Goal: Task Accomplishment & Management: Use online tool/utility

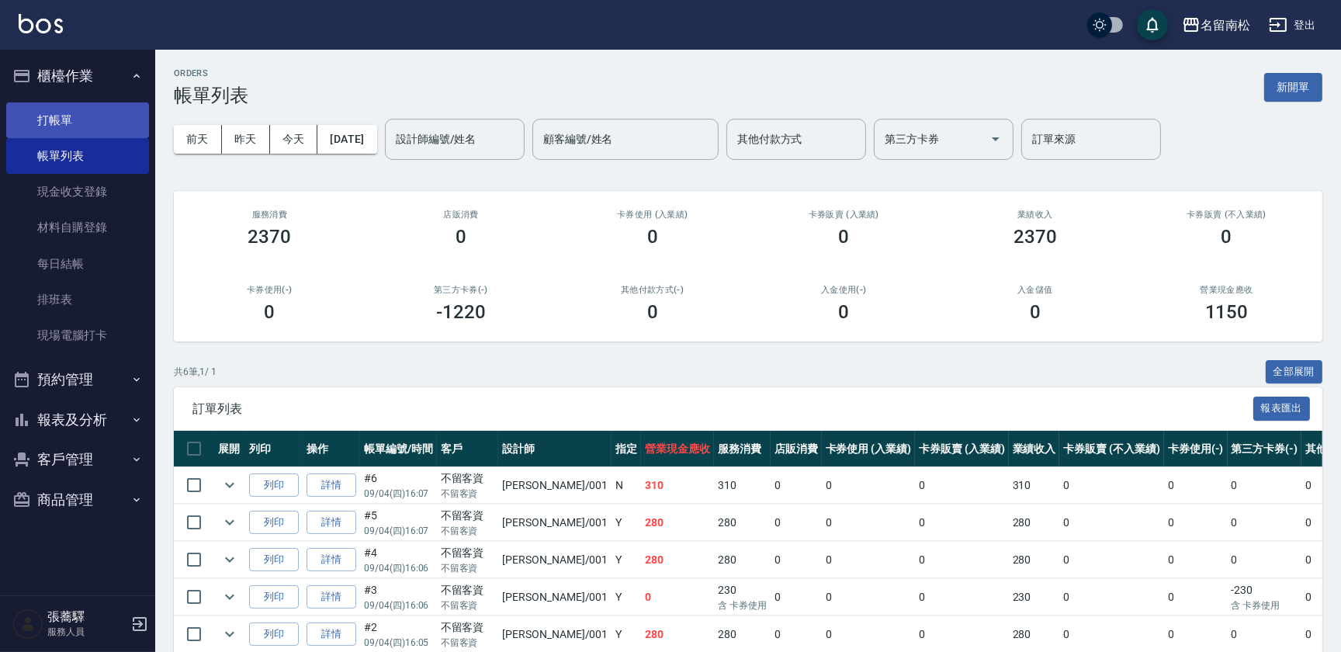
click at [54, 123] on link "打帳單" at bounding box center [77, 120] width 143 height 36
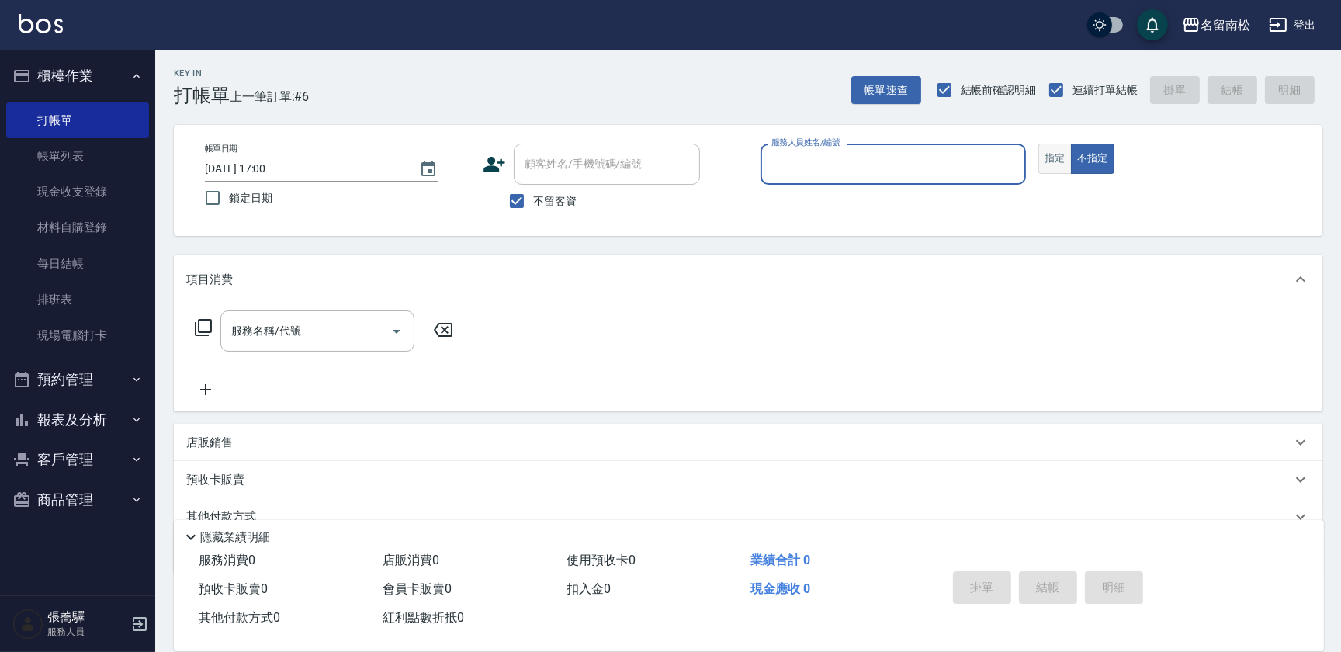
click at [1049, 163] on button "指定" at bounding box center [1055, 159] width 33 height 30
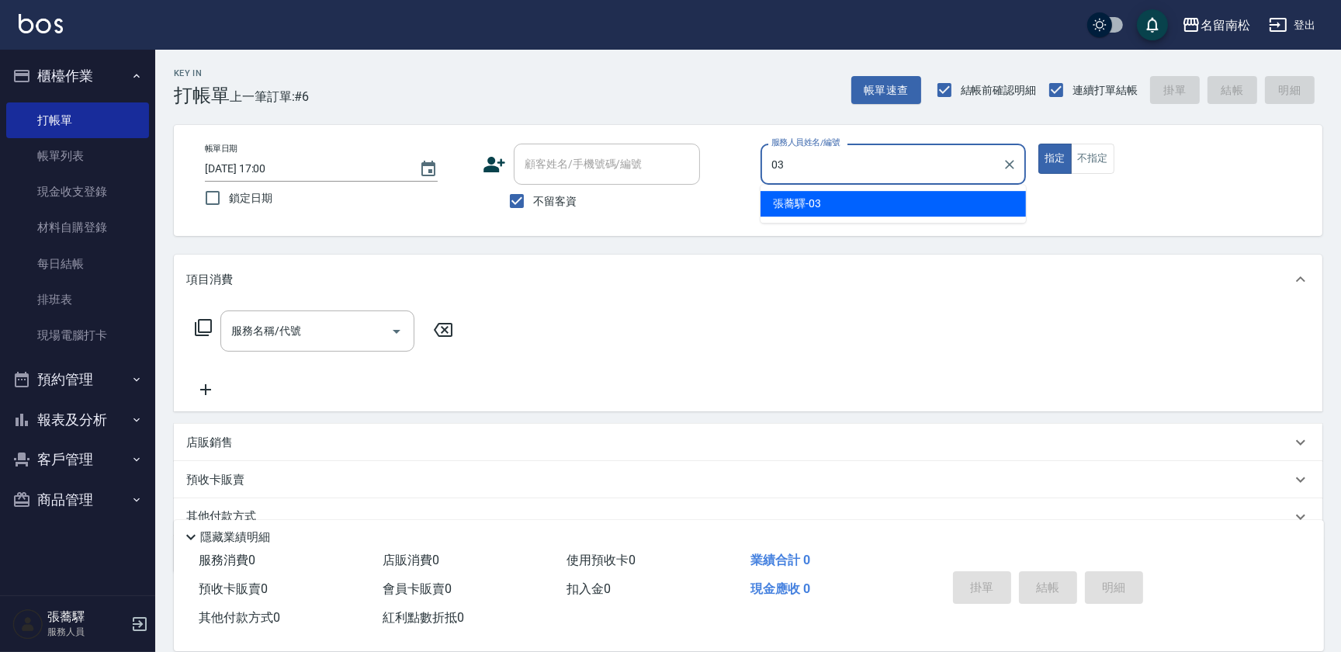
type input "[PERSON_NAME]-03"
type button "true"
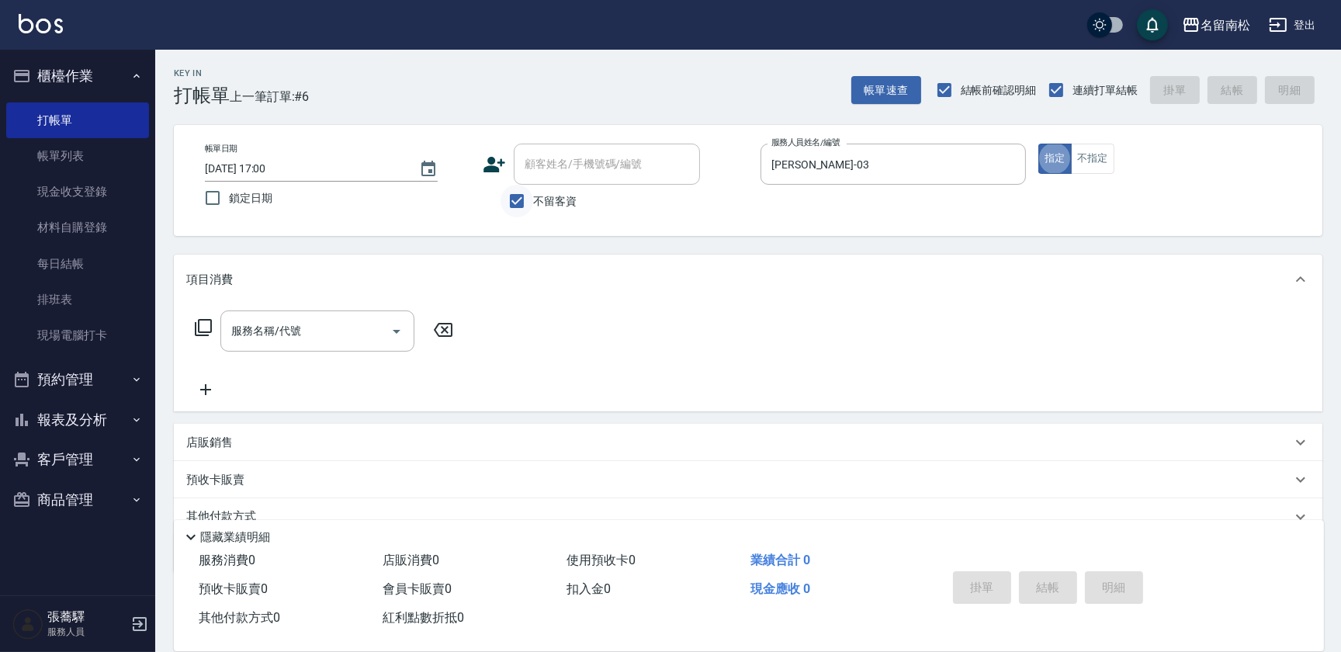
click at [520, 205] on input "不留客資" at bounding box center [517, 201] width 33 height 33
checkbox input "false"
click at [551, 166] on input "顧客姓名/手機號碼/編號" at bounding box center [595, 164] width 149 height 27
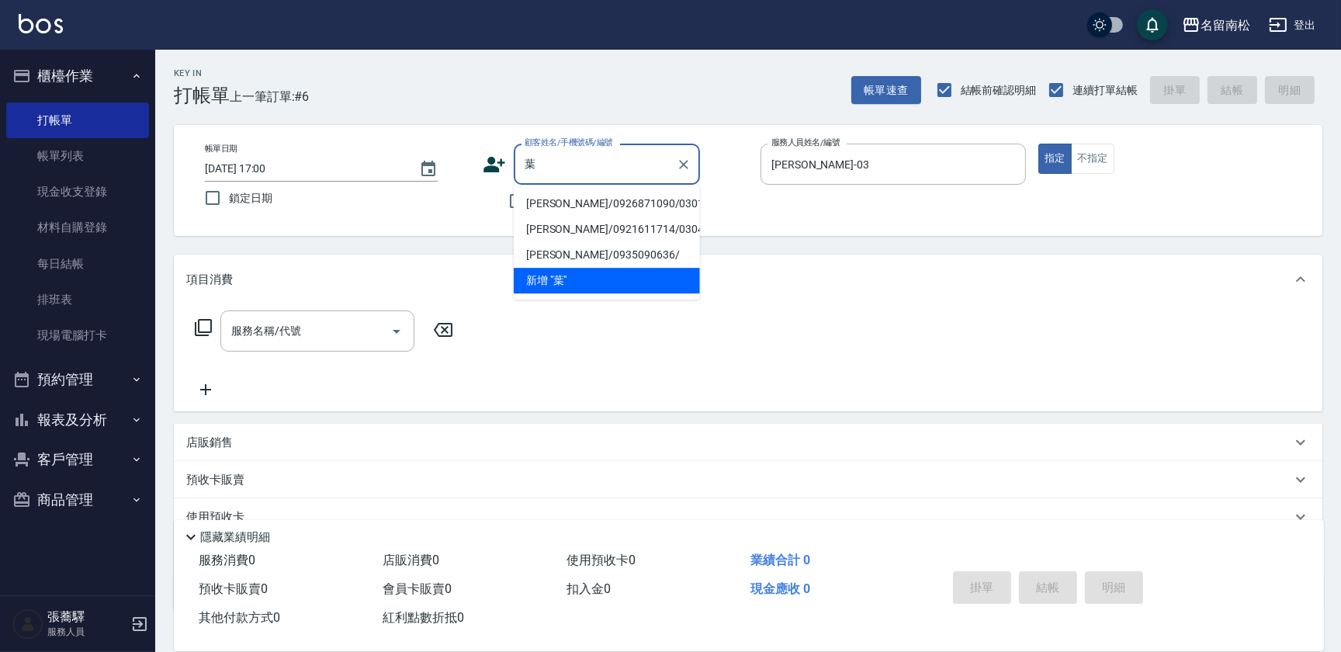
click at [644, 199] on li "[PERSON_NAME]/0926871090/03017" at bounding box center [607, 204] width 186 height 26
type input "[PERSON_NAME]/0926871090/03017"
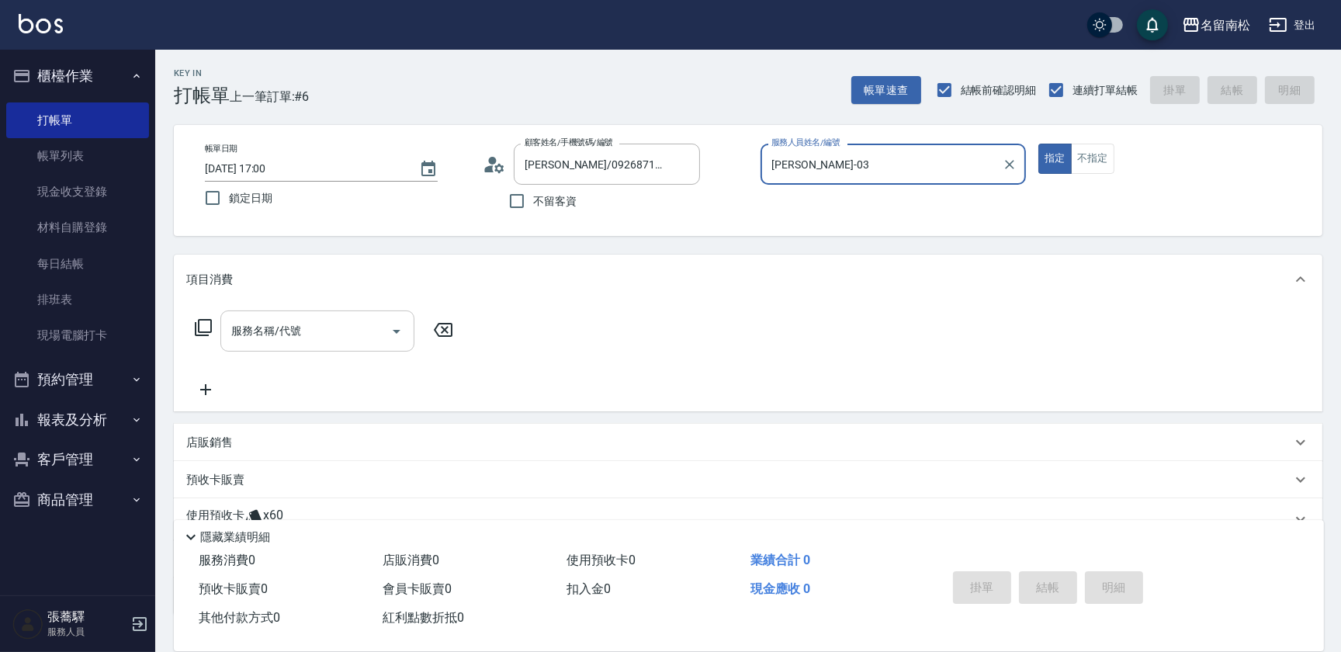
click at [335, 341] on input "服務名稱/代號" at bounding box center [305, 330] width 157 height 27
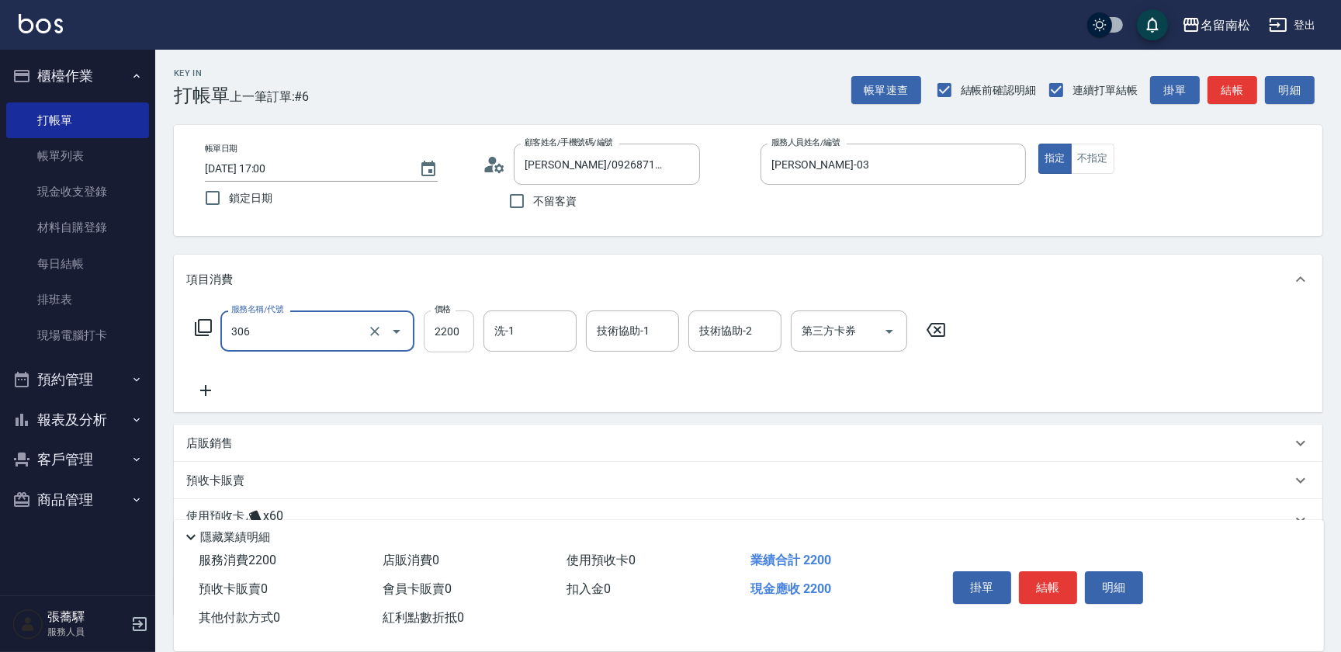
type input "離子燙[2200](306)"
click at [459, 341] on input "2200" at bounding box center [449, 332] width 50 height 42
type input "2000"
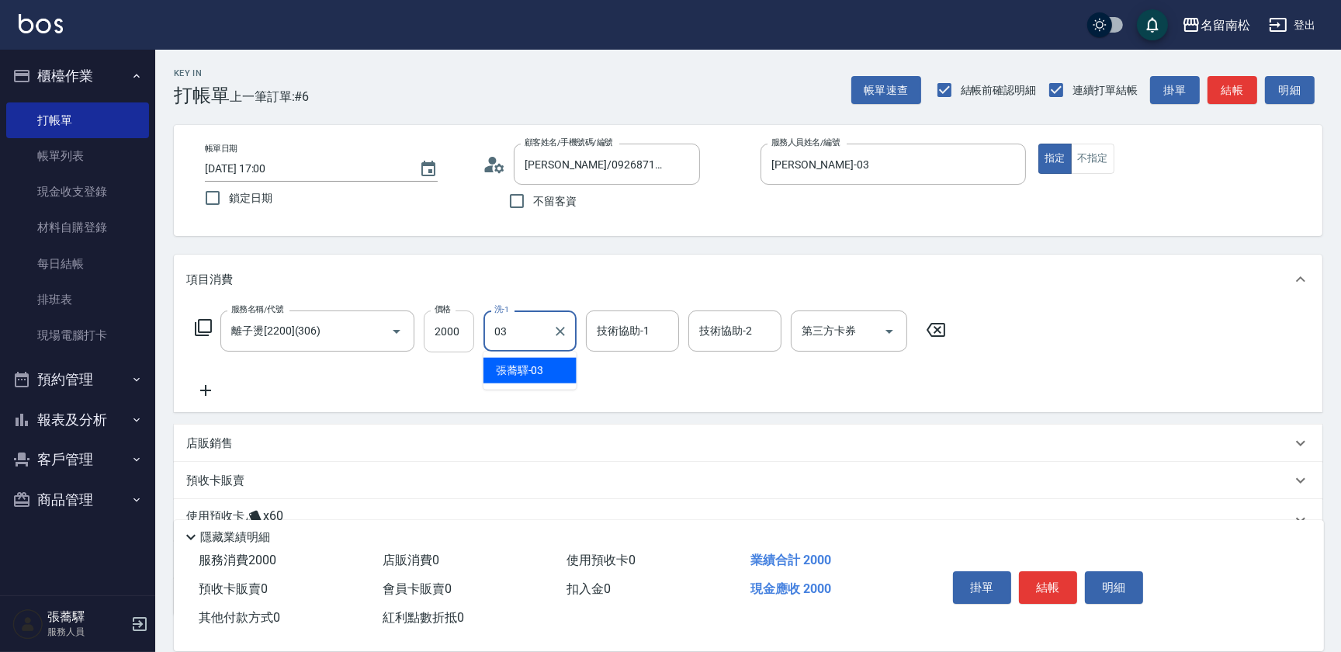
type input "[PERSON_NAME]-03"
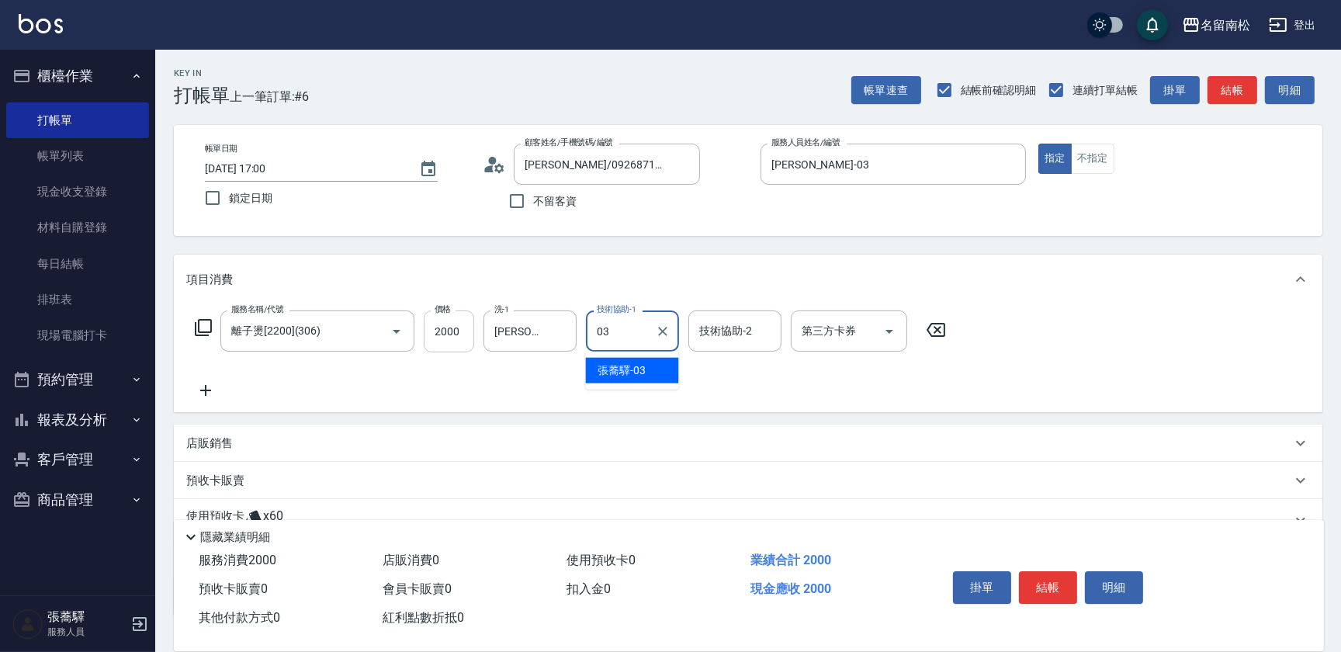
type input "[PERSON_NAME]-03"
click at [1051, 574] on button "結帳" at bounding box center [1048, 587] width 58 height 33
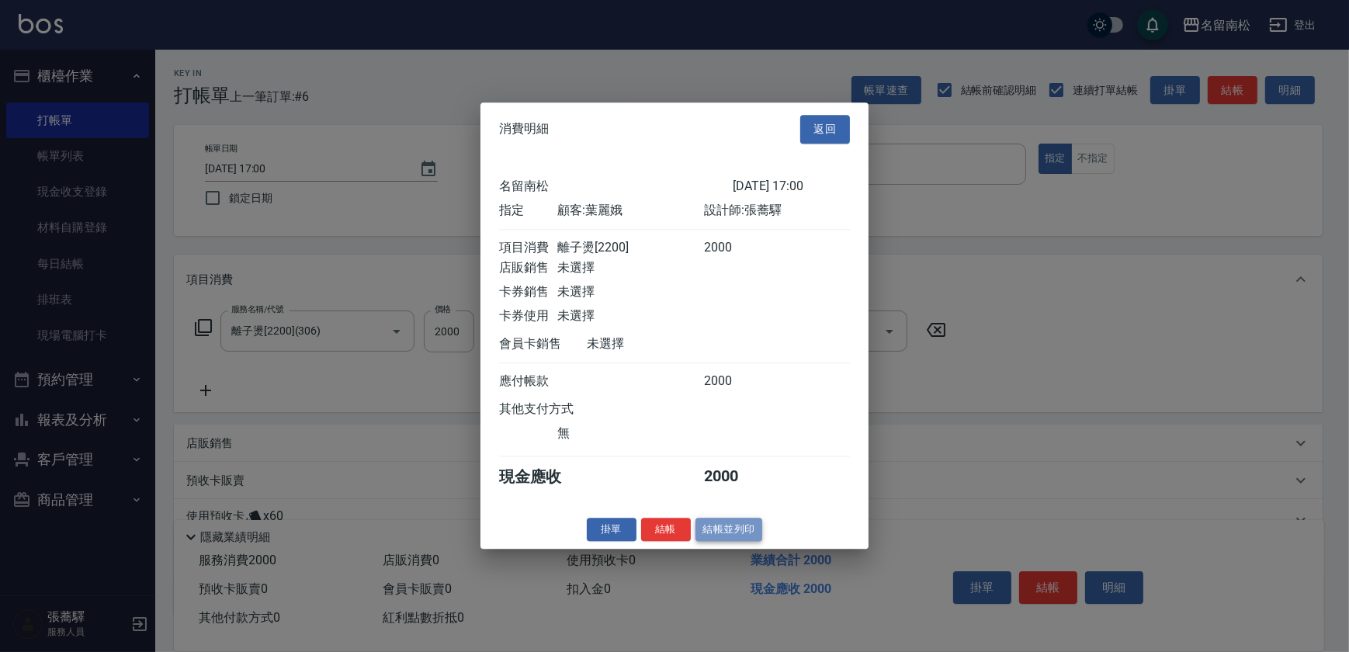
click at [746, 533] on button "結帳並列印" at bounding box center [730, 530] width 68 height 24
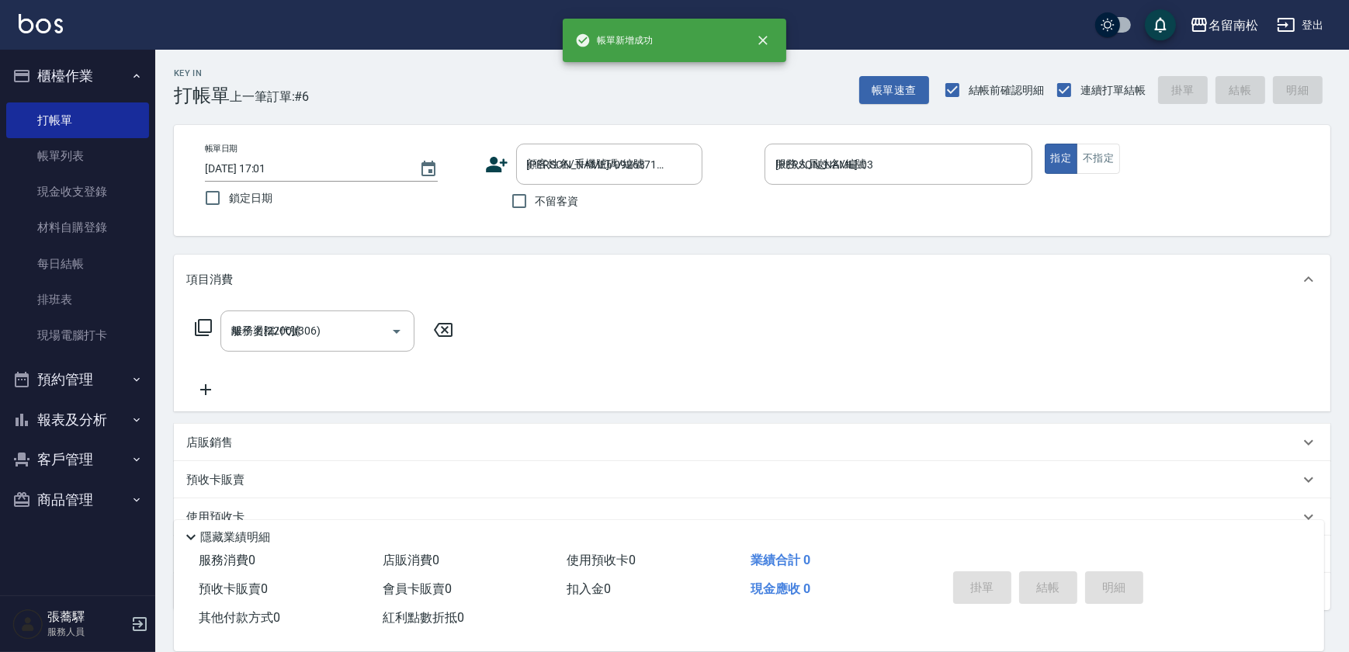
type input "[DATE] 17:01"
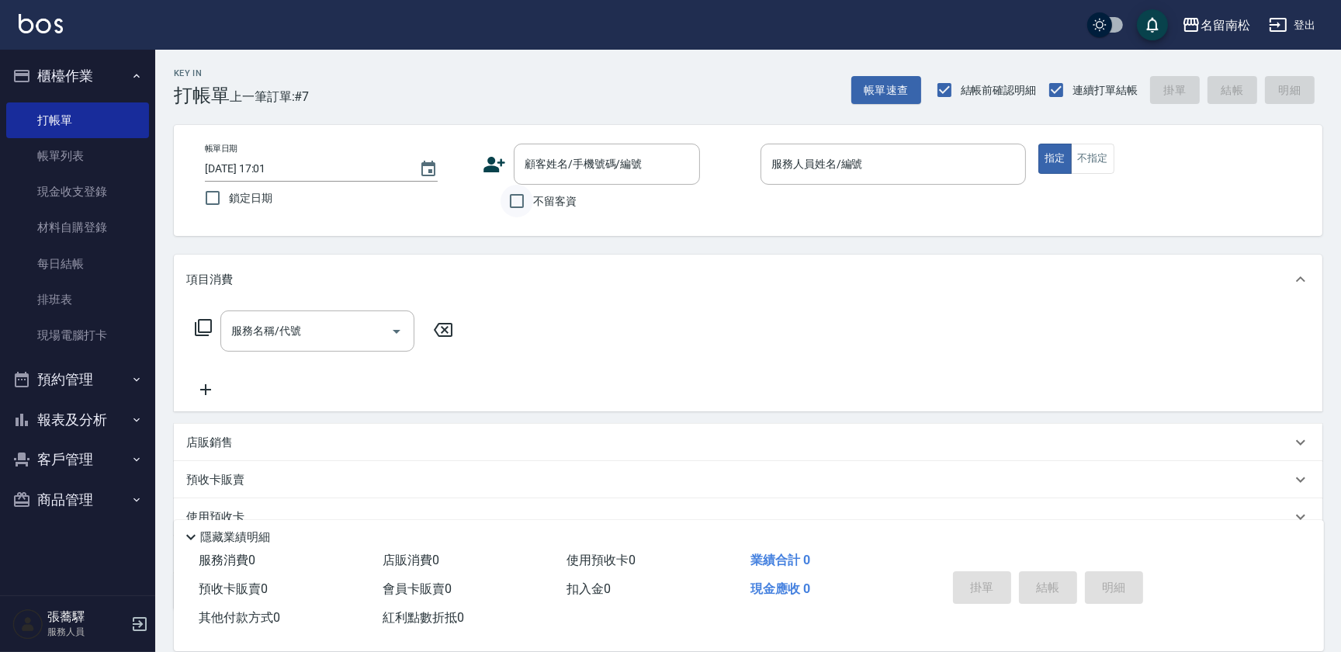
click at [524, 203] on input "不留客資" at bounding box center [517, 201] width 33 height 33
checkbox input "true"
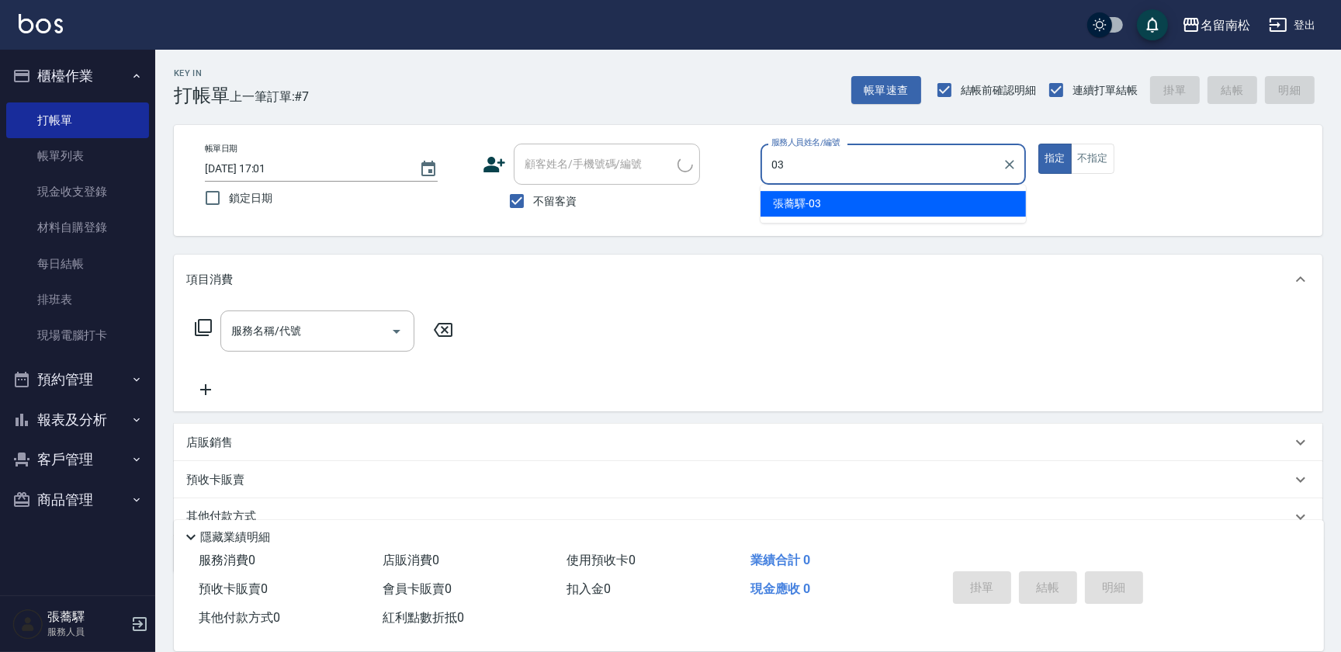
type input "[PERSON_NAME]-03"
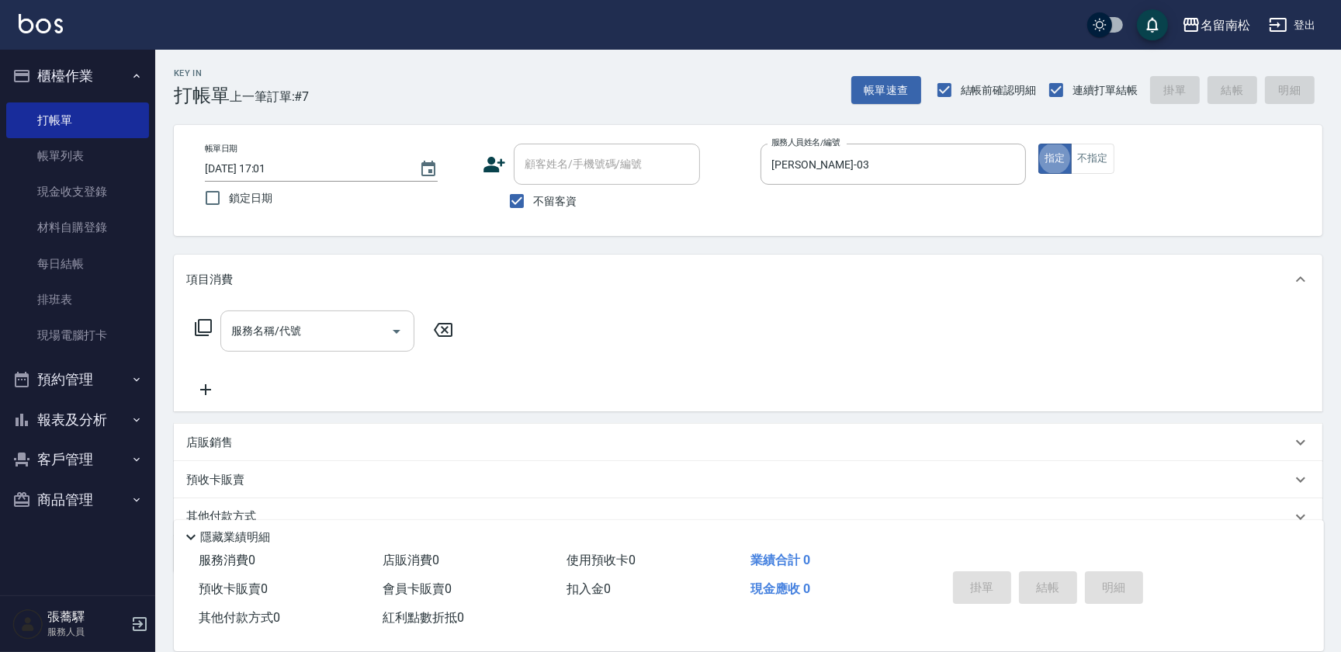
click at [342, 315] on div "服務名稱/代號" at bounding box center [317, 331] width 194 height 41
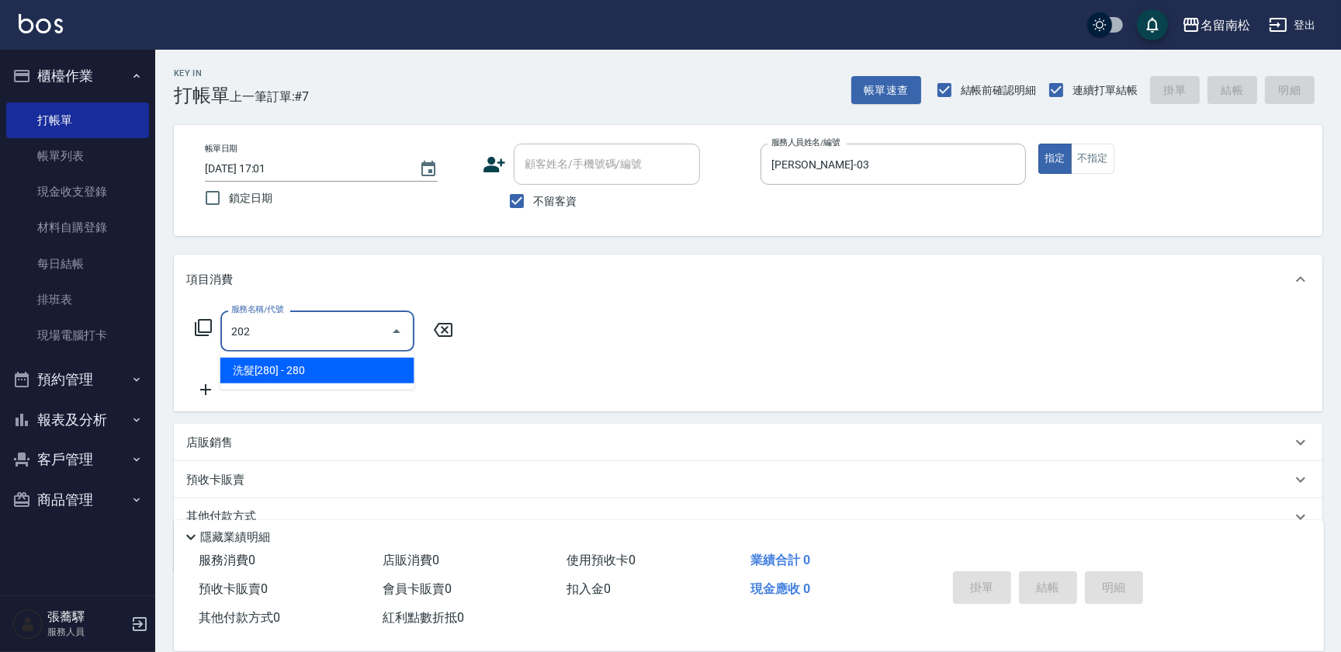
type input "洗髮[280](202)"
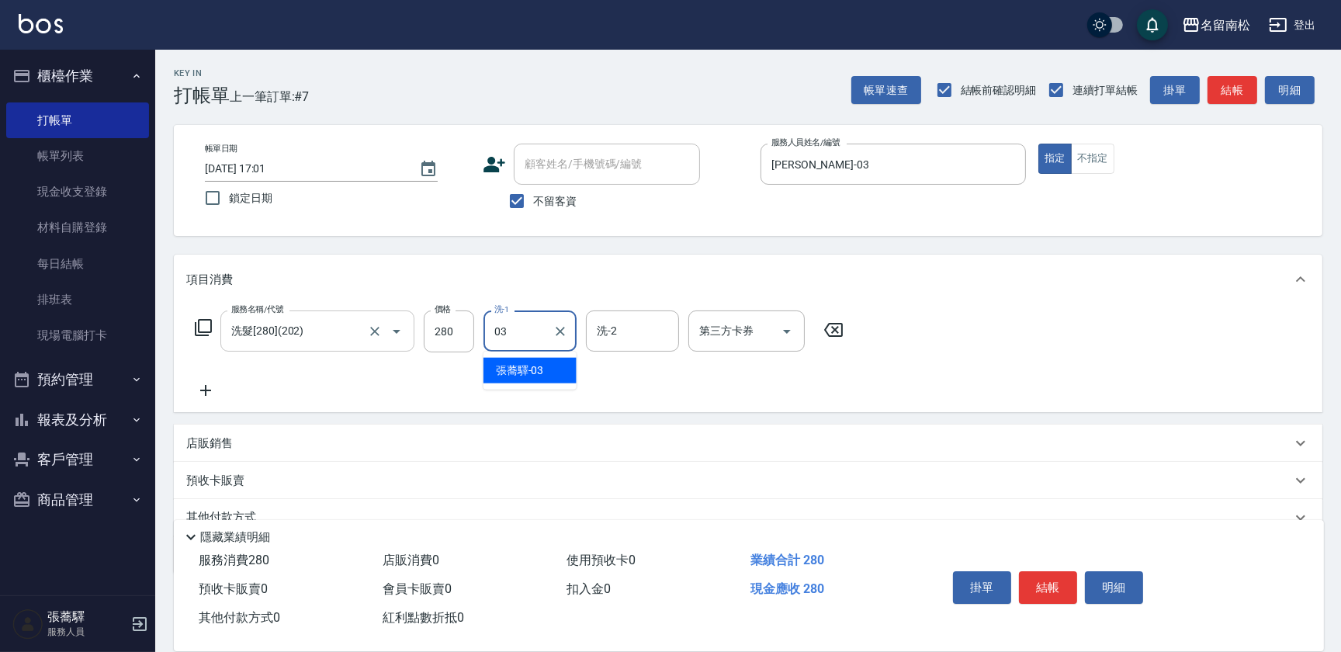
type input "[PERSON_NAME]-03"
click at [1046, 574] on button "結帳" at bounding box center [1048, 587] width 58 height 33
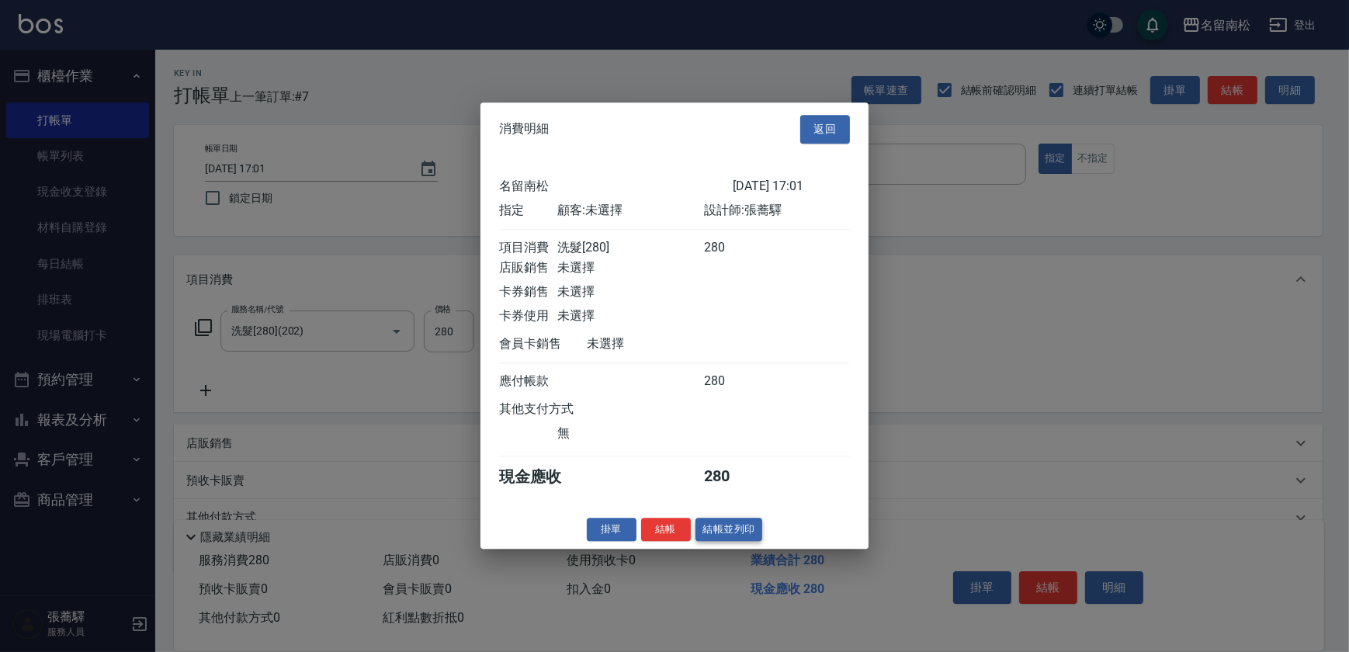
click at [741, 536] on button "結帳並列印" at bounding box center [730, 530] width 68 height 24
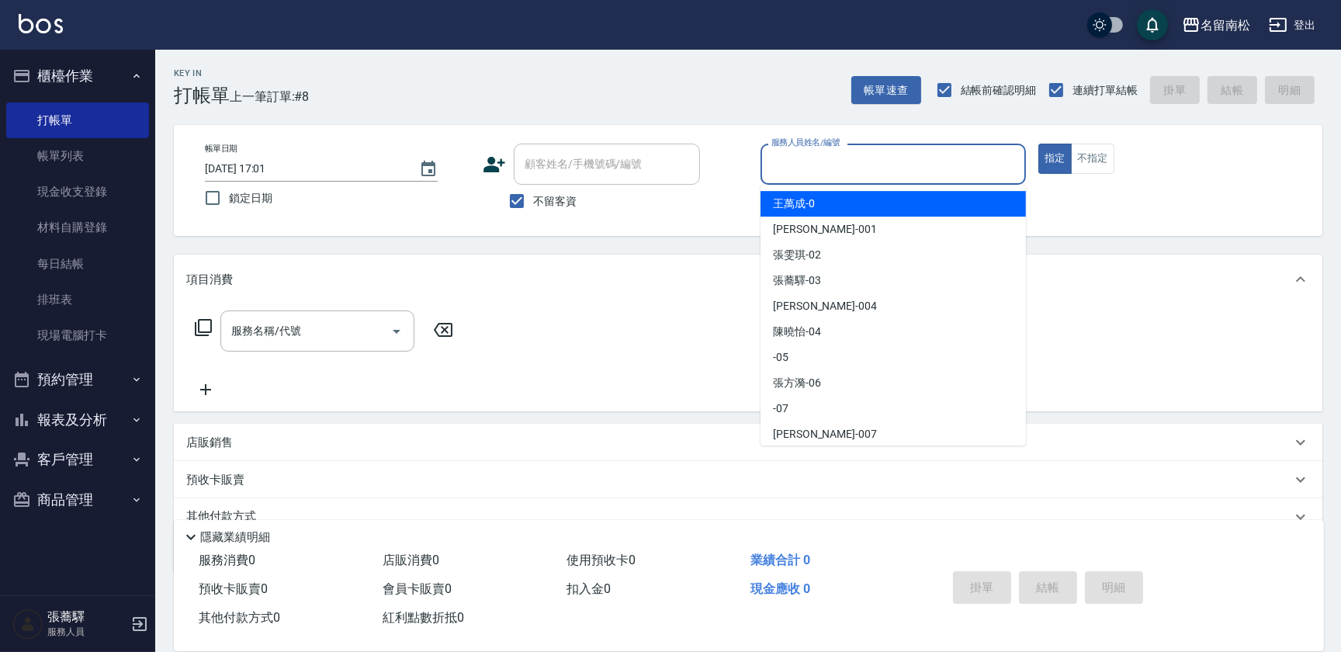
click at [957, 162] on input "服務人員姓名/編號" at bounding box center [894, 164] width 252 height 27
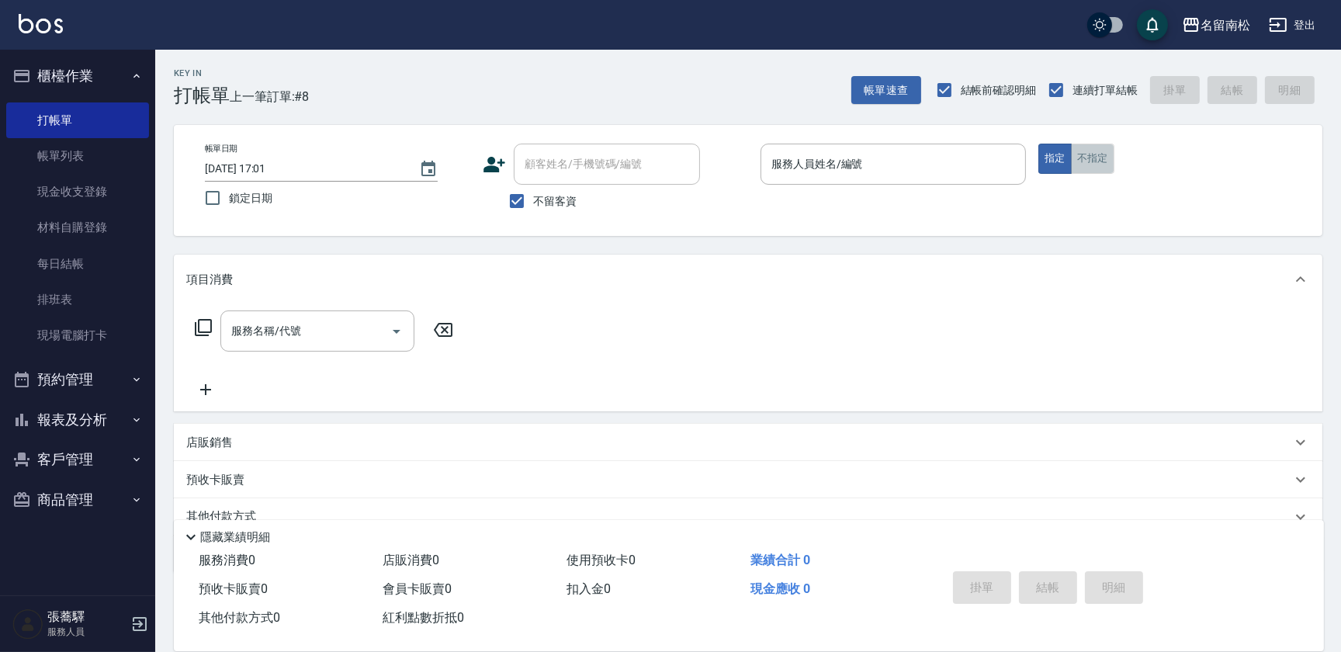
click at [1084, 157] on button "不指定" at bounding box center [1092, 159] width 43 height 30
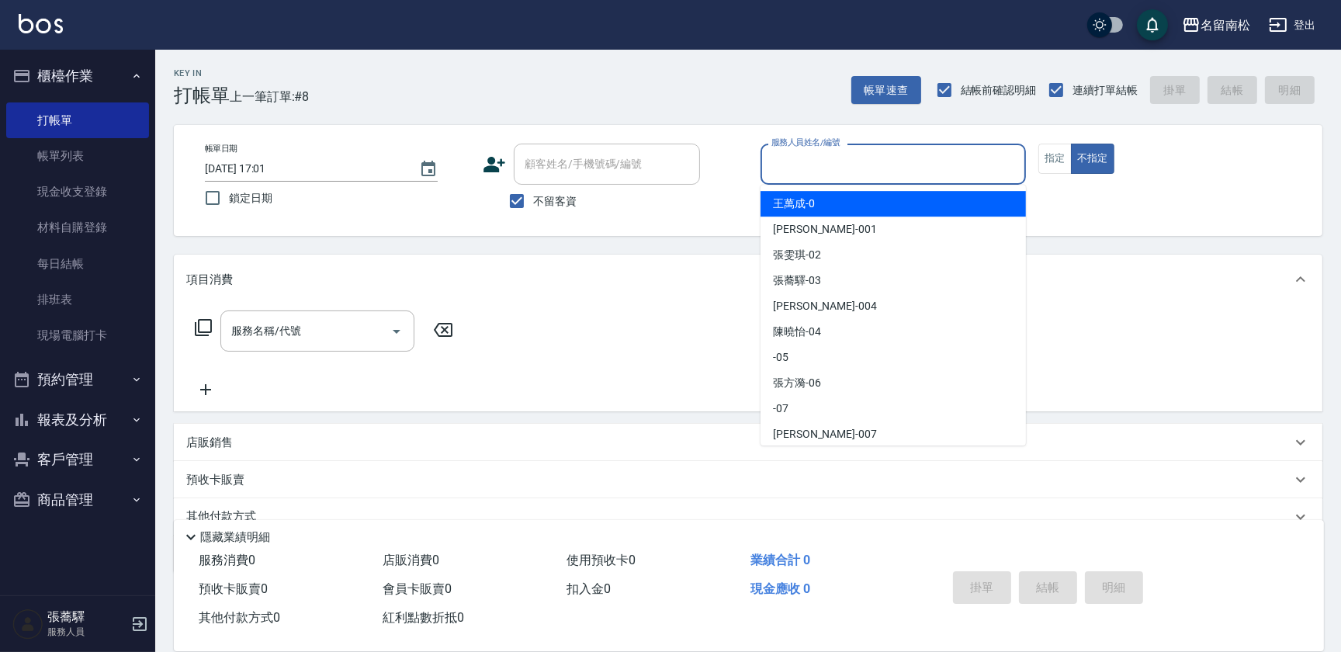
click at [907, 165] on input "服務人員姓名/編號" at bounding box center [894, 164] width 252 height 27
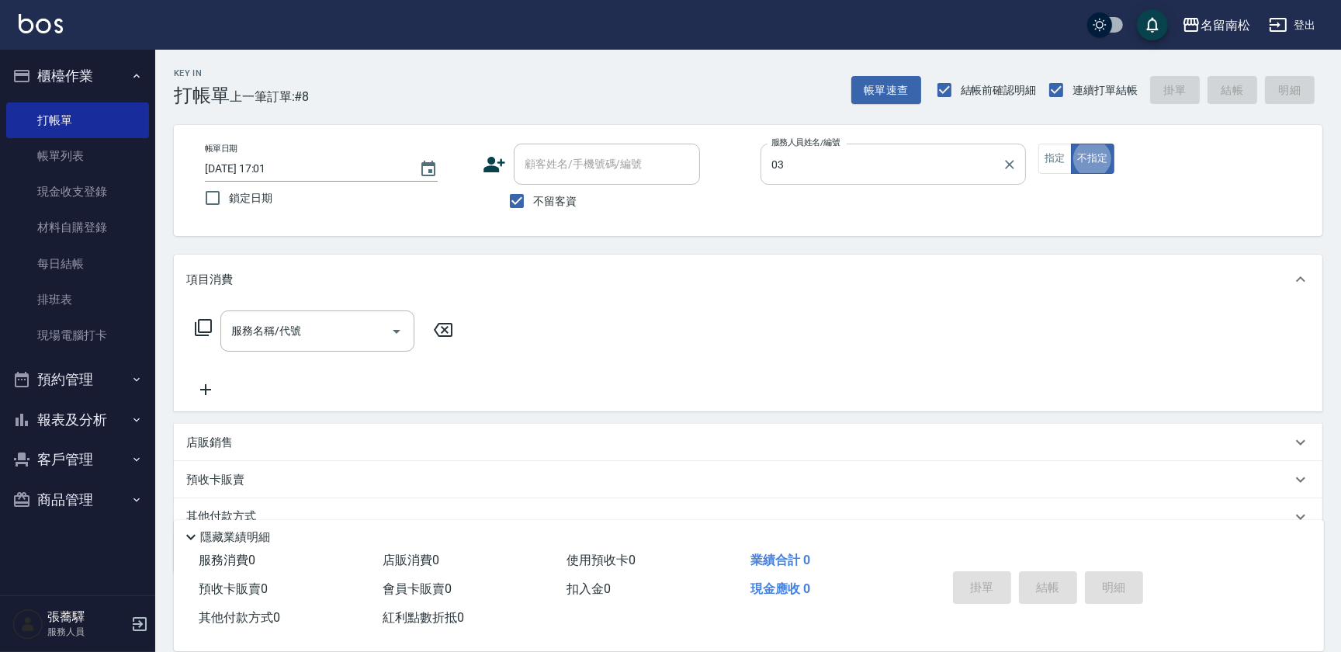
type input "[PERSON_NAME]-03"
type button "false"
click at [327, 333] on input "服務名稱/代號" at bounding box center [305, 330] width 157 height 27
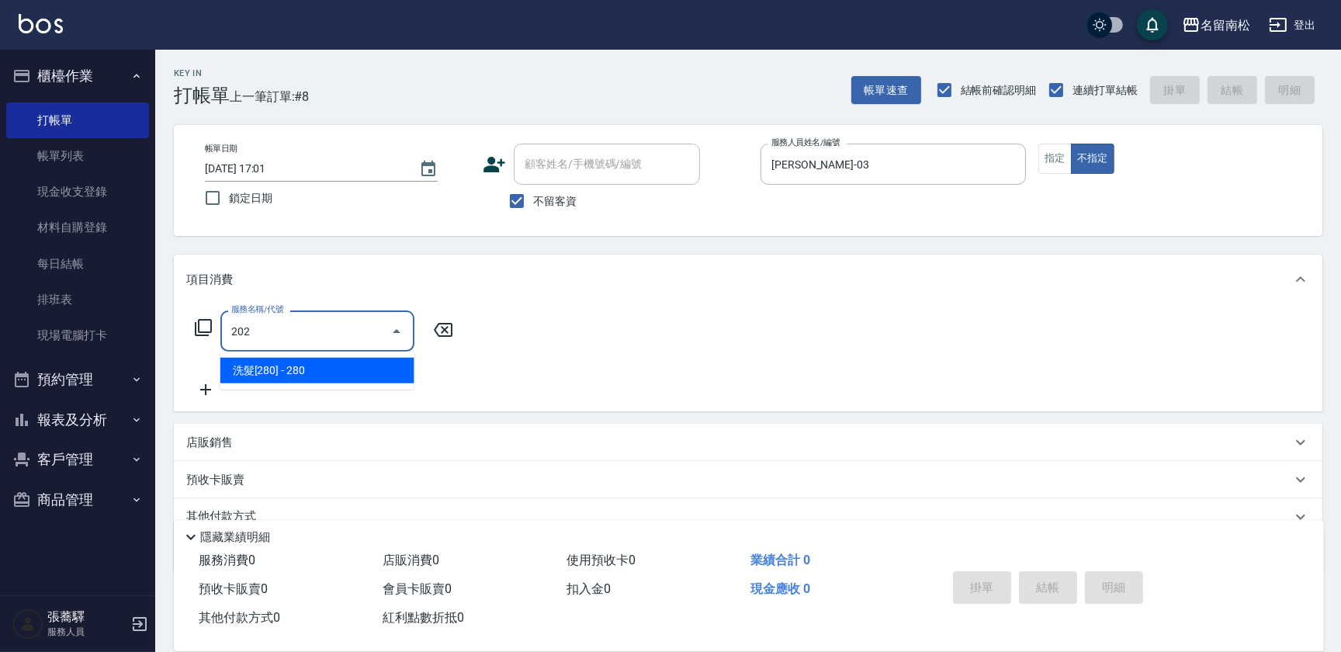
type input "洗髮[280](202)"
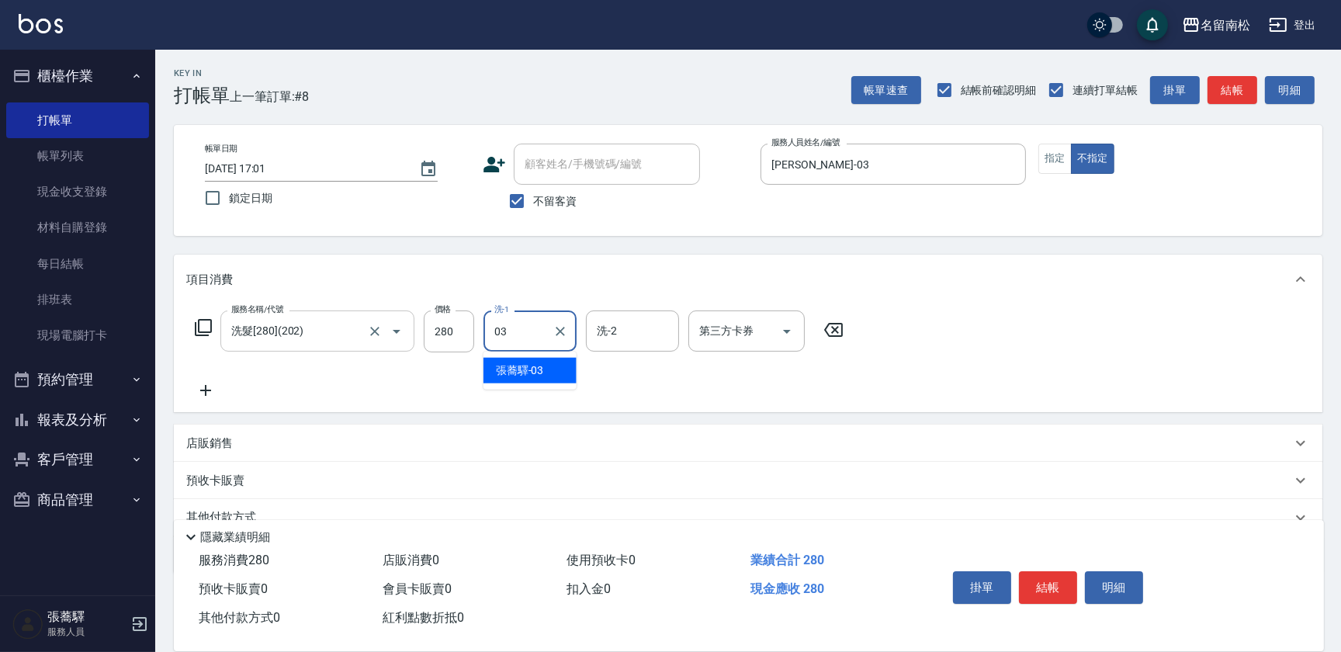
type input "[PERSON_NAME]-03"
click at [1054, 587] on button "結帳" at bounding box center [1048, 587] width 58 height 33
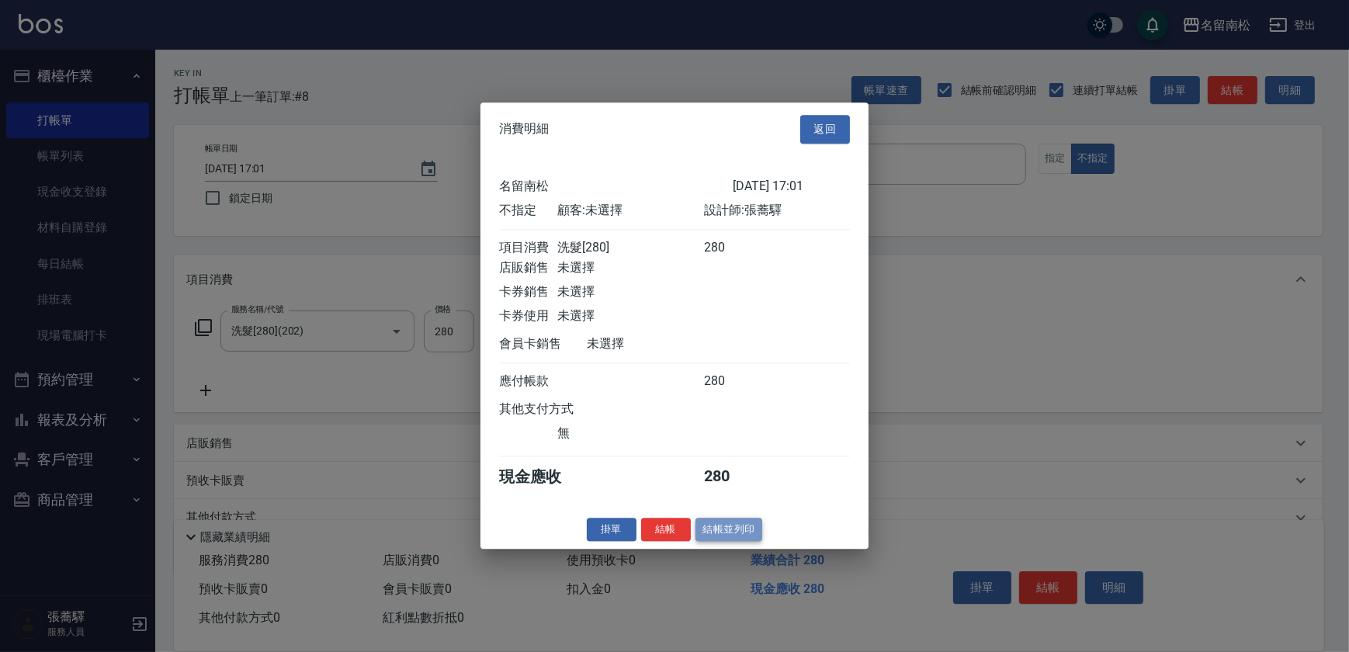
click at [721, 536] on button "結帳並列印" at bounding box center [730, 530] width 68 height 24
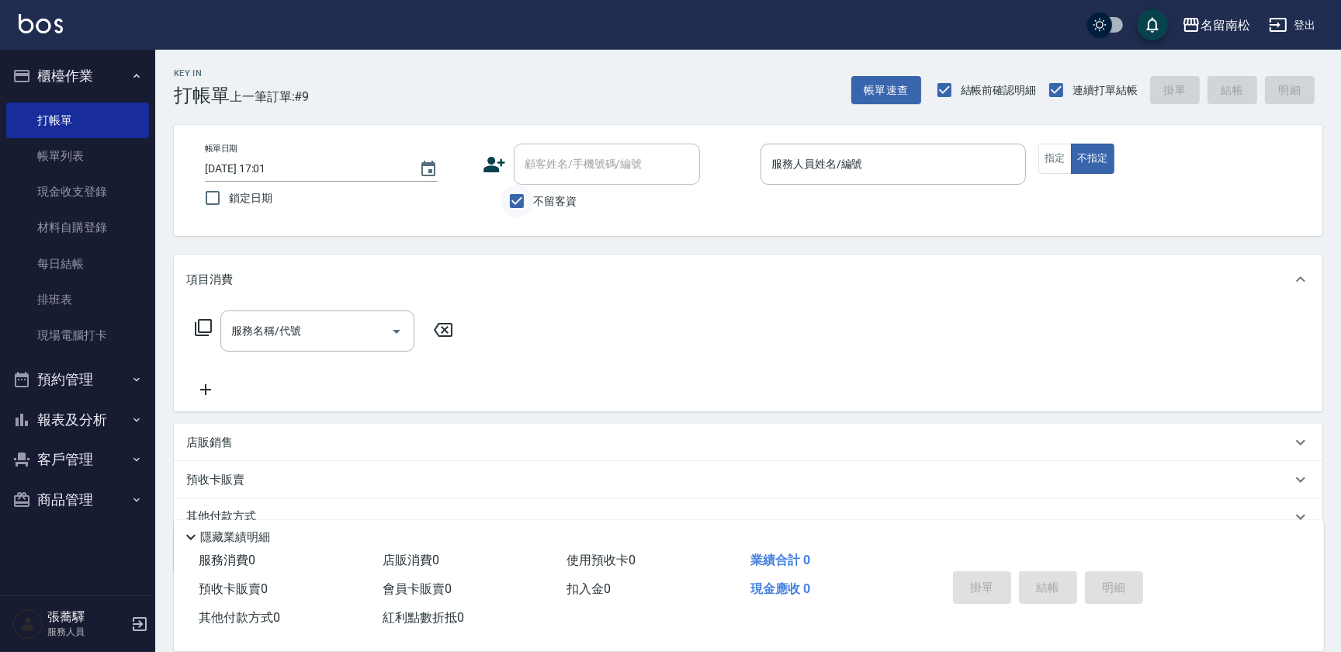
click at [519, 201] on input "不留客資" at bounding box center [517, 201] width 33 height 33
checkbox input "false"
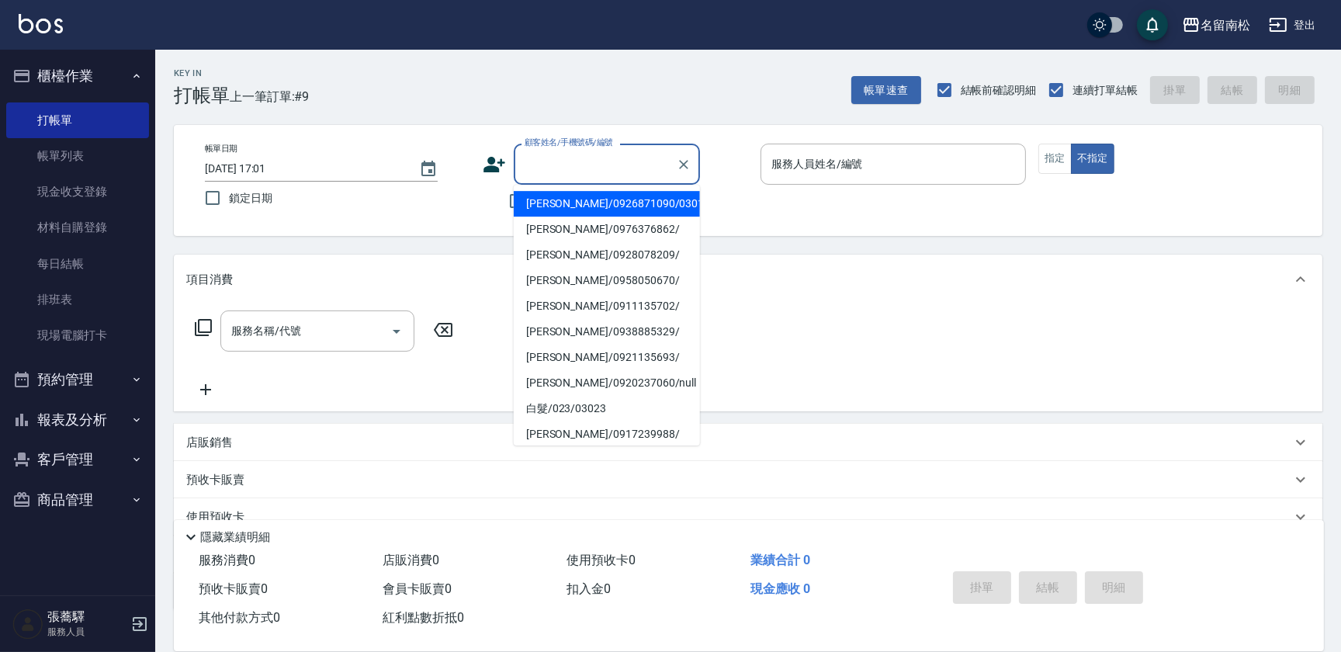
click at [565, 169] on input "顧客姓名/手機號碼/編號" at bounding box center [595, 164] width 149 height 27
click at [640, 206] on li "[PERSON_NAME]/0915850522/null" at bounding box center [607, 204] width 186 height 26
type input "[PERSON_NAME]/0915850522/null"
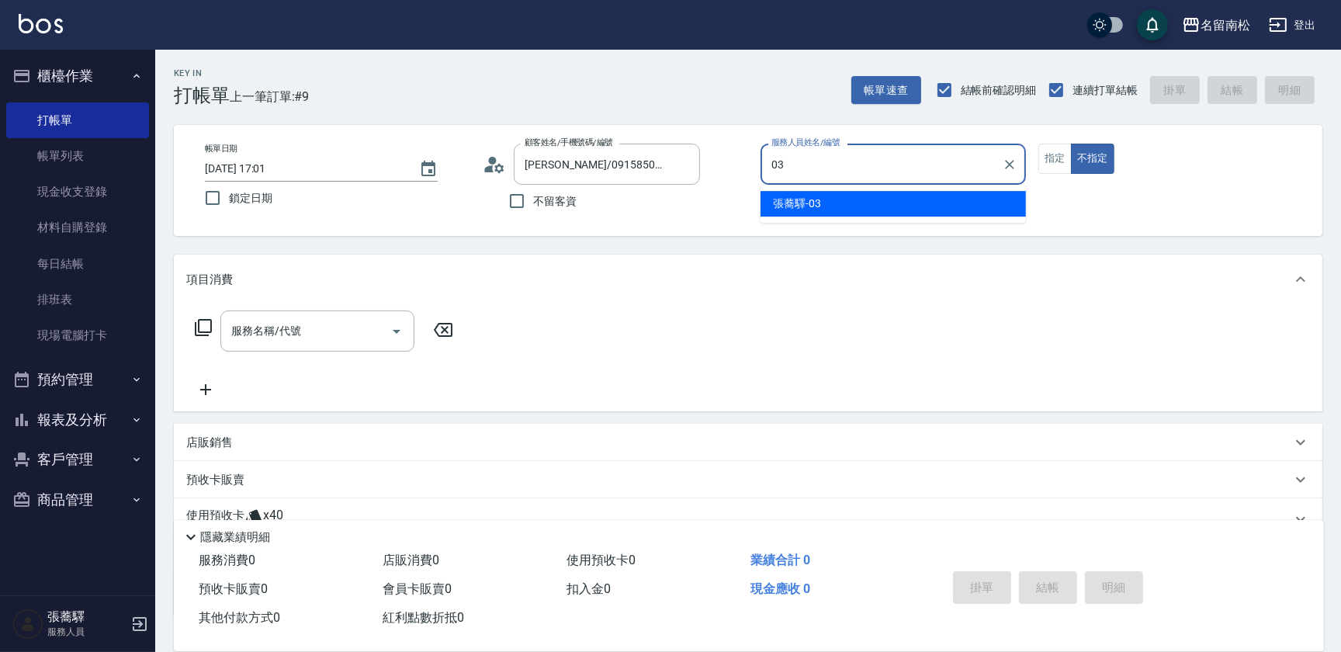
type input "[PERSON_NAME]-03"
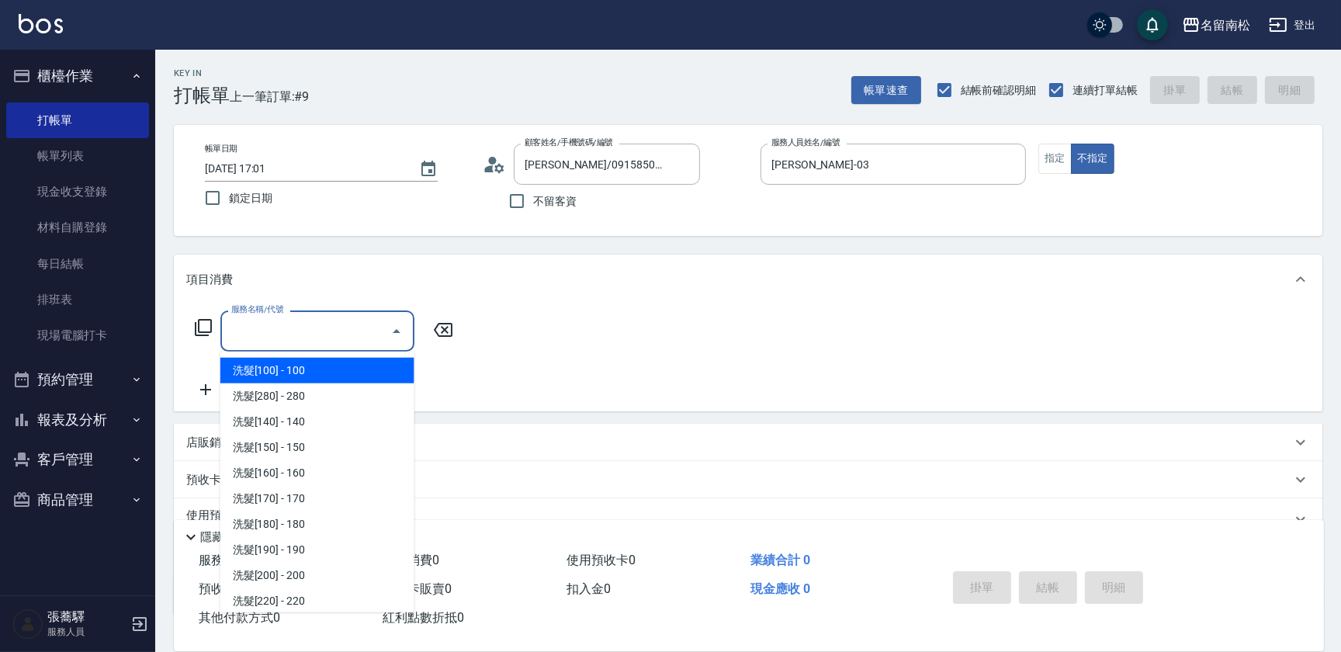
click at [323, 332] on input "服務名稱/代號" at bounding box center [305, 330] width 157 height 27
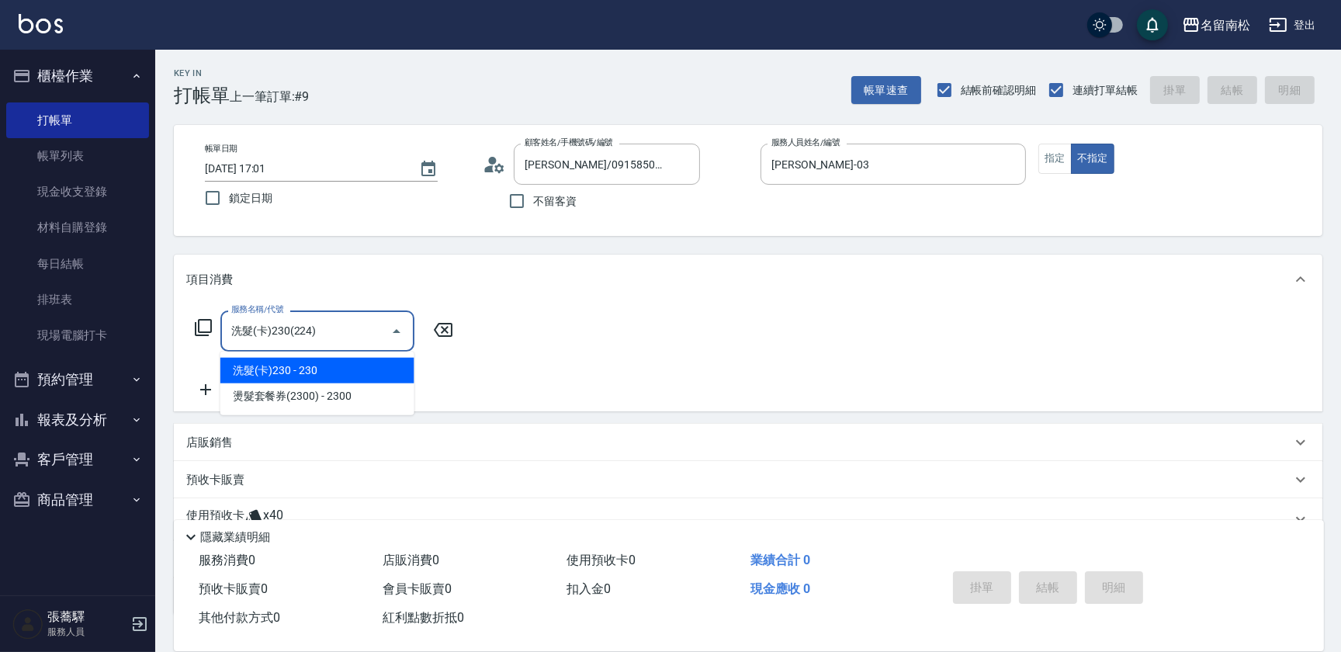
type input "洗髮(卡)230(224)"
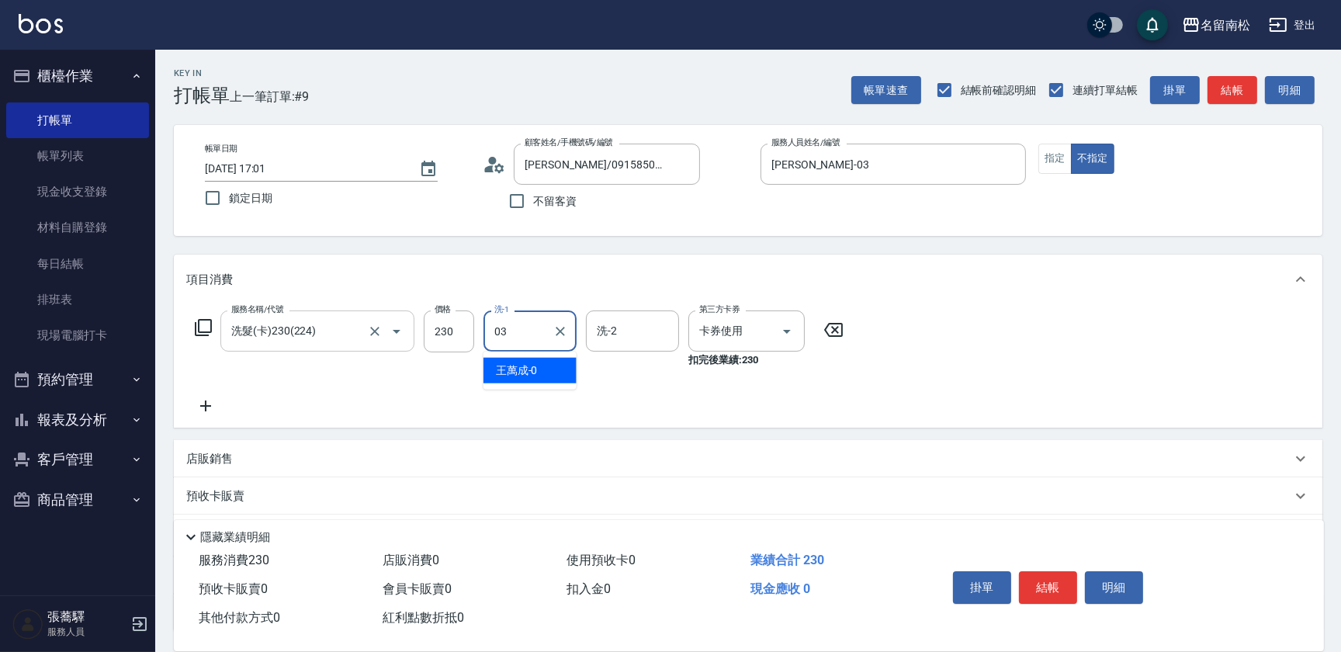
type input "[PERSON_NAME]-03"
click at [208, 403] on icon at bounding box center [205, 406] width 39 height 19
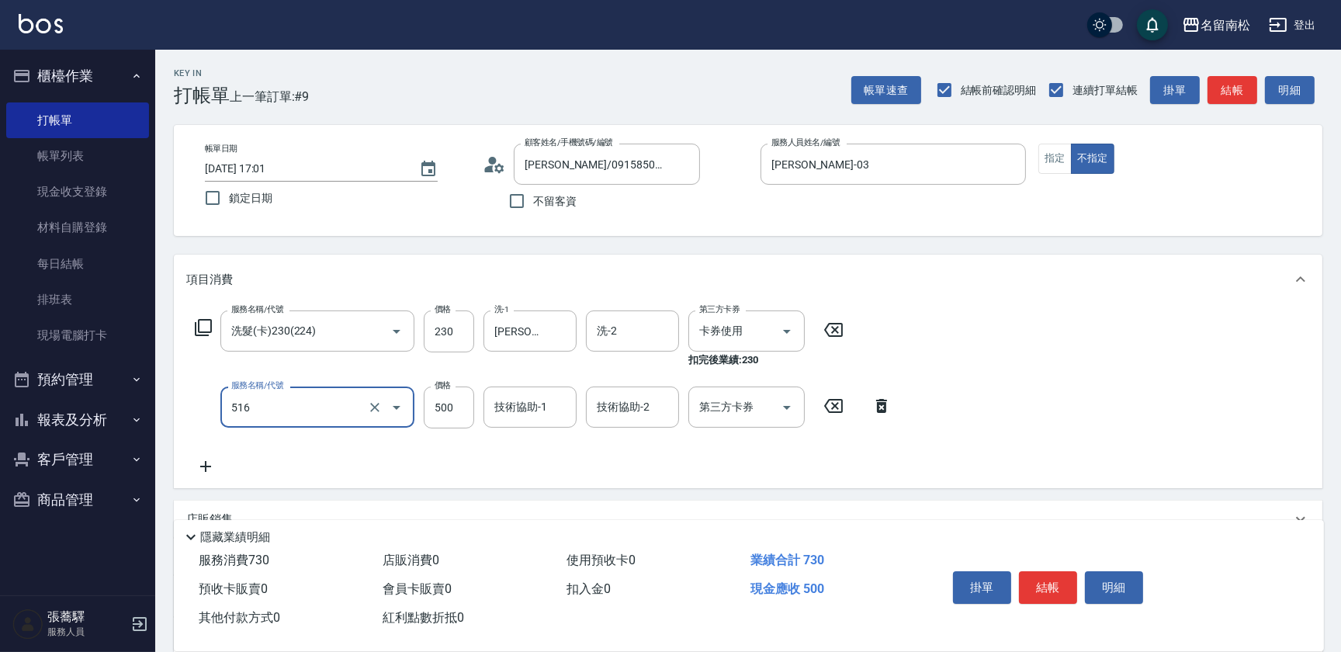
type input "染髮特別處理(516)"
type input "800"
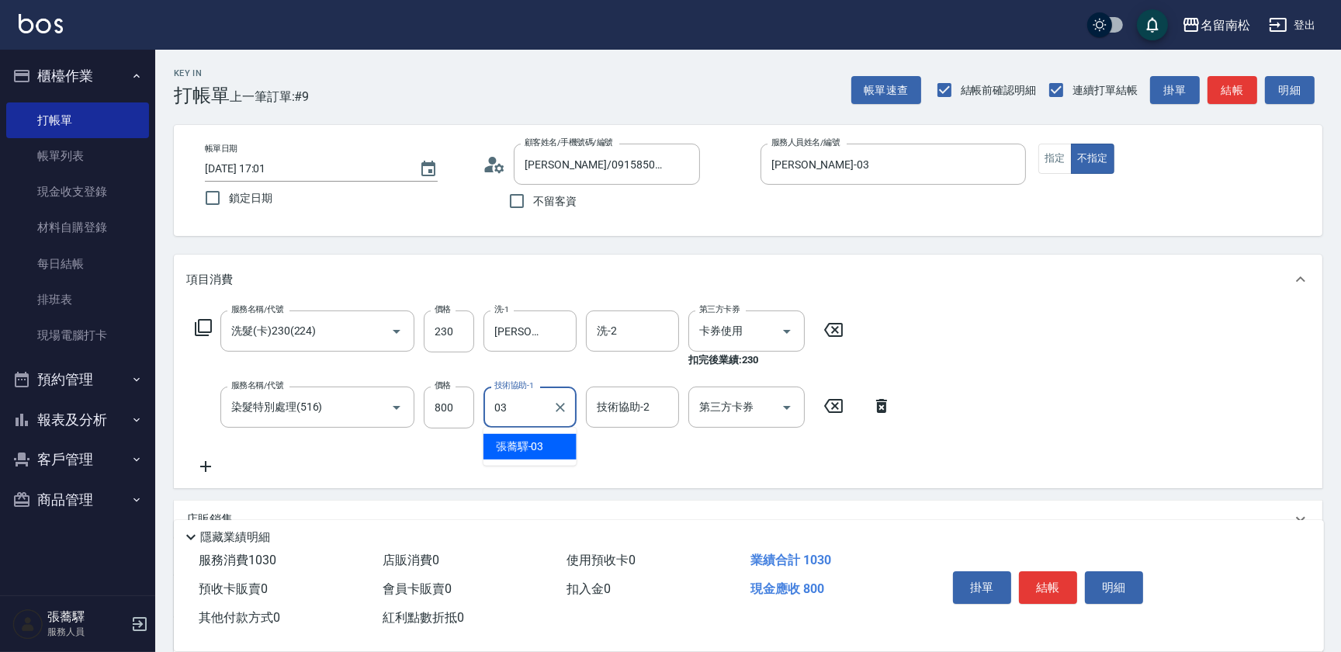
type input "[PERSON_NAME]-03"
click at [1044, 585] on button "結帳" at bounding box center [1048, 587] width 58 height 33
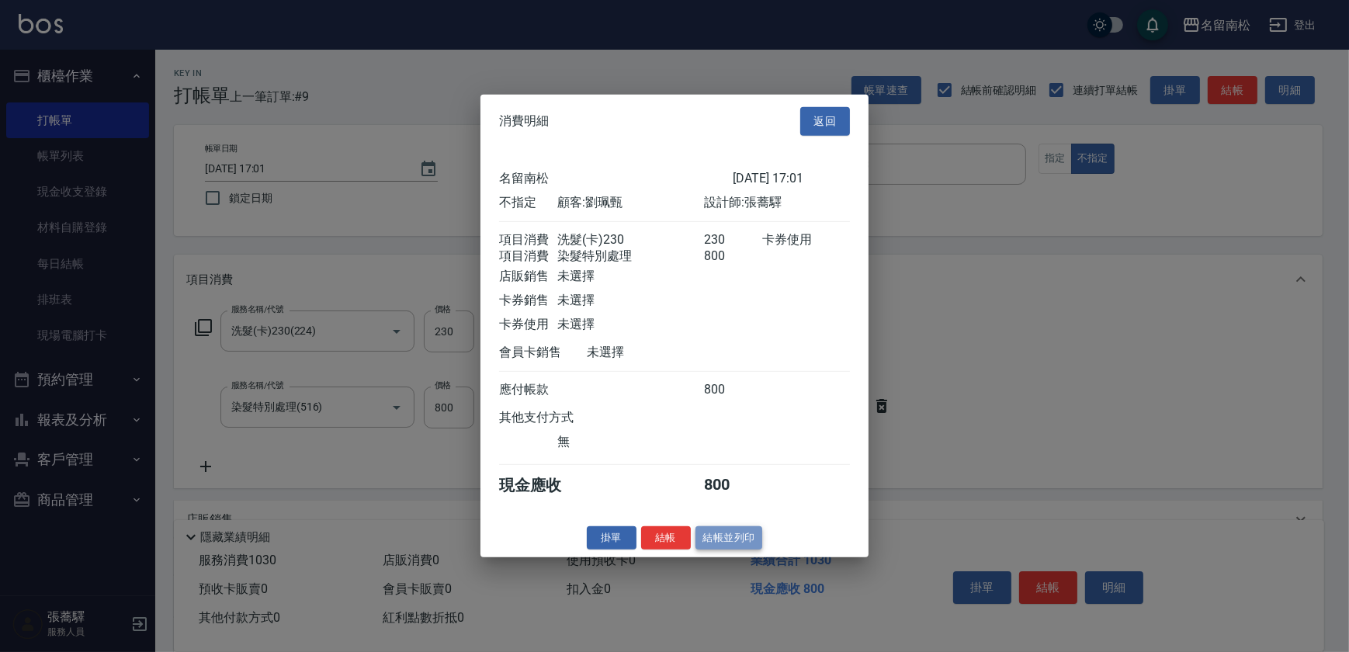
drag, startPoint x: 737, startPoint y: 548, endPoint x: 730, endPoint y: 543, distance: 8.3
click at [737, 547] on button "結帳並列印" at bounding box center [730, 538] width 68 height 24
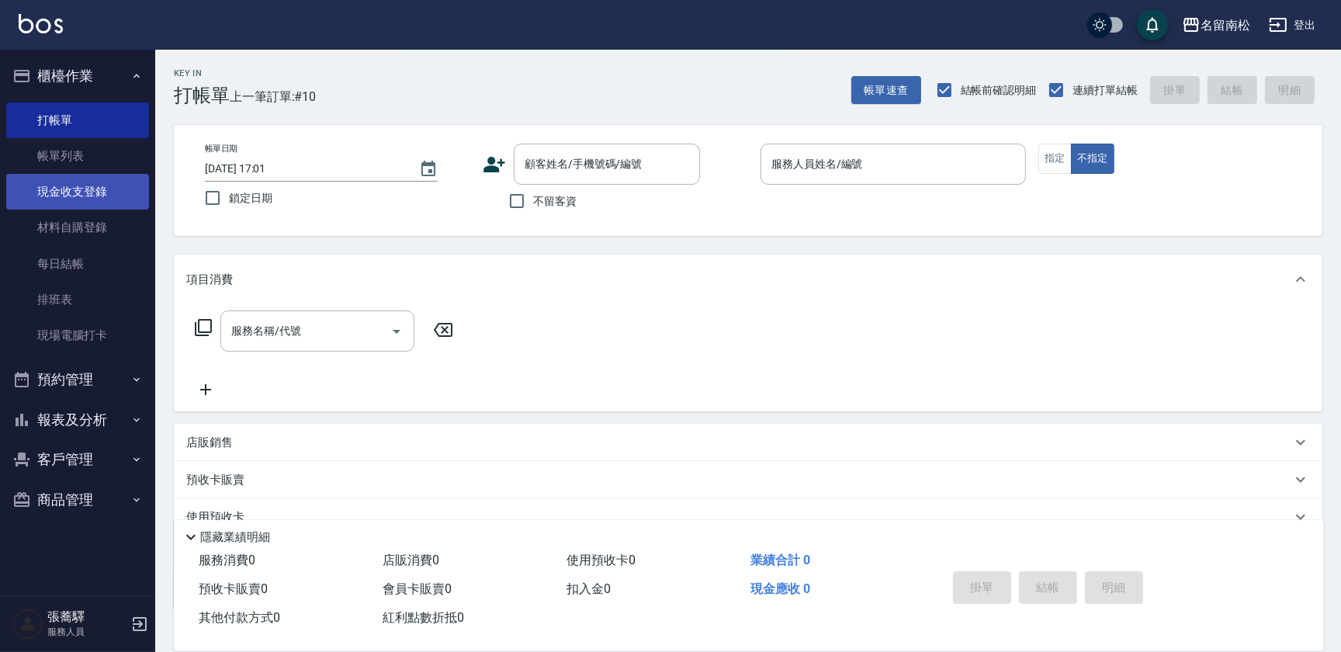
click at [102, 186] on link "現金收支登錄" at bounding box center [77, 192] width 143 height 36
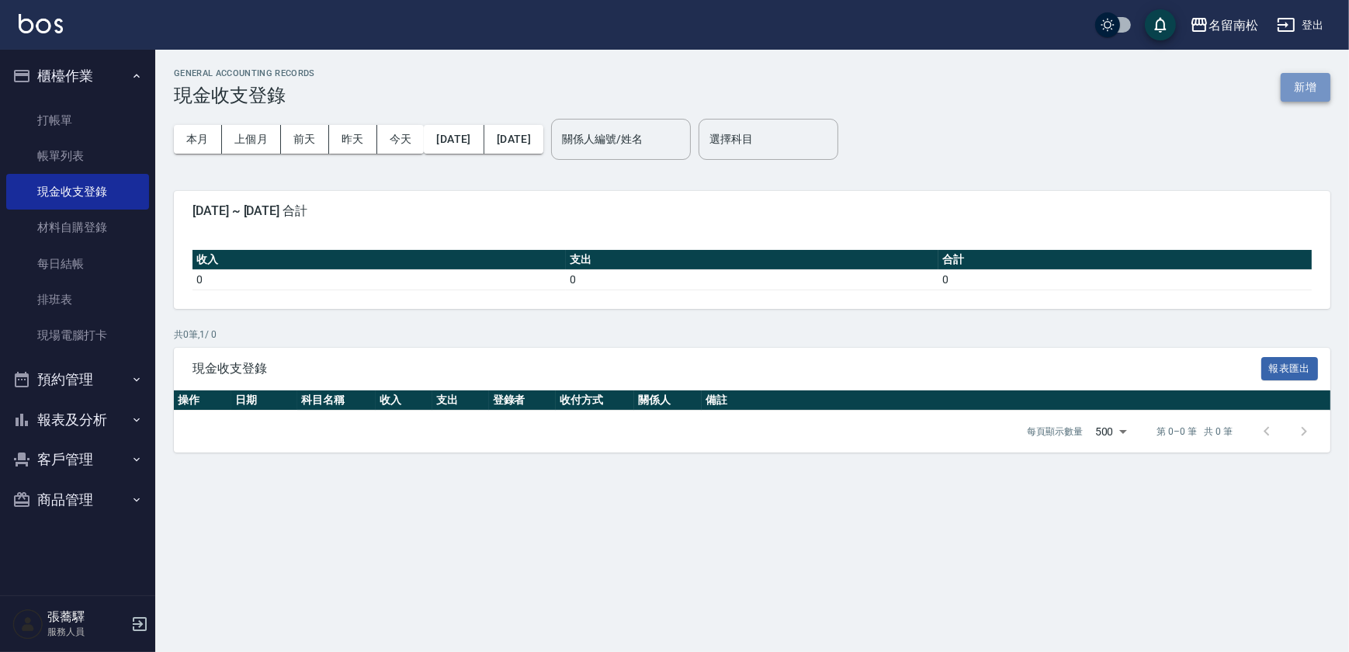
click at [1299, 88] on button "新增" at bounding box center [1306, 87] width 50 height 29
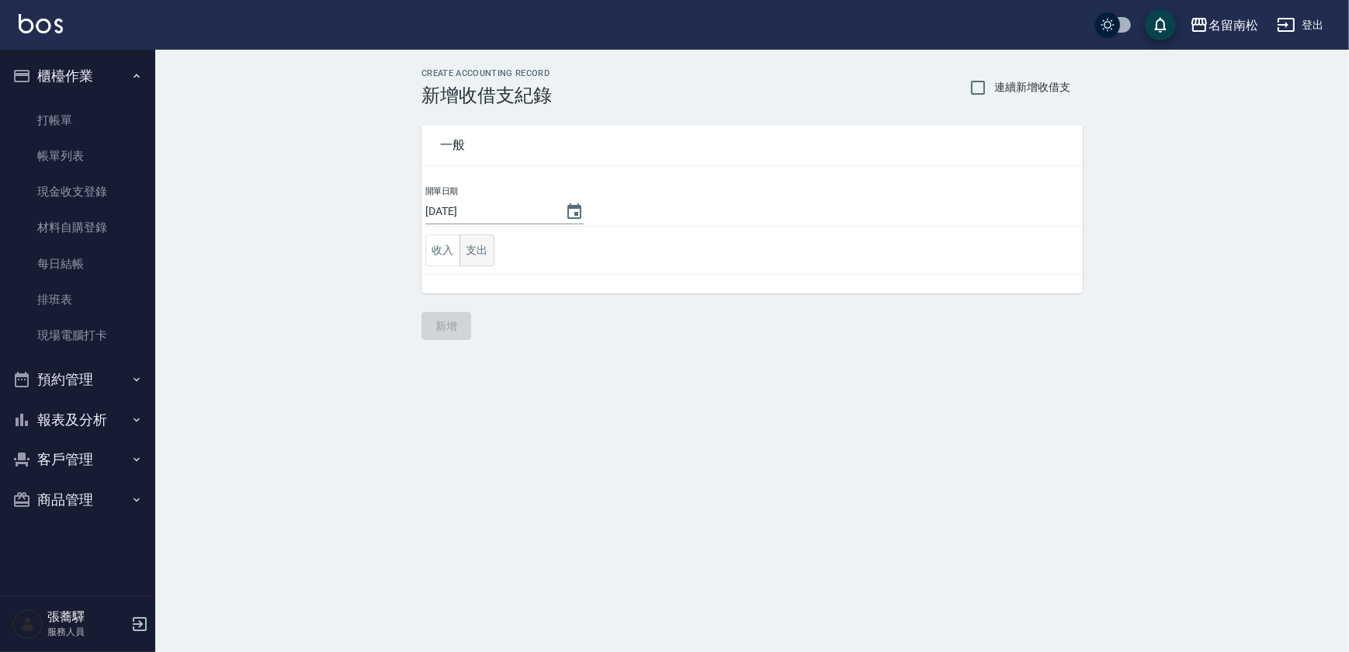
click at [487, 253] on button "支出" at bounding box center [477, 250] width 35 height 32
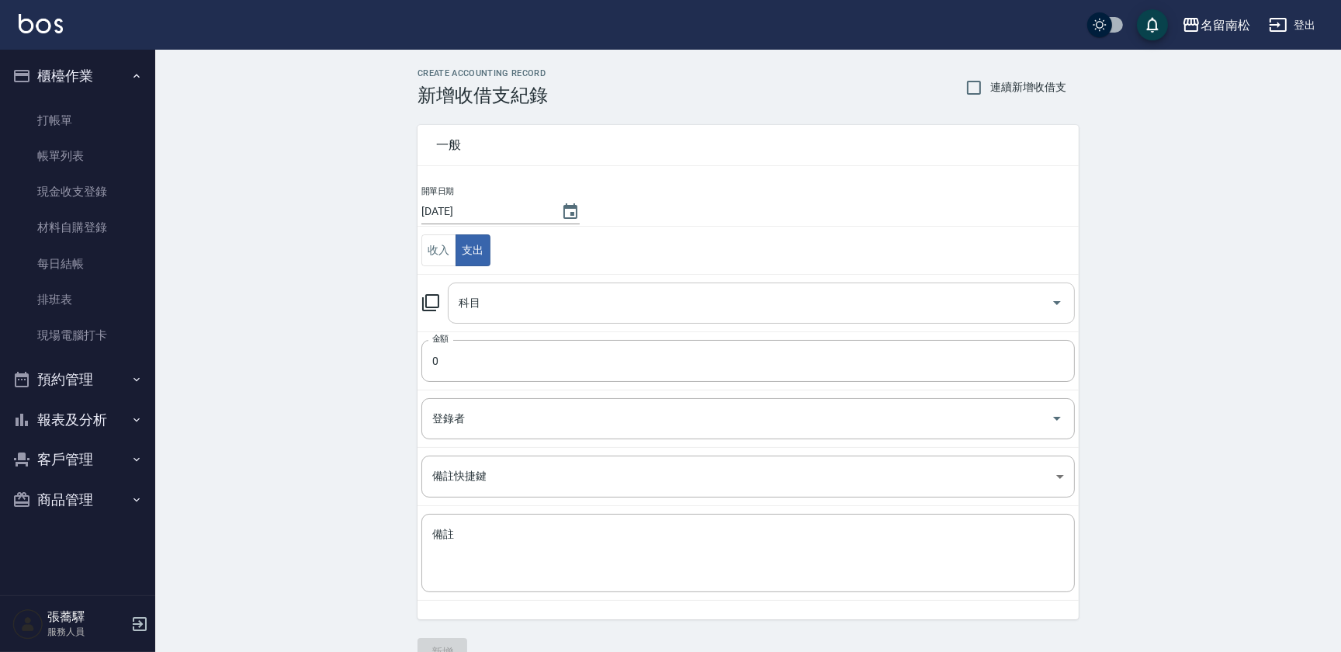
click at [536, 318] on div "科目" at bounding box center [761, 303] width 627 height 41
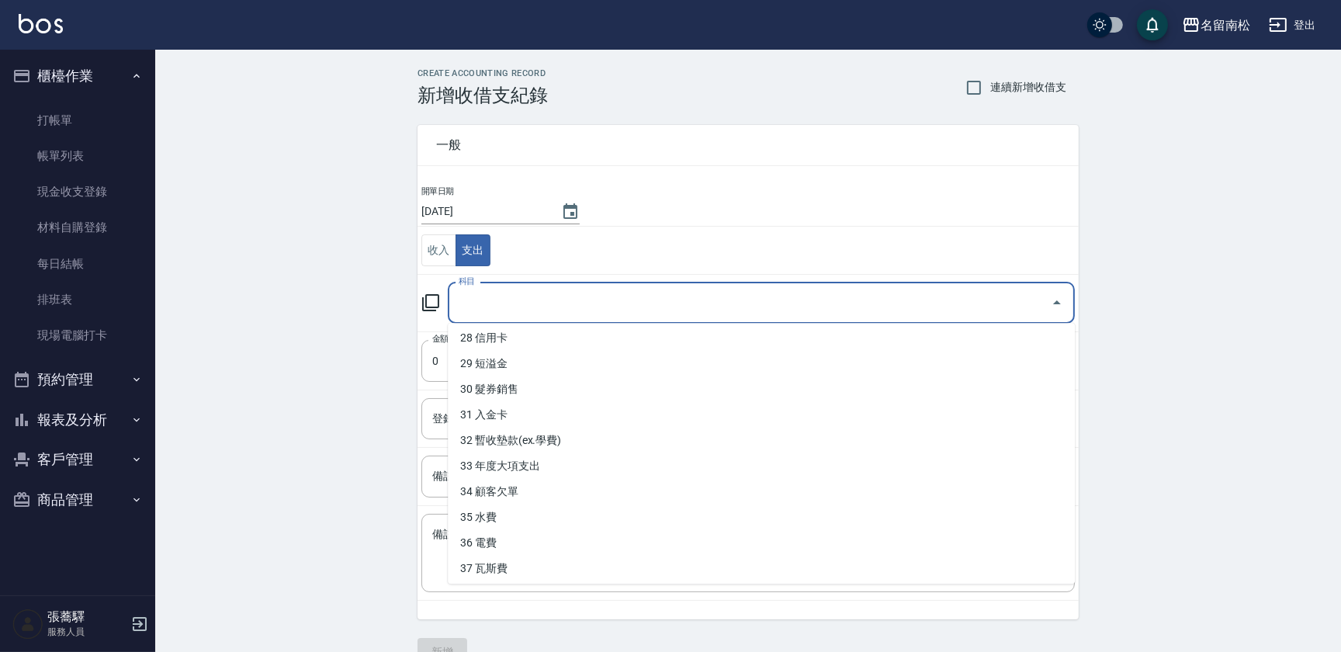
scroll to position [723, 0]
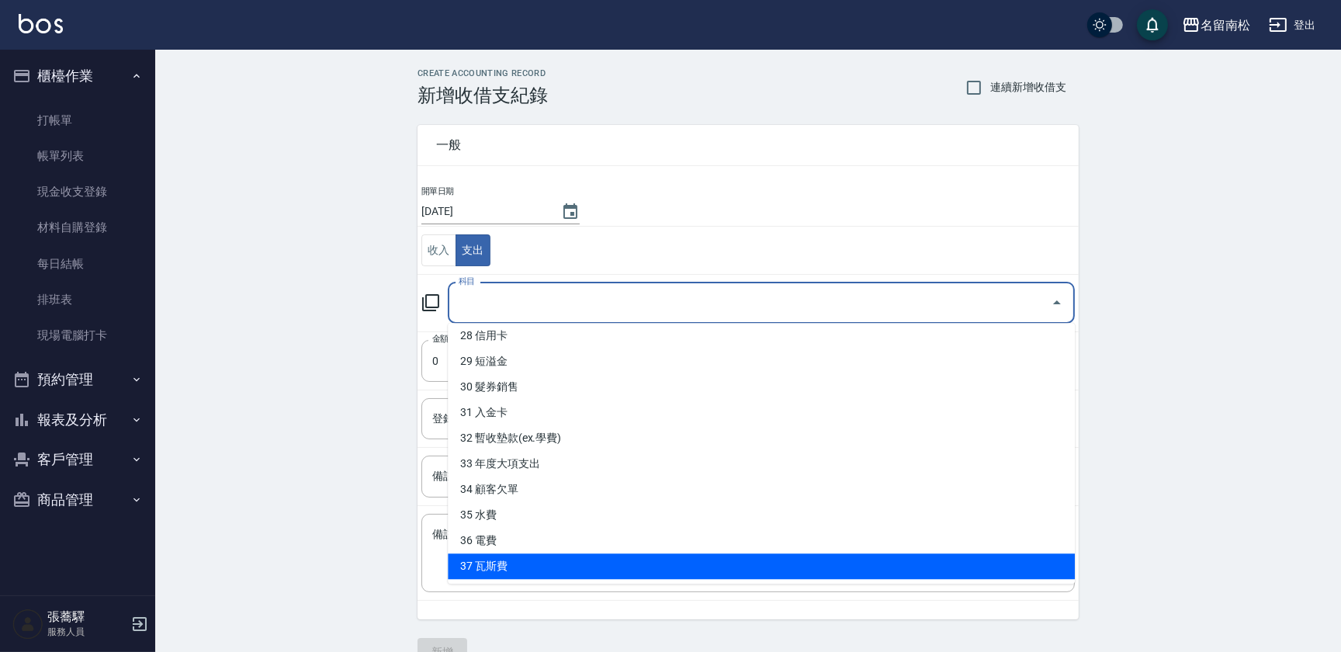
click at [727, 571] on li "37 瓦斯費" at bounding box center [761, 566] width 627 height 26
type input "37 瓦斯費"
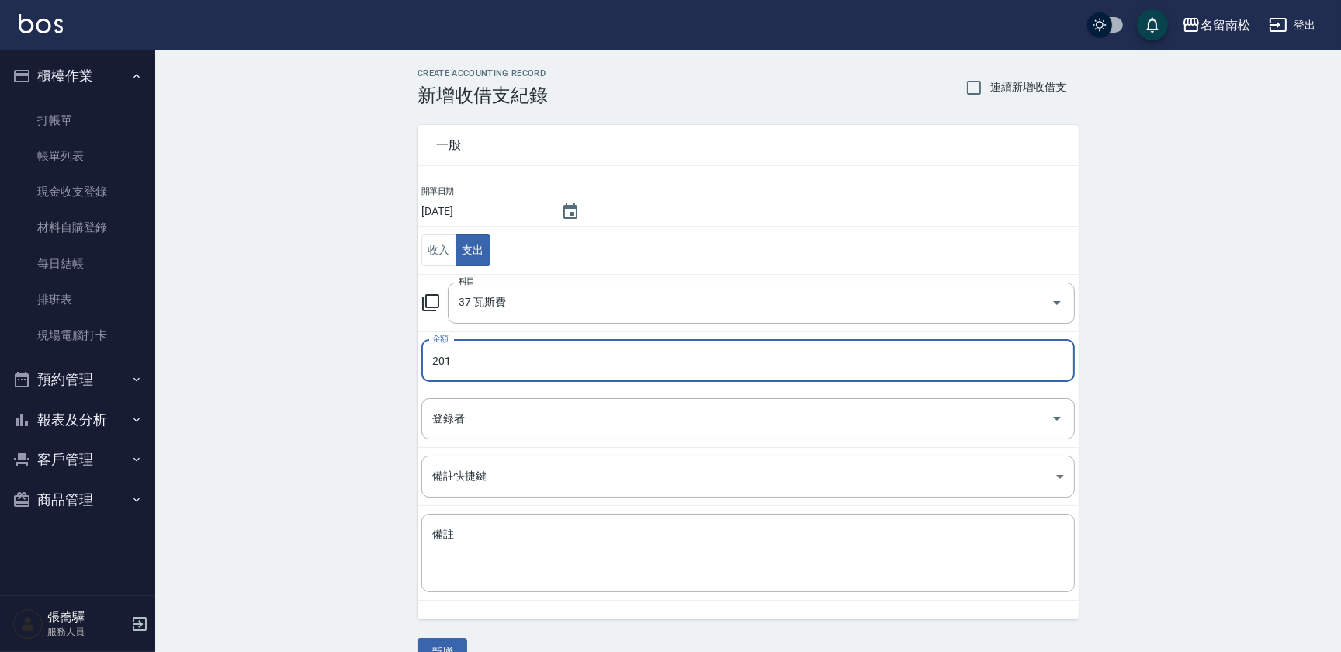
type input "201"
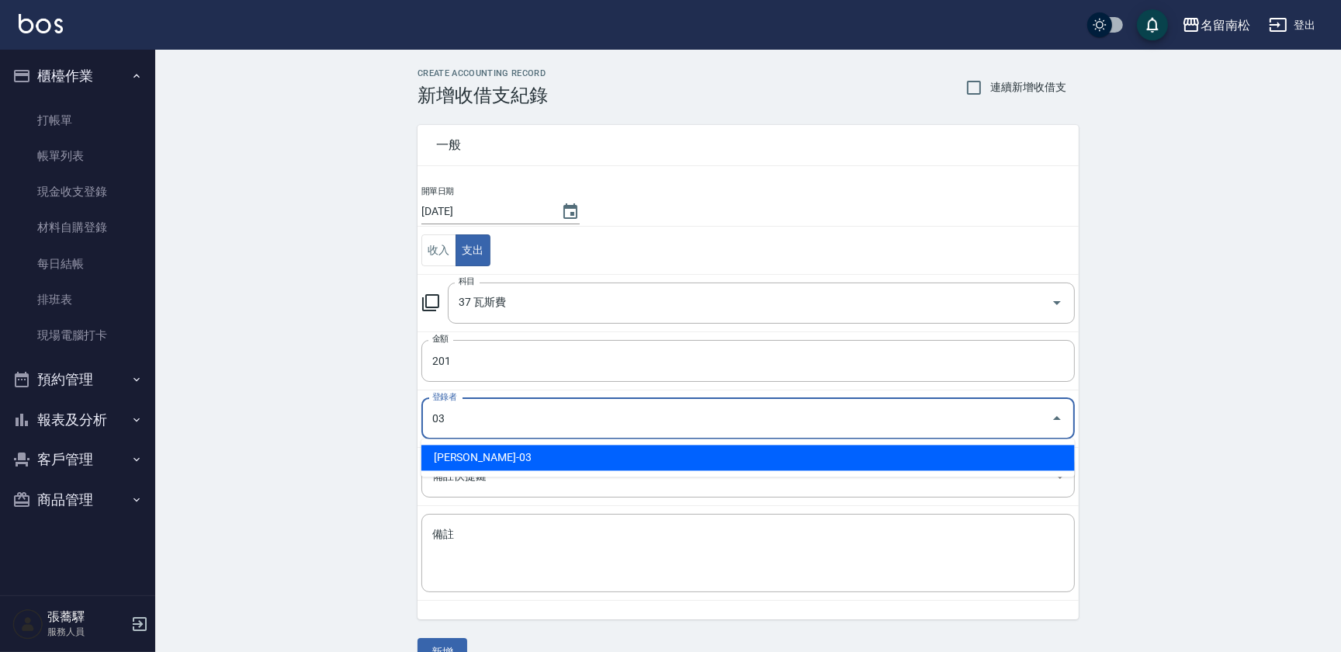
type input "[PERSON_NAME]-03"
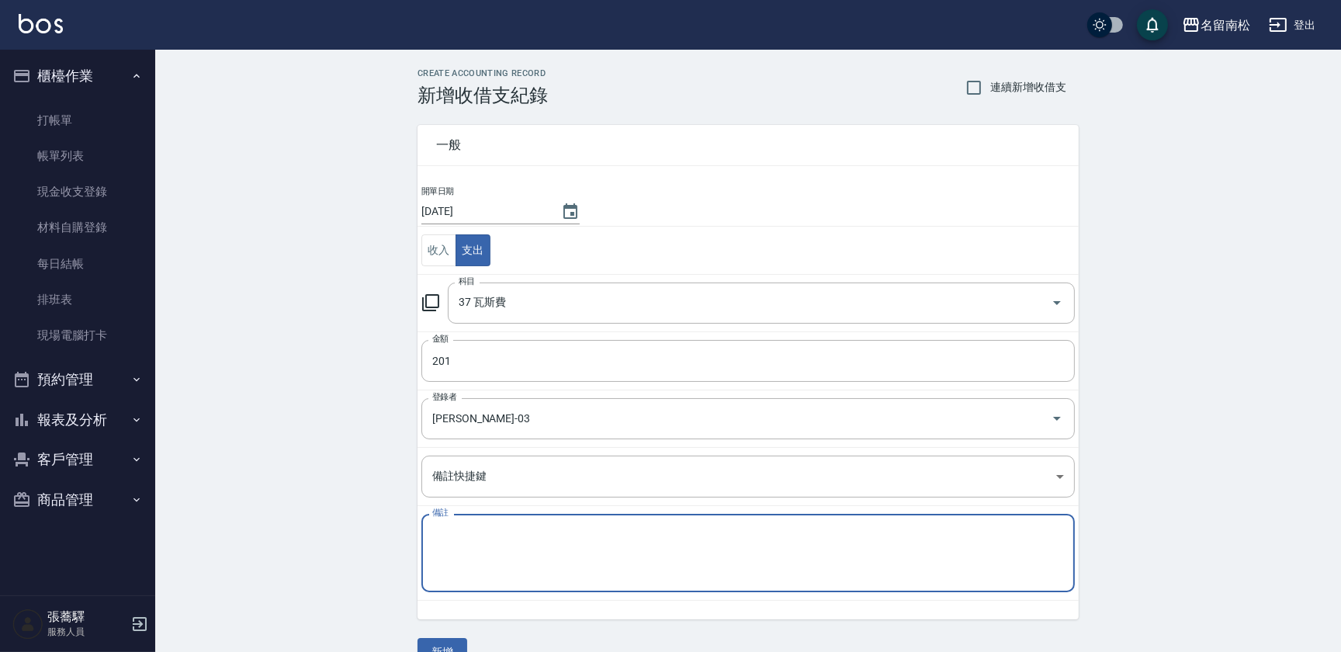
click at [481, 561] on textarea "備註" at bounding box center [748, 553] width 632 height 53
type textarea "公司60.宿舍141"
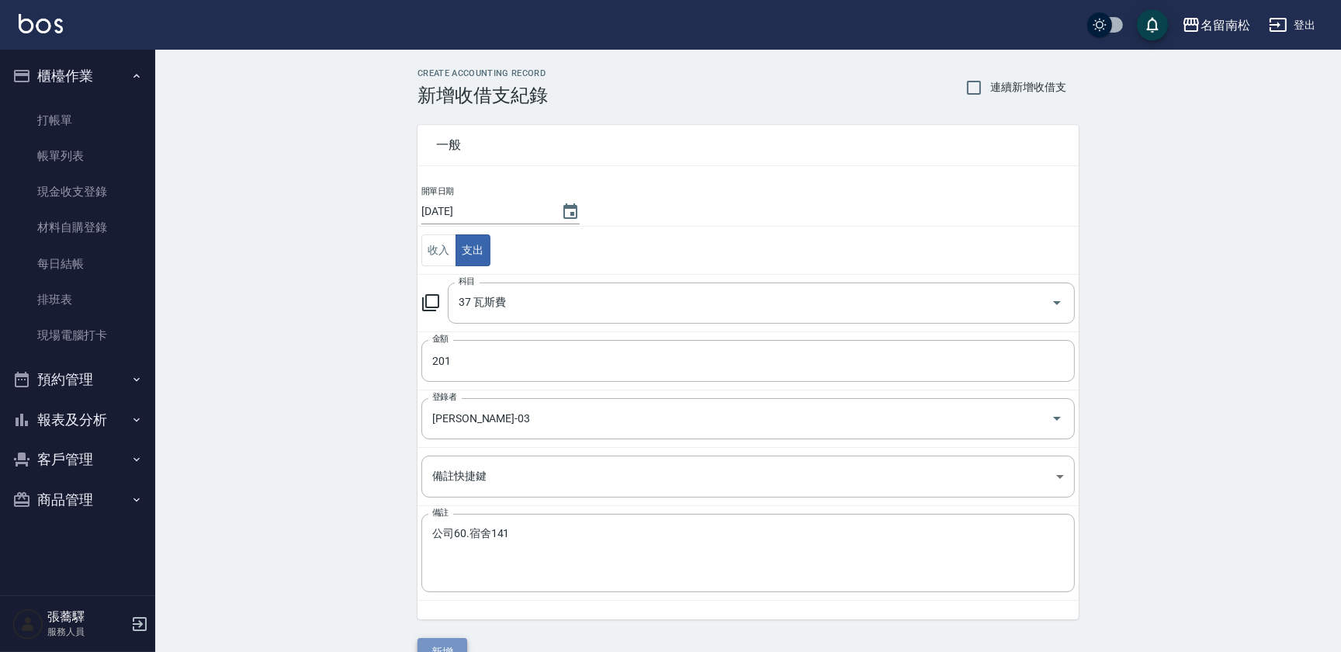
click at [437, 640] on button "新增" at bounding box center [443, 652] width 50 height 29
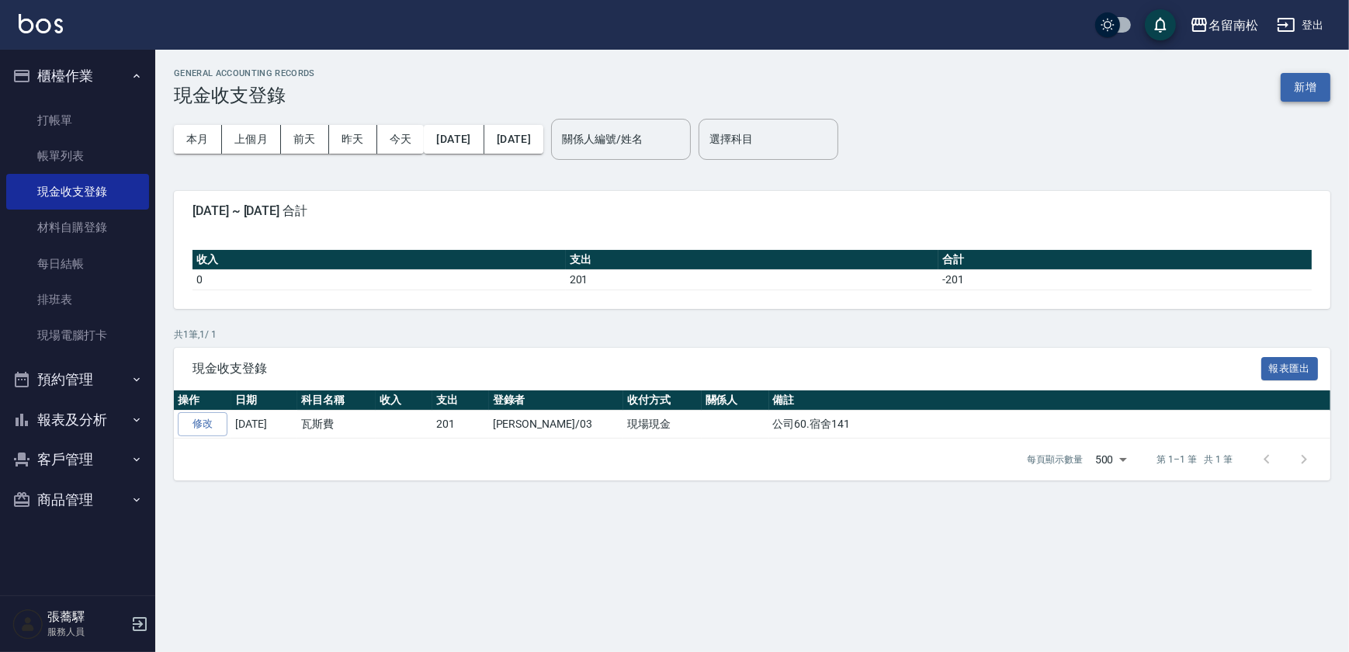
click at [1308, 81] on button "新增" at bounding box center [1306, 87] width 50 height 29
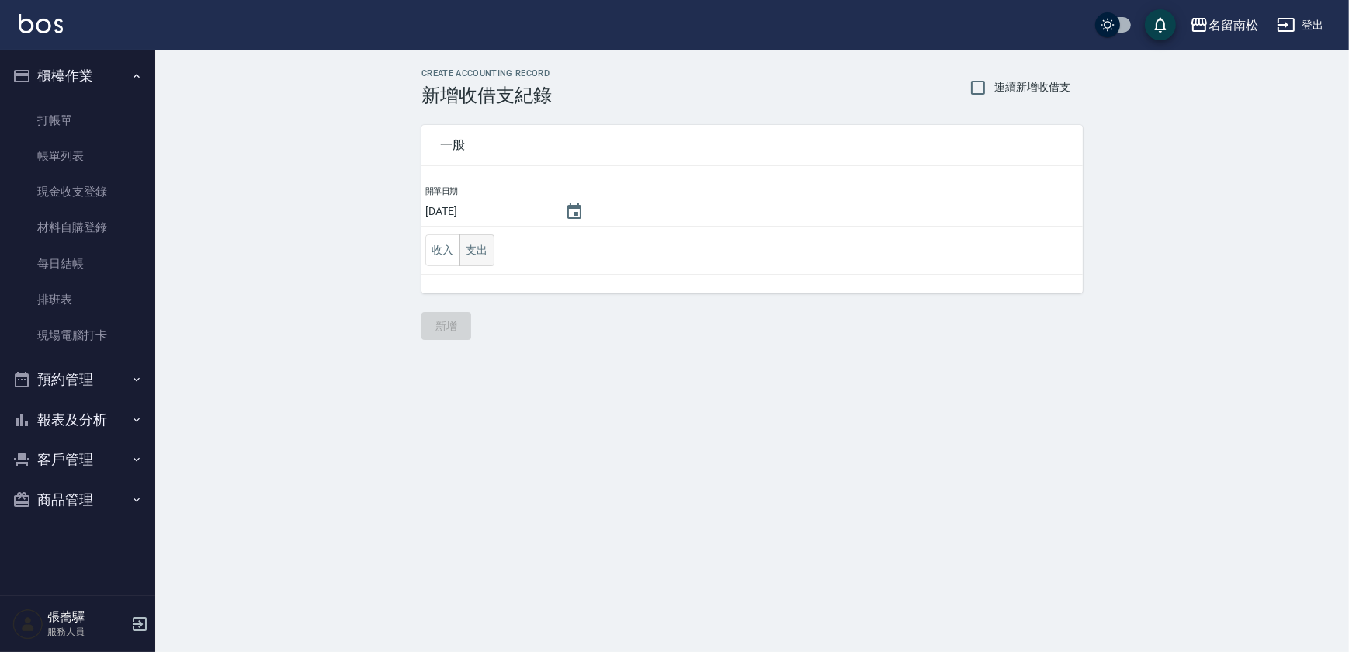
click at [474, 251] on button "支出" at bounding box center [477, 250] width 35 height 32
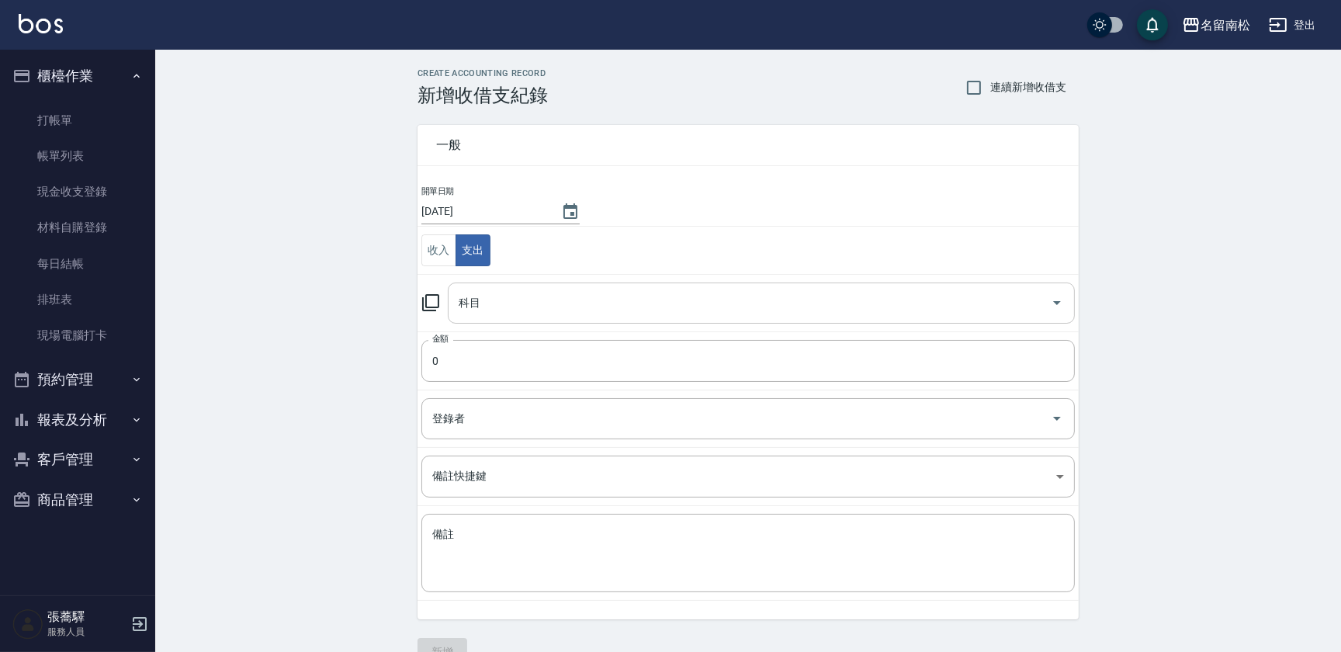
click at [490, 297] on input "科目" at bounding box center [750, 303] width 590 height 27
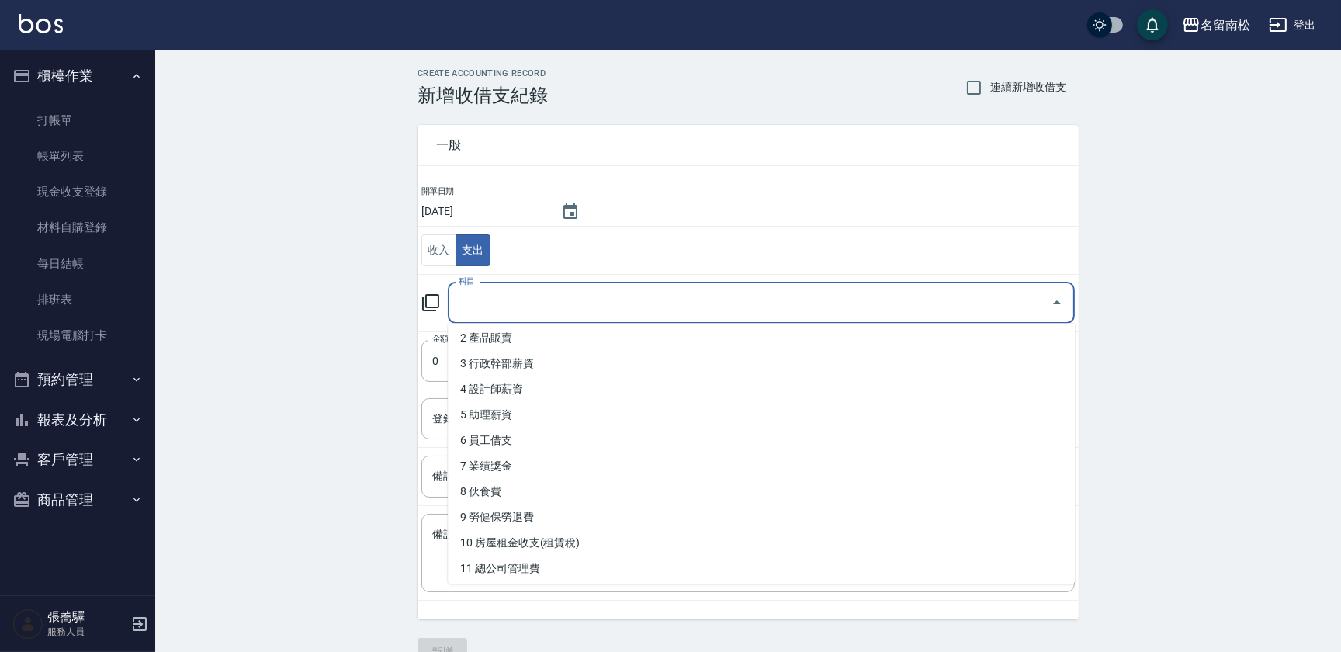
scroll to position [10, 0]
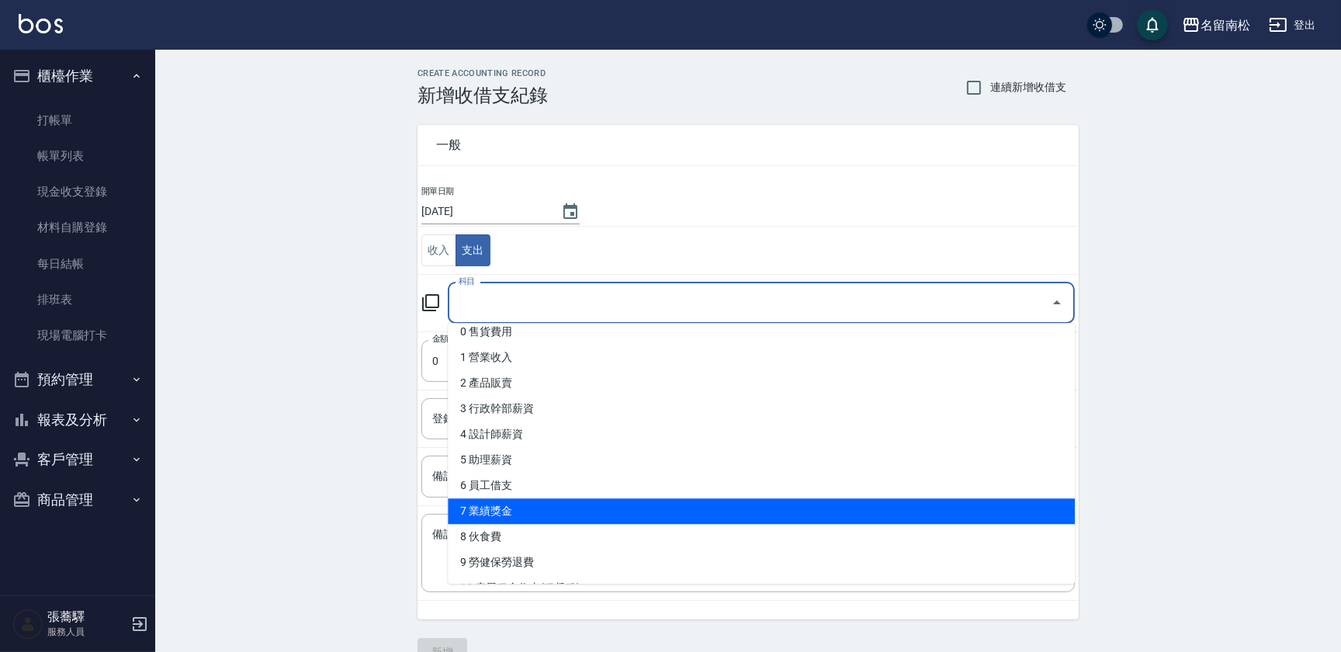
click at [727, 509] on li "7 業績獎金" at bounding box center [761, 511] width 627 height 26
type input "7 業績獎金"
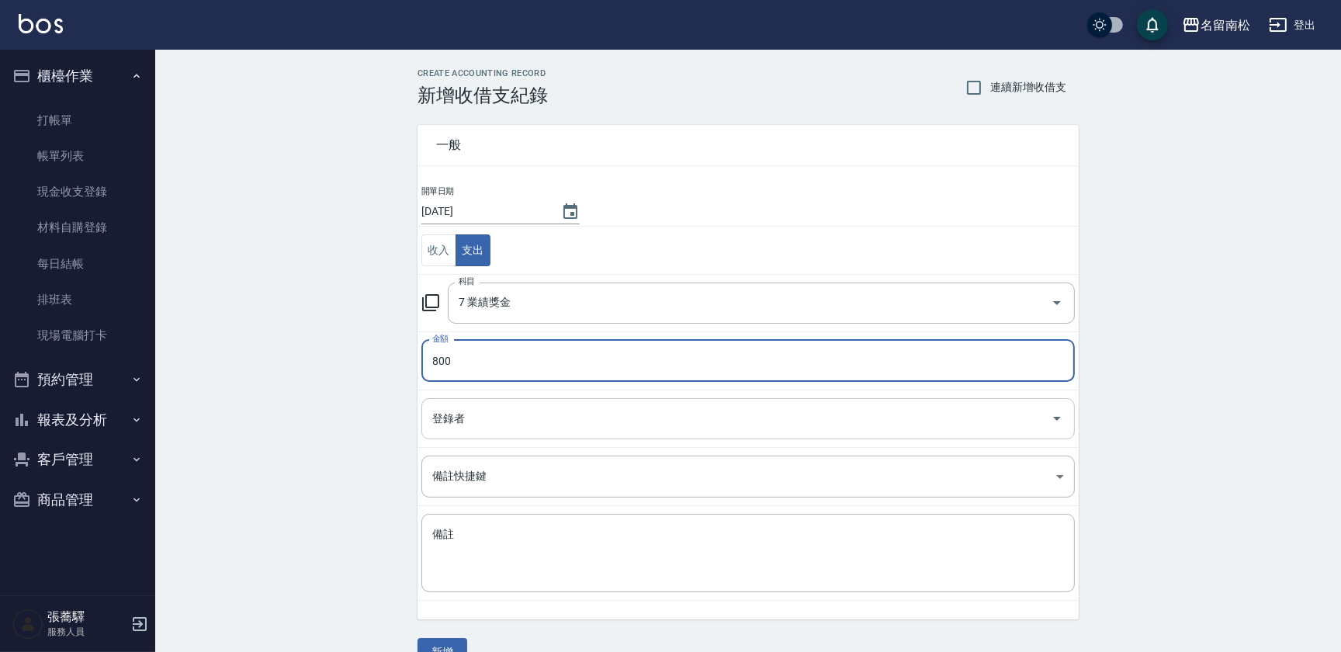
type input "800"
click at [660, 423] on input "登錄者" at bounding box center [736, 418] width 616 height 27
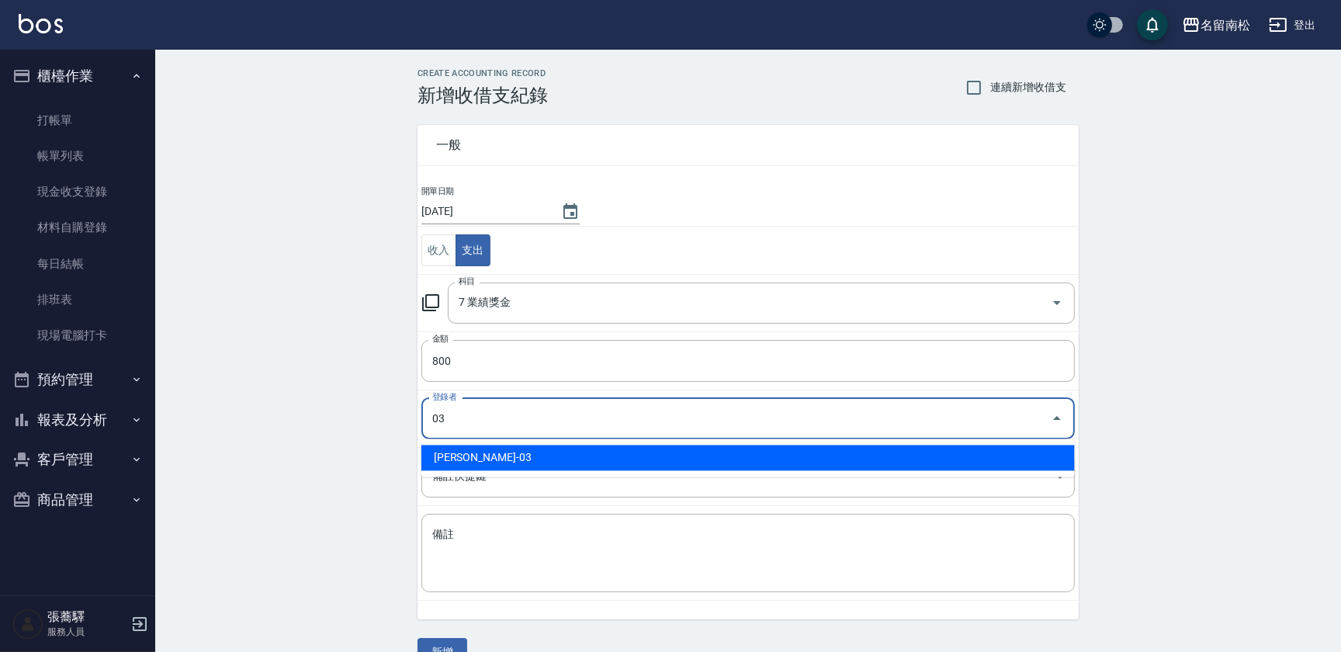
type input "[PERSON_NAME]-03"
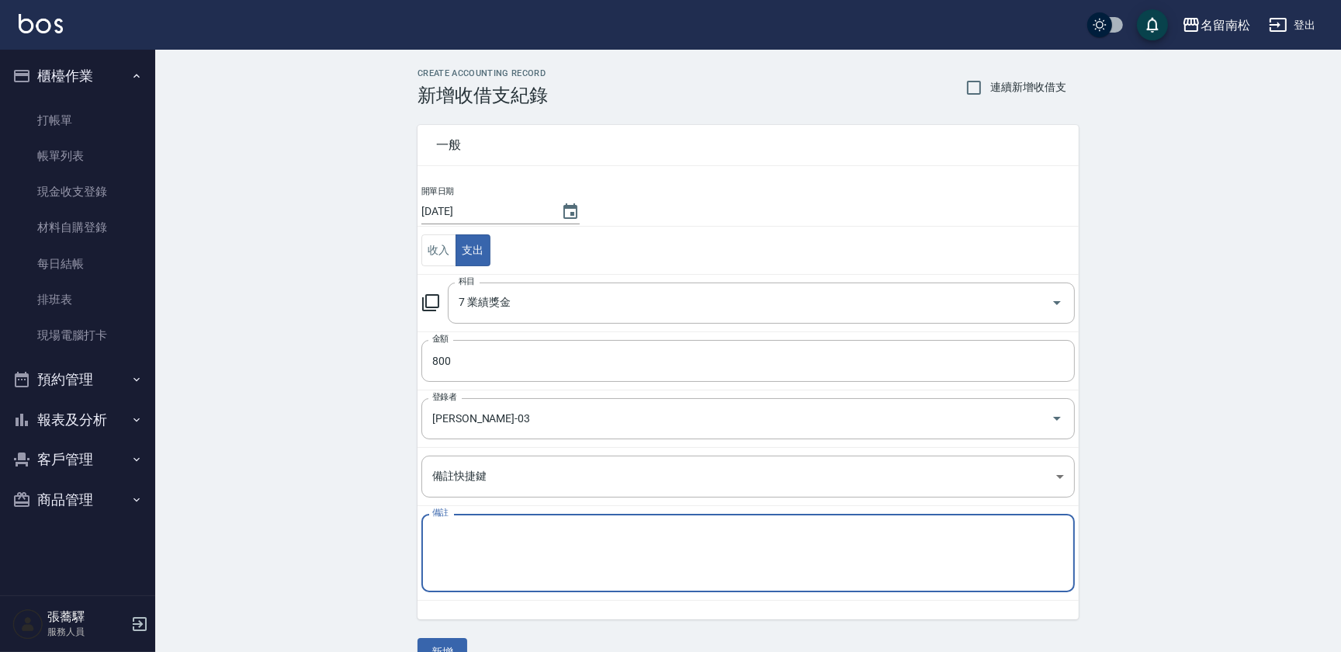
click at [633, 573] on textarea "備註" at bounding box center [748, 553] width 632 height 53
type textarea "滾珠獎金"
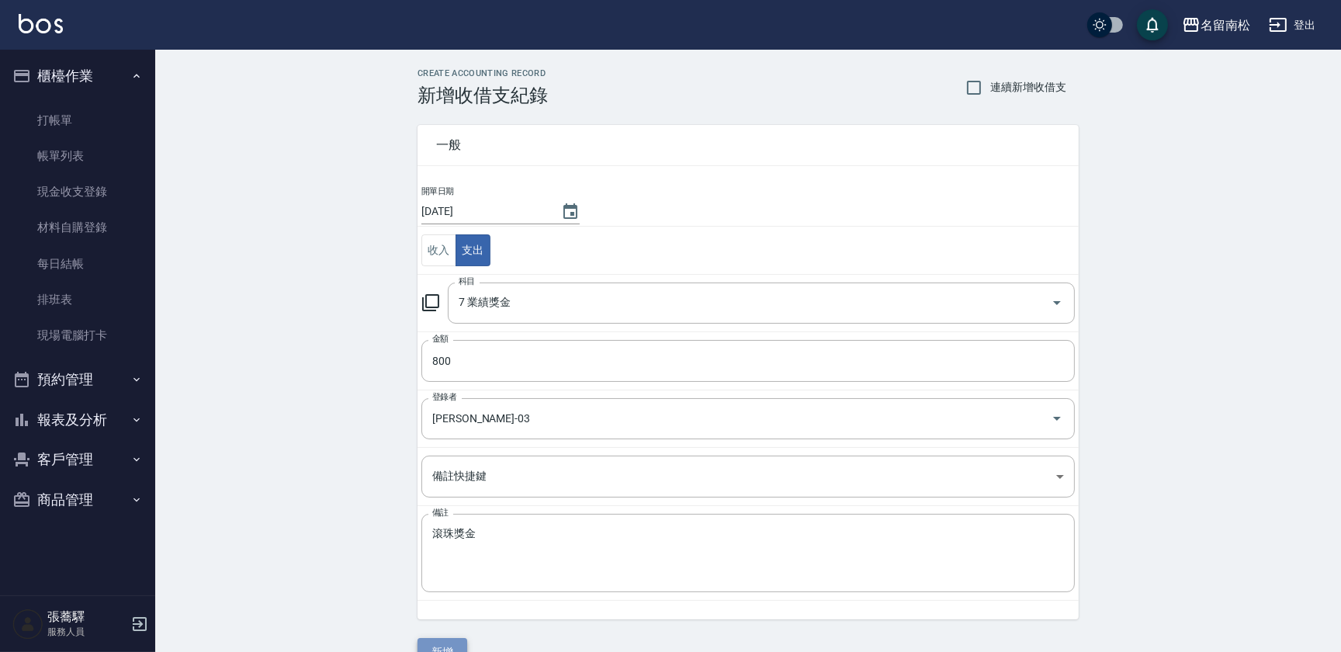
click at [440, 644] on button "新增" at bounding box center [443, 652] width 50 height 29
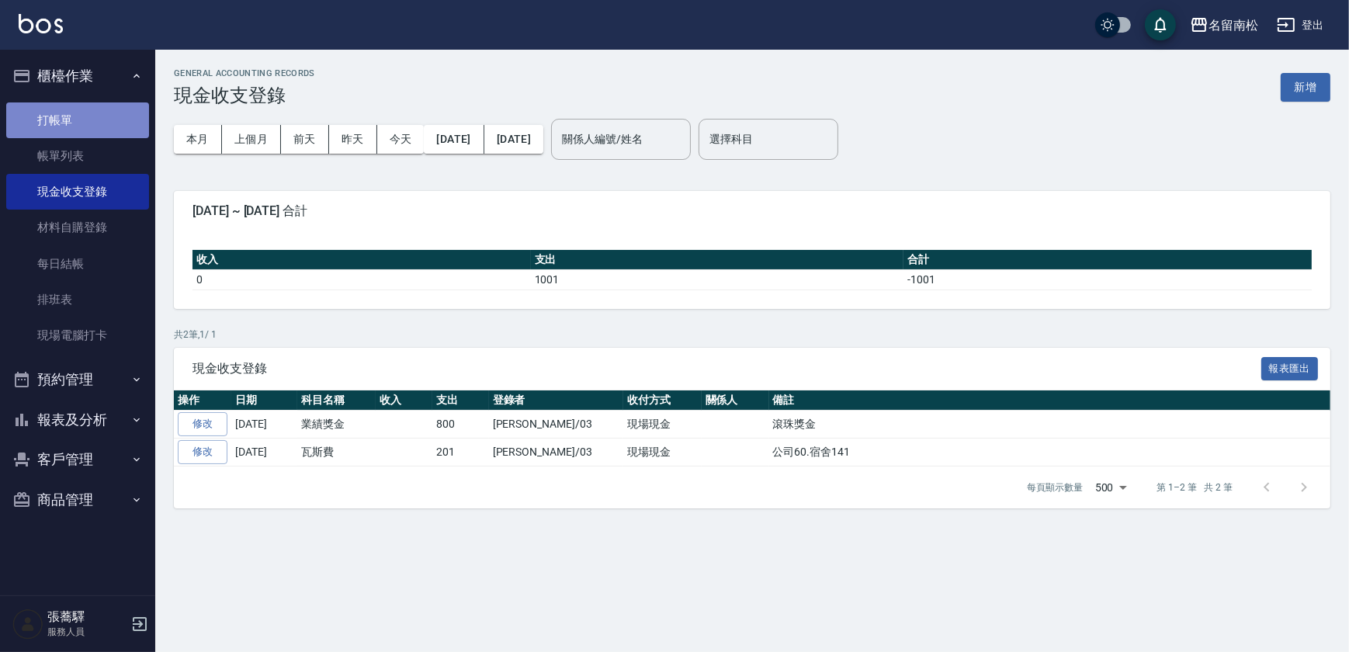
click at [78, 119] on link "打帳單" at bounding box center [77, 120] width 143 height 36
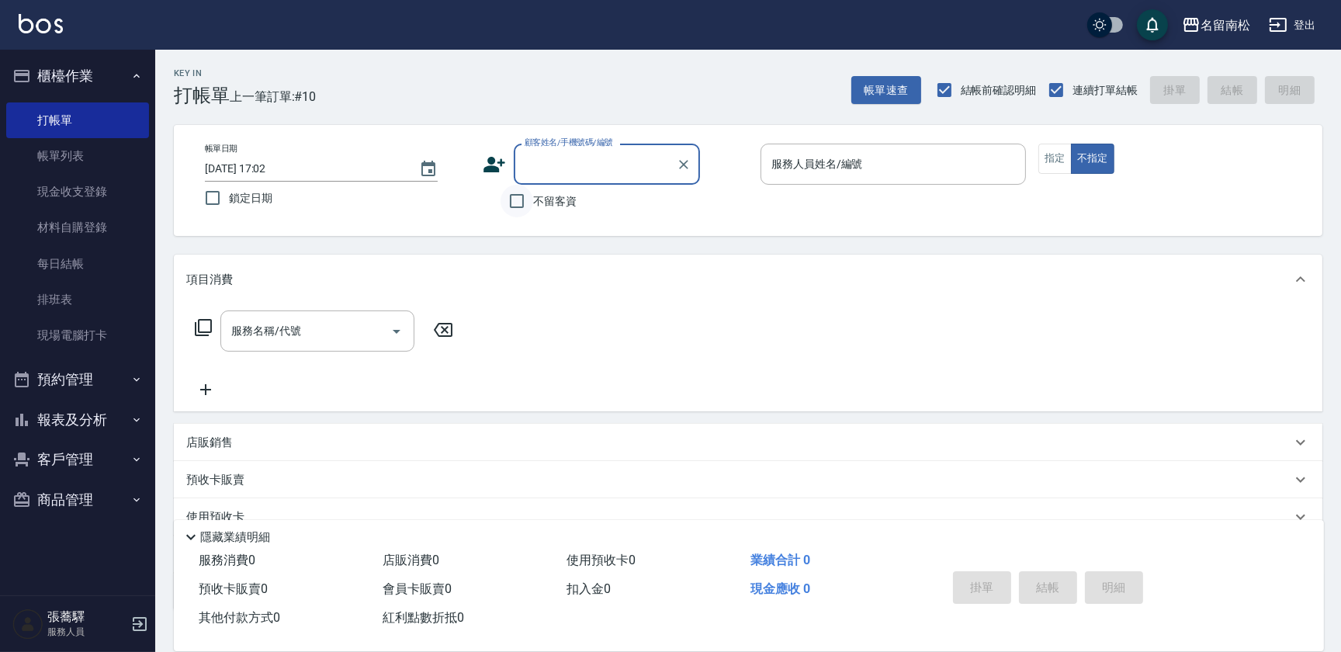
click at [512, 203] on input "不留客資" at bounding box center [517, 201] width 33 height 33
checkbox input "true"
click at [1048, 163] on button "指定" at bounding box center [1055, 159] width 33 height 30
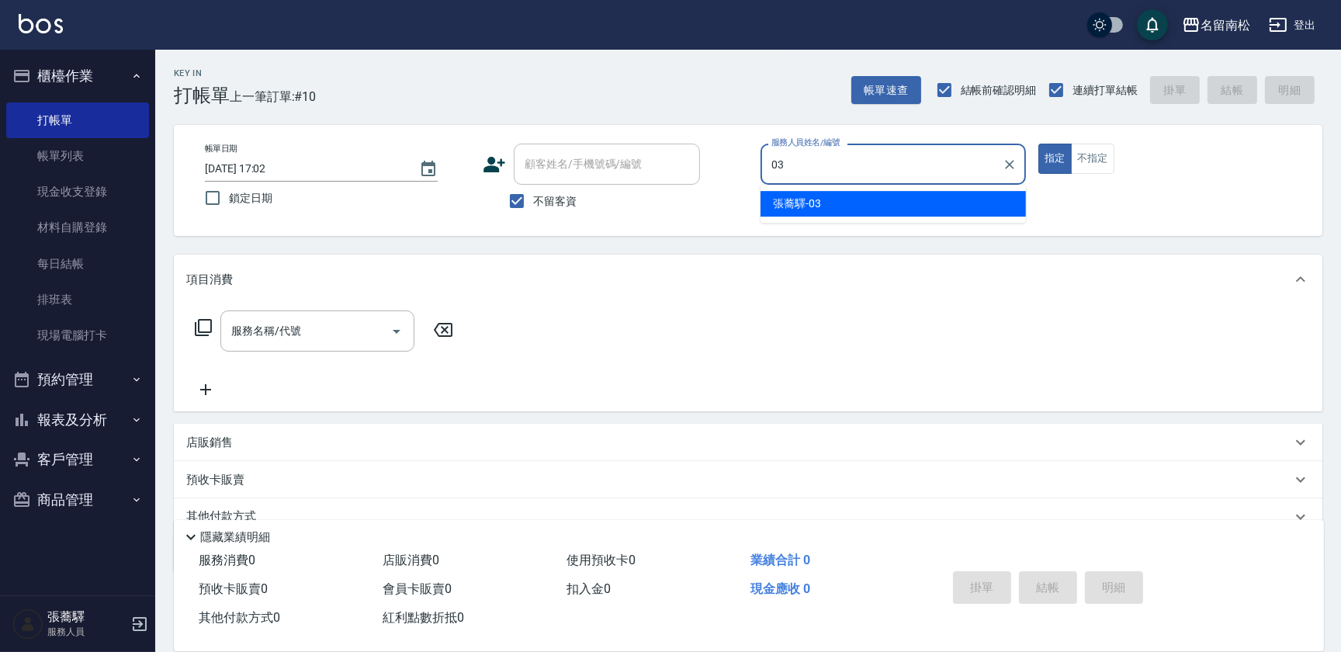
type input "[PERSON_NAME]-03"
type button "true"
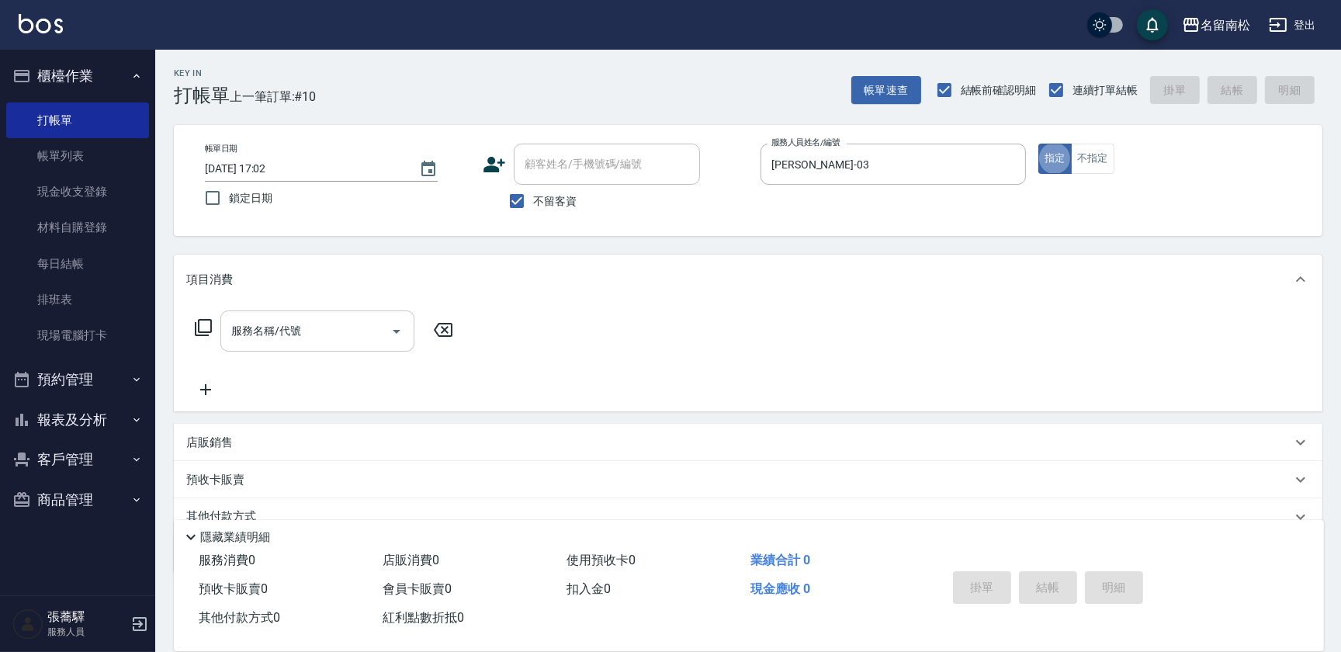
click at [311, 331] on input "服務名稱/代號" at bounding box center [305, 330] width 157 height 27
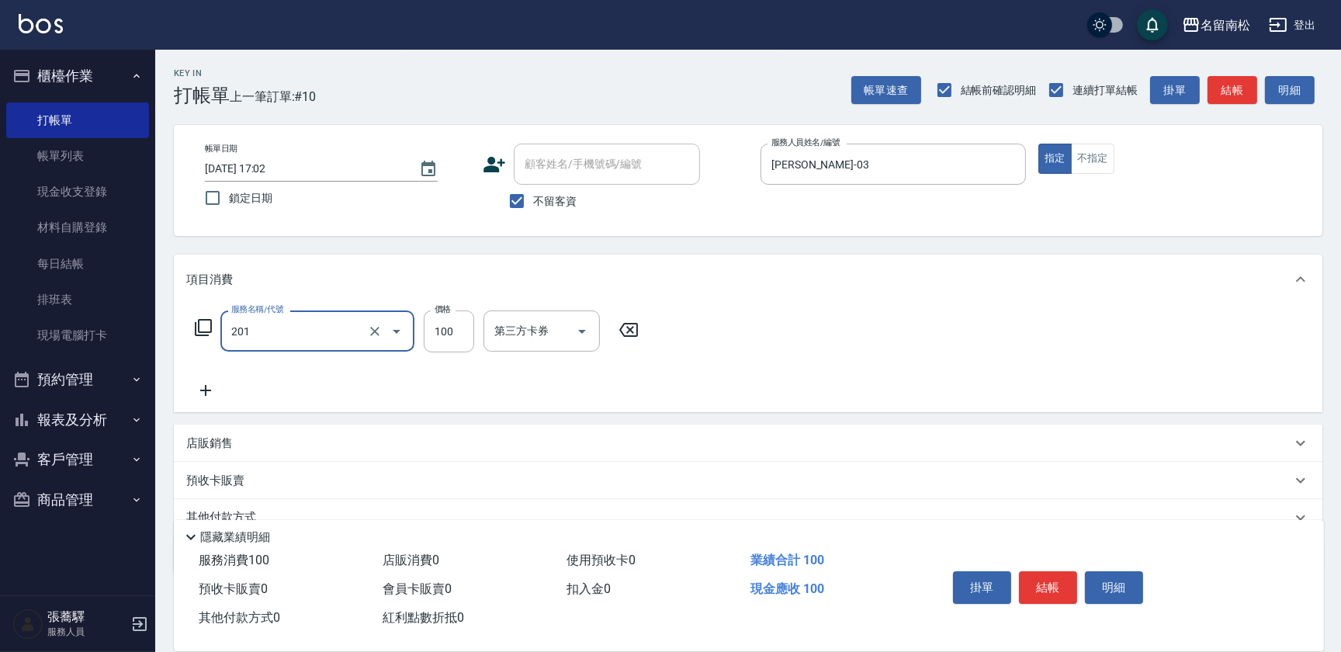
type input "洗髮[100](201)"
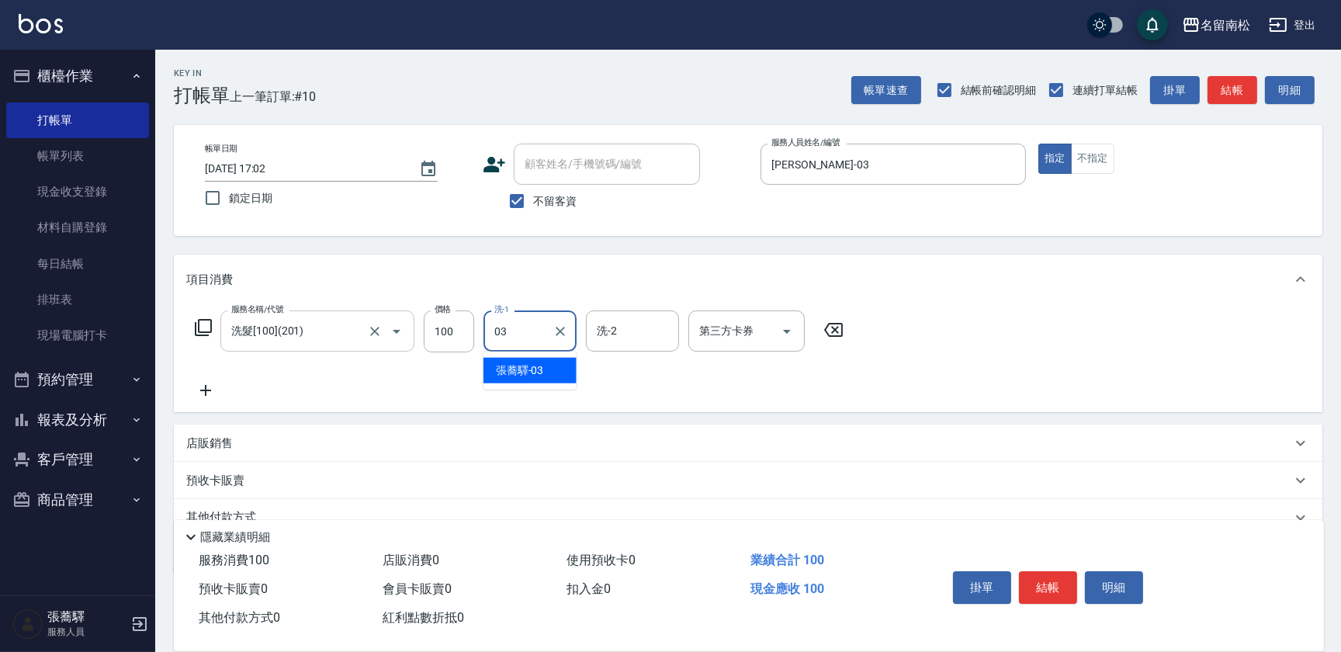
type input "[PERSON_NAME]-03"
click at [204, 390] on icon at bounding box center [205, 390] width 11 height 11
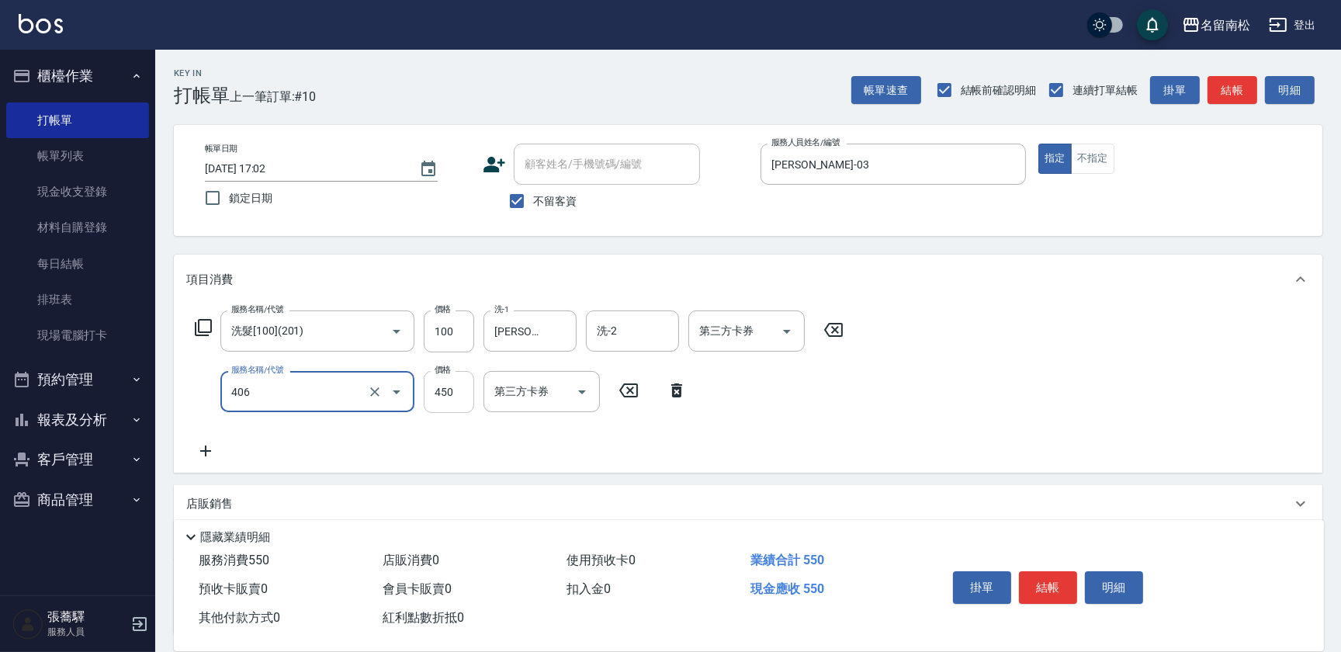
type input "剪髮(450)(406)"
click at [435, 401] on input "450" at bounding box center [449, 392] width 50 height 42
type input "480"
click at [1032, 587] on button "結帳" at bounding box center [1048, 587] width 58 height 33
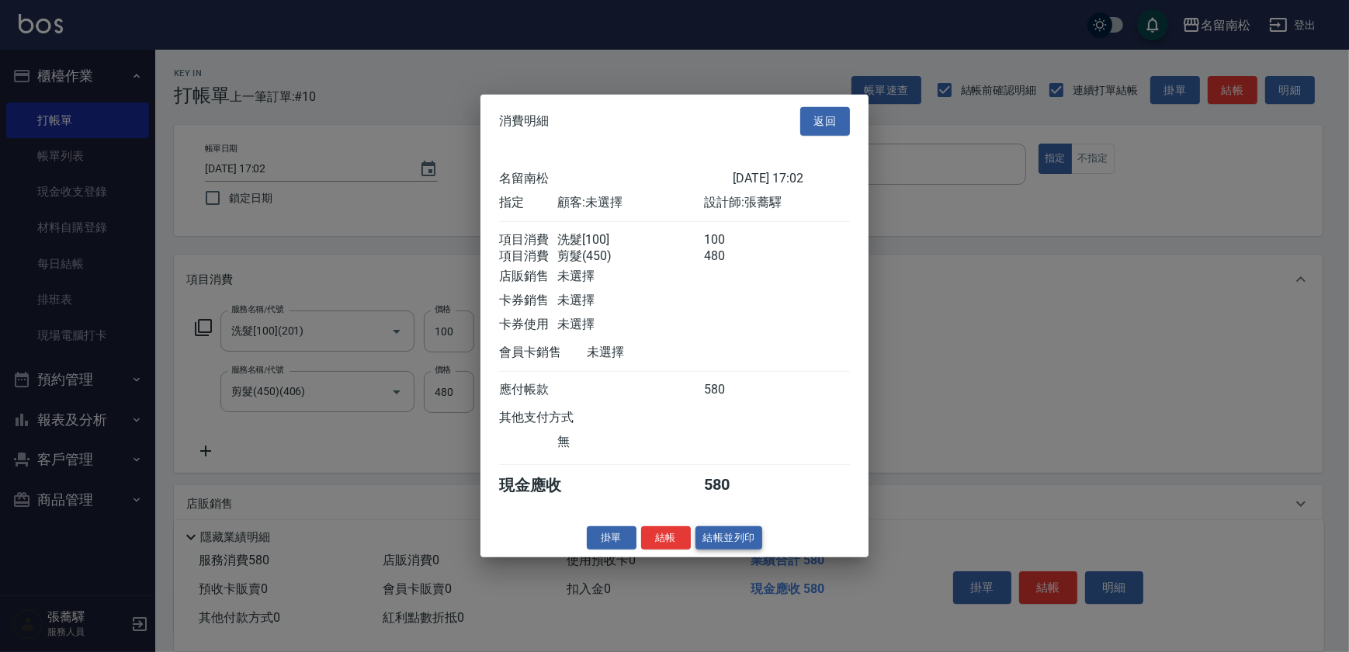
click at [717, 550] on button "結帳並列印" at bounding box center [730, 538] width 68 height 24
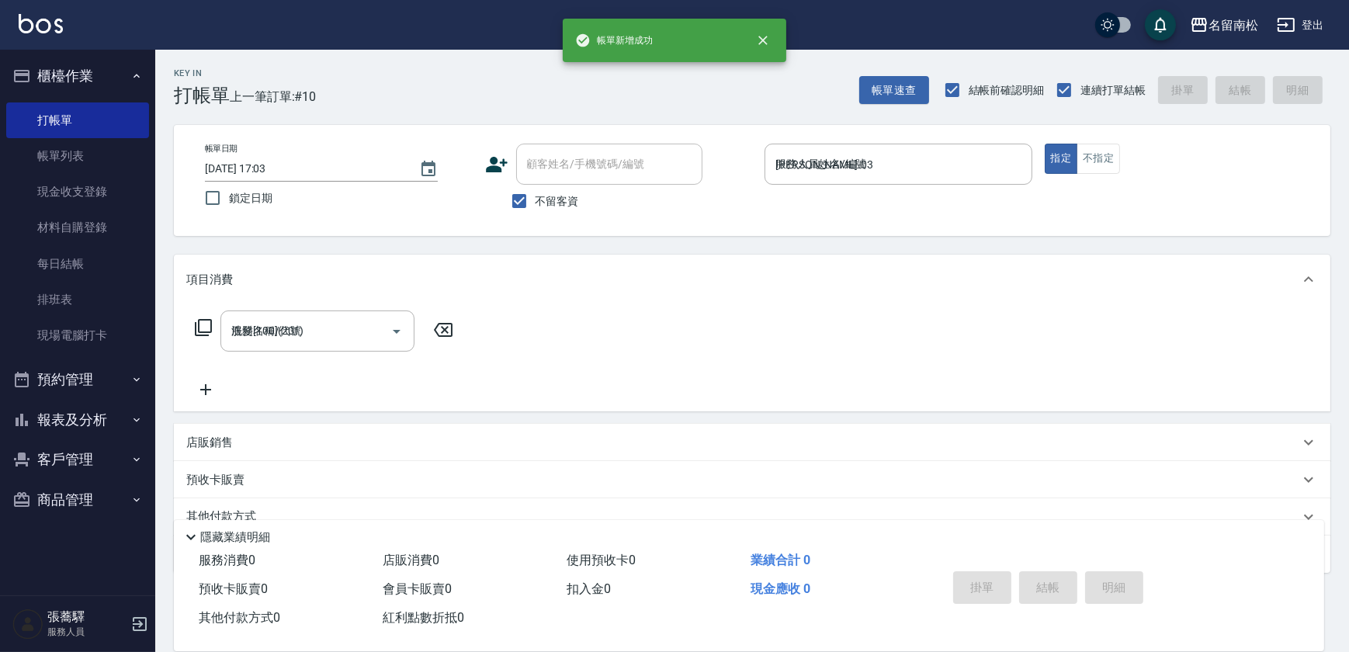
type input "[DATE] 17:03"
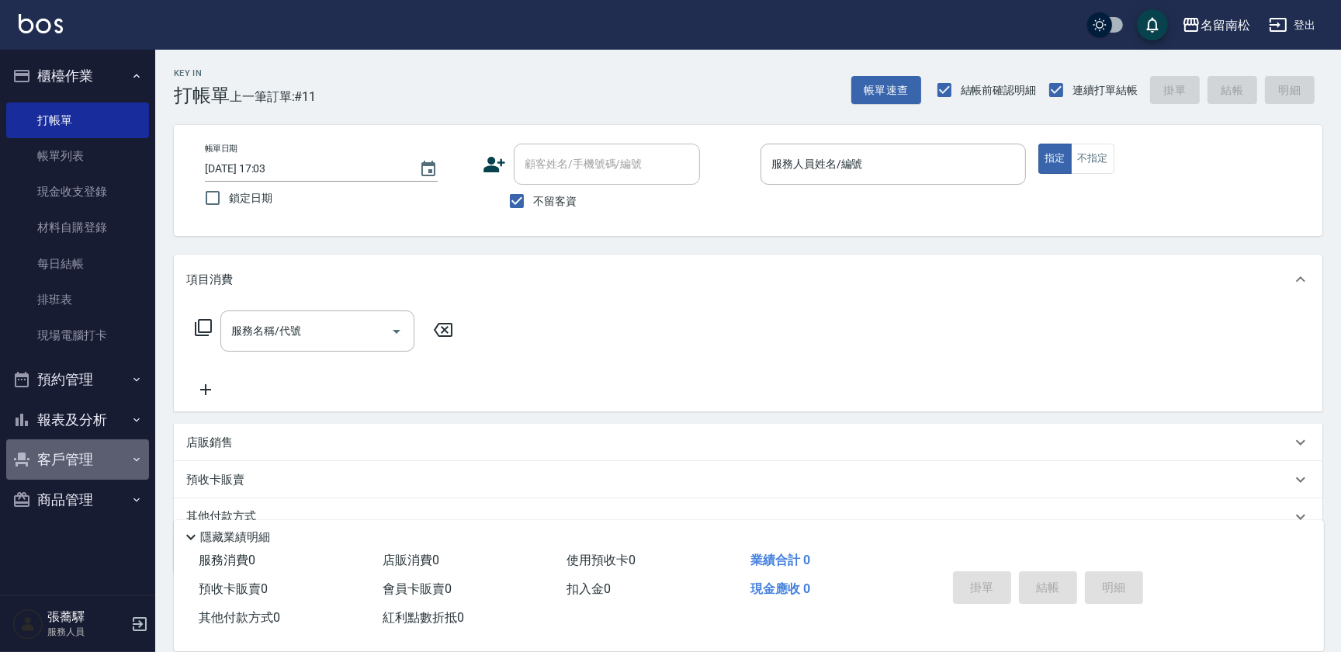
click at [118, 451] on button "客戶管理" at bounding box center [77, 459] width 143 height 40
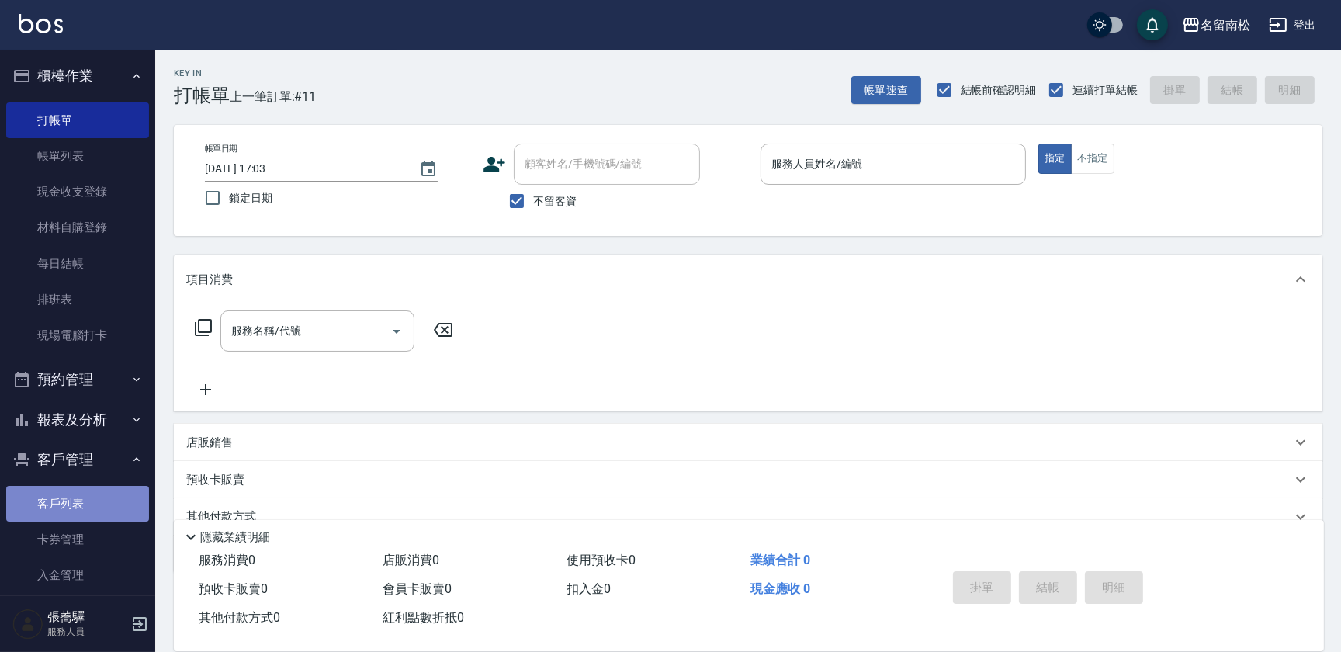
click at [131, 492] on link "客戶列表" at bounding box center [77, 504] width 143 height 36
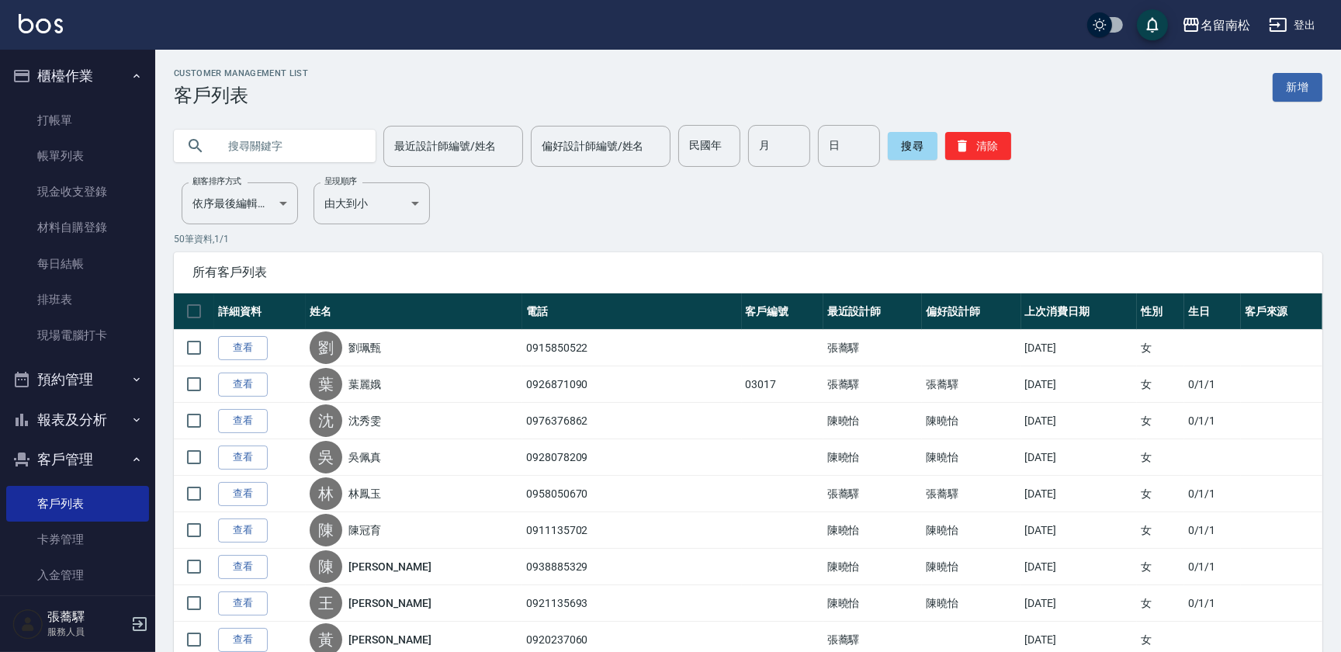
click at [302, 142] on input "text" at bounding box center [290, 146] width 146 height 42
type input "張"
click at [924, 151] on button "搜尋" at bounding box center [913, 146] width 50 height 28
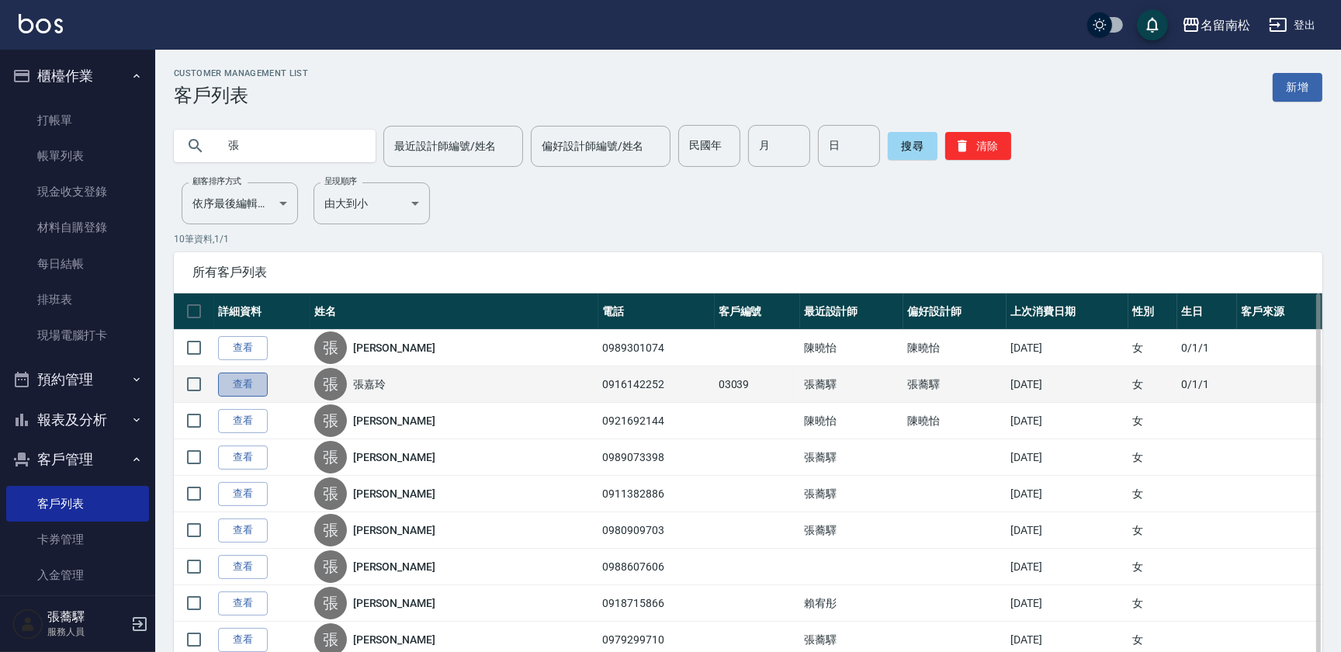
click at [250, 383] on link "查看" at bounding box center [243, 385] width 50 height 24
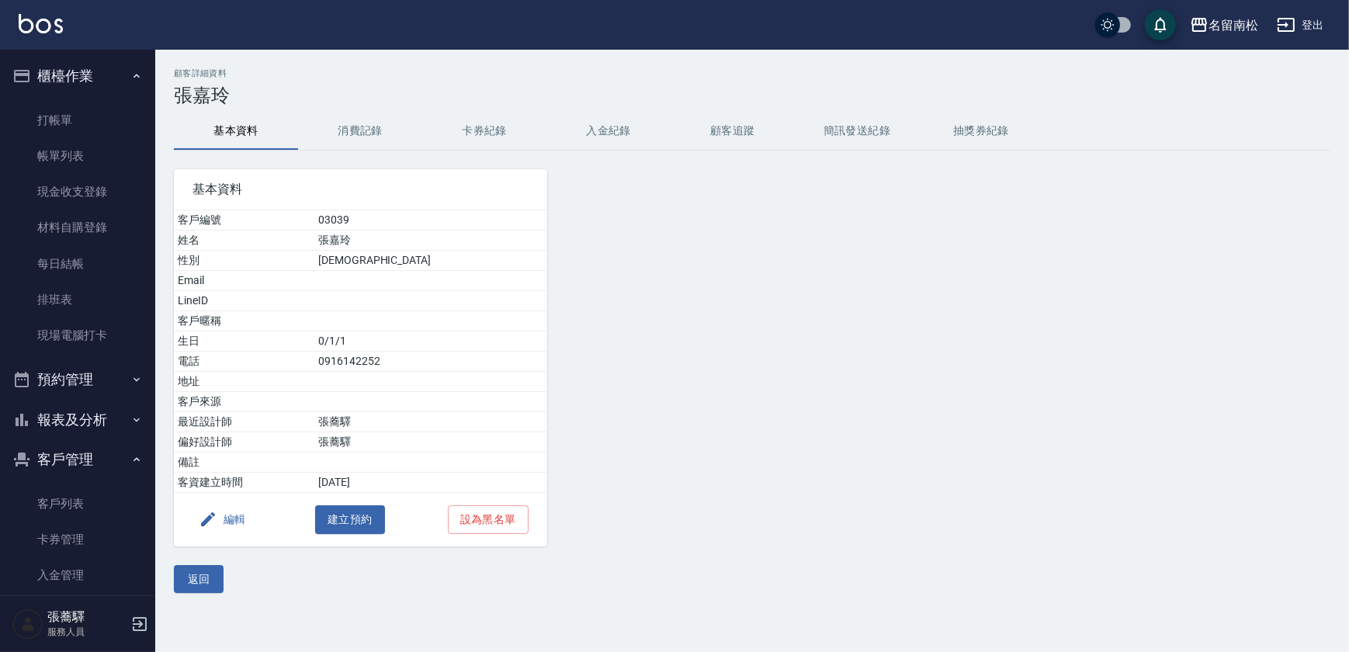
click at [373, 140] on button "消費記錄" at bounding box center [360, 131] width 124 height 37
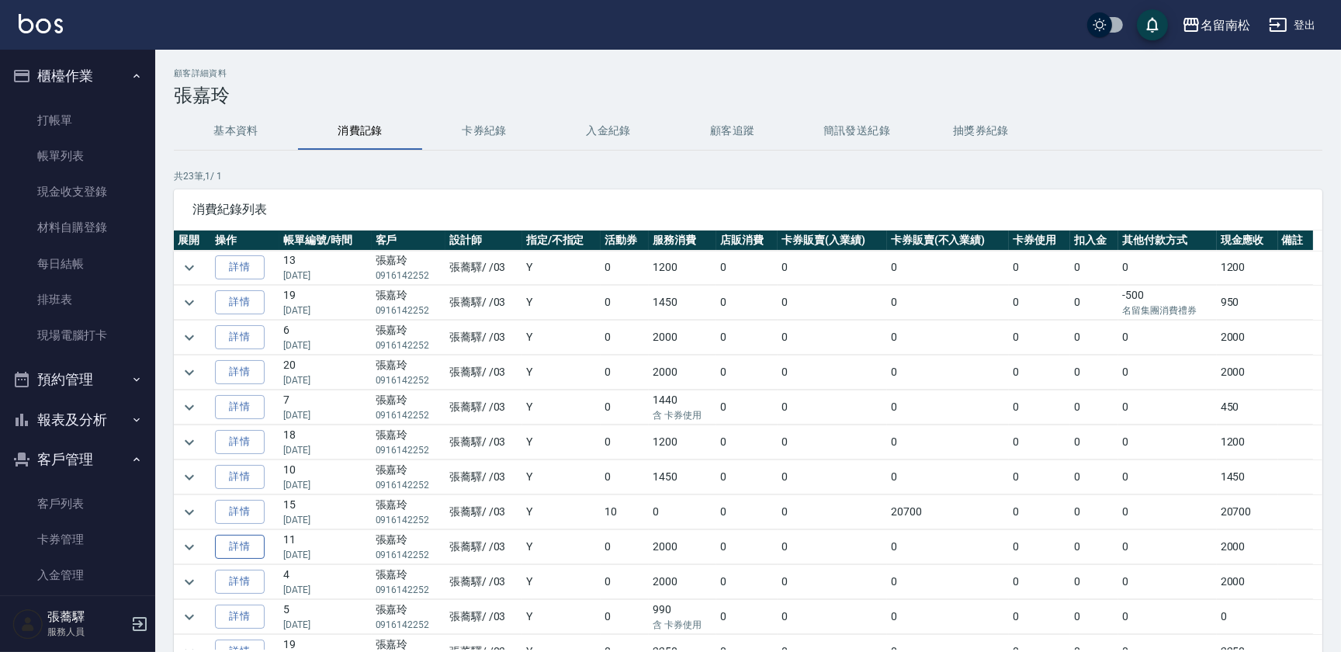
click at [248, 540] on link "詳情" at bounding box center [240, 547] width 50 height 24
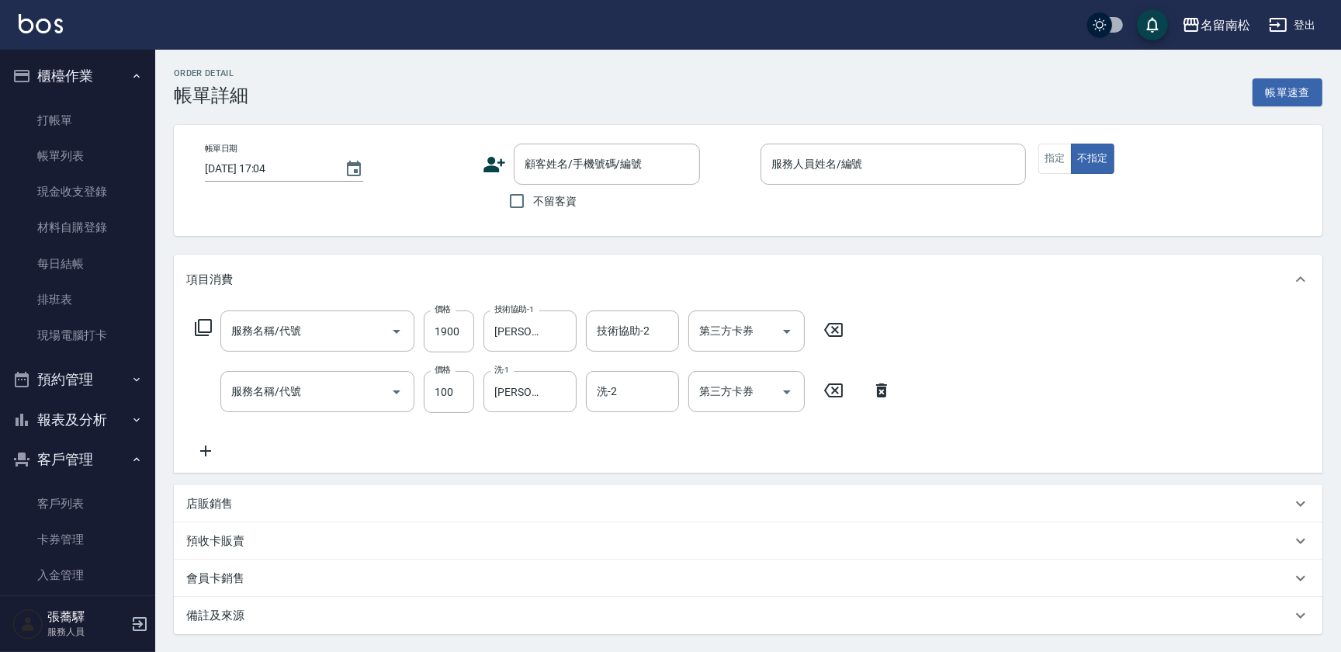
type input "[DATE] 15:57"
type input "[PERSON_NAME]-03"
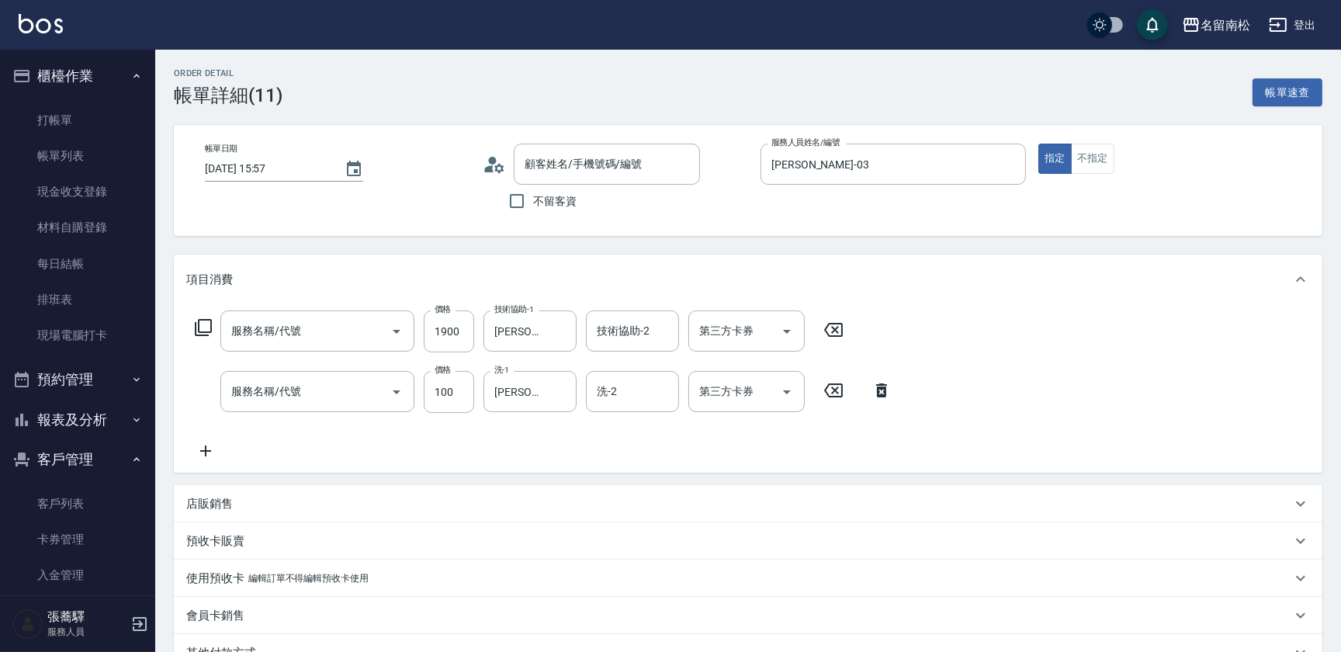
type input "染髮[1300](504)"
type input "洗髮[100](201)"
type input "[PERSON_NAME]/0916142252/03039"
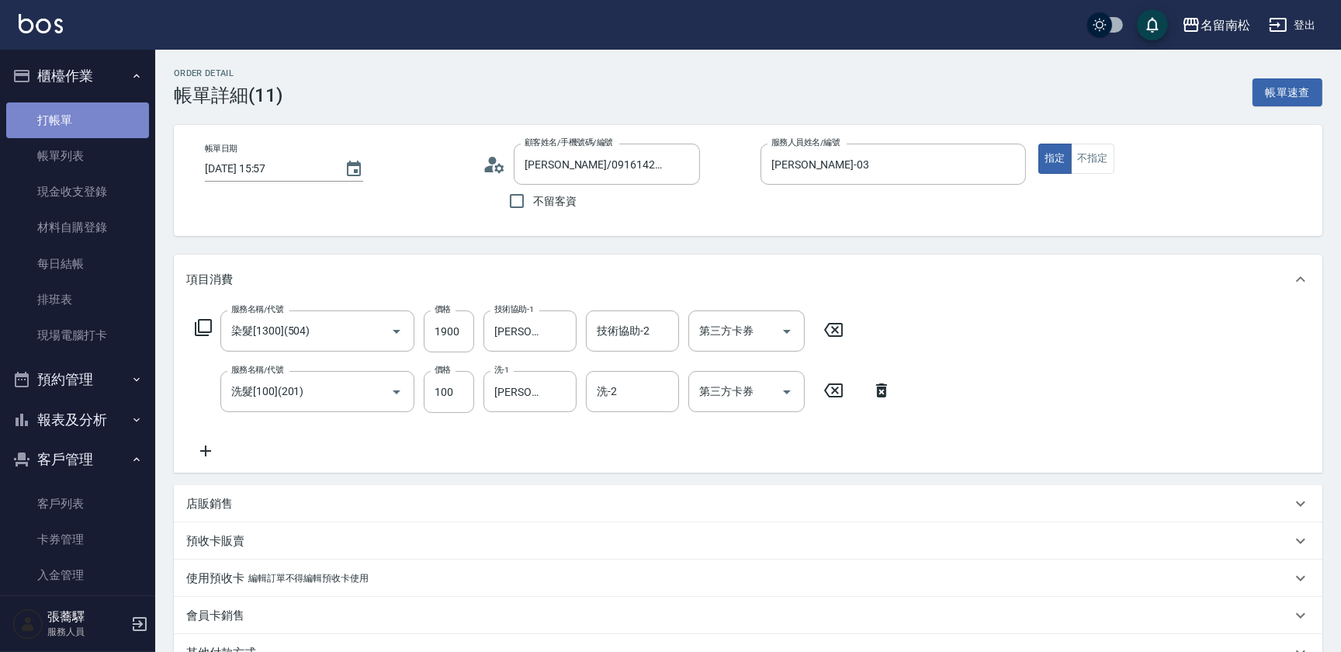
click at [92, 127] on link "打帳單" at bounding box center [77, 120] width 143 height 36
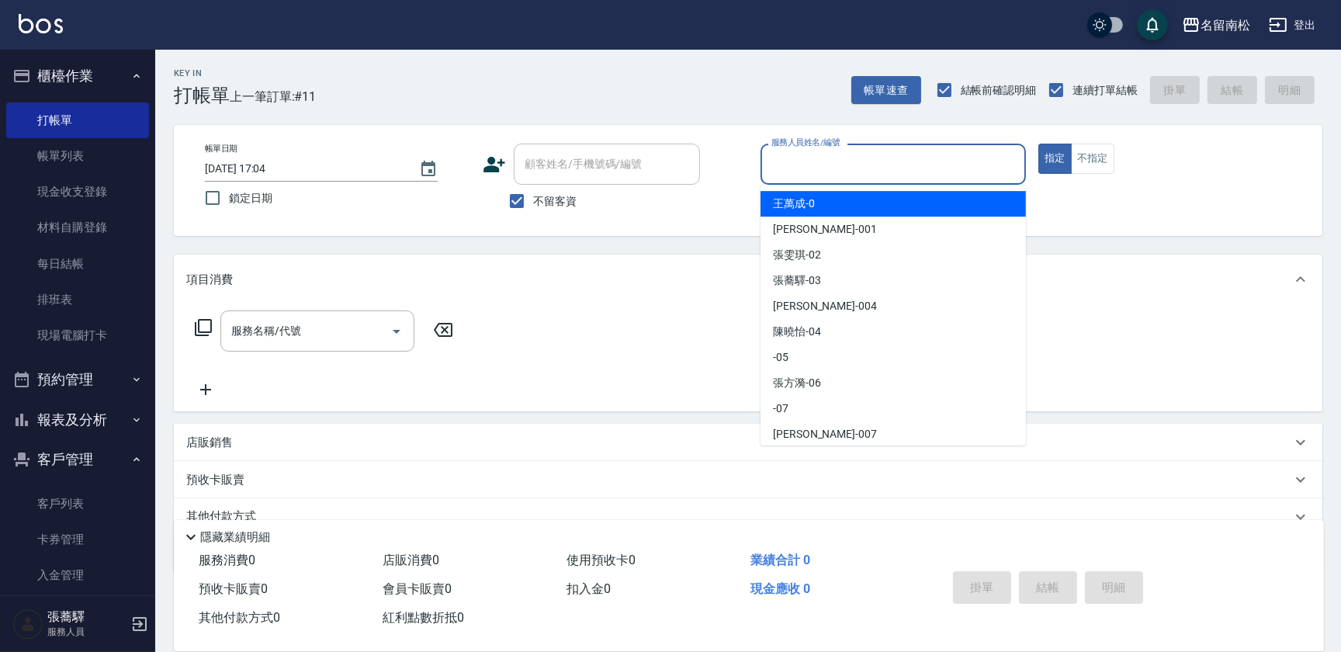
click at [845, 167] on input "服務人員姓名/編號" at bounding box center [894, 164] width 252 height 27
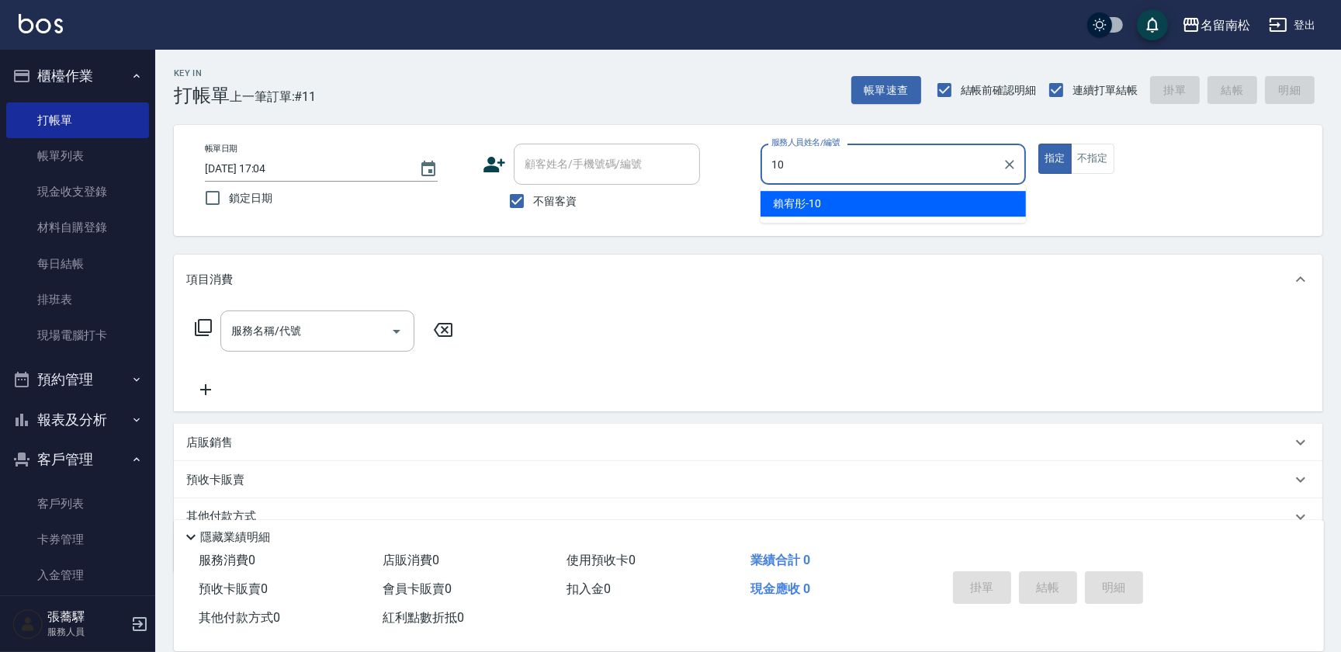
click at [840, 202] on div "[PERSON_NAME]-10" at bounding box center [893, 204] width 265 height 26
type input "賴宥彤-10"
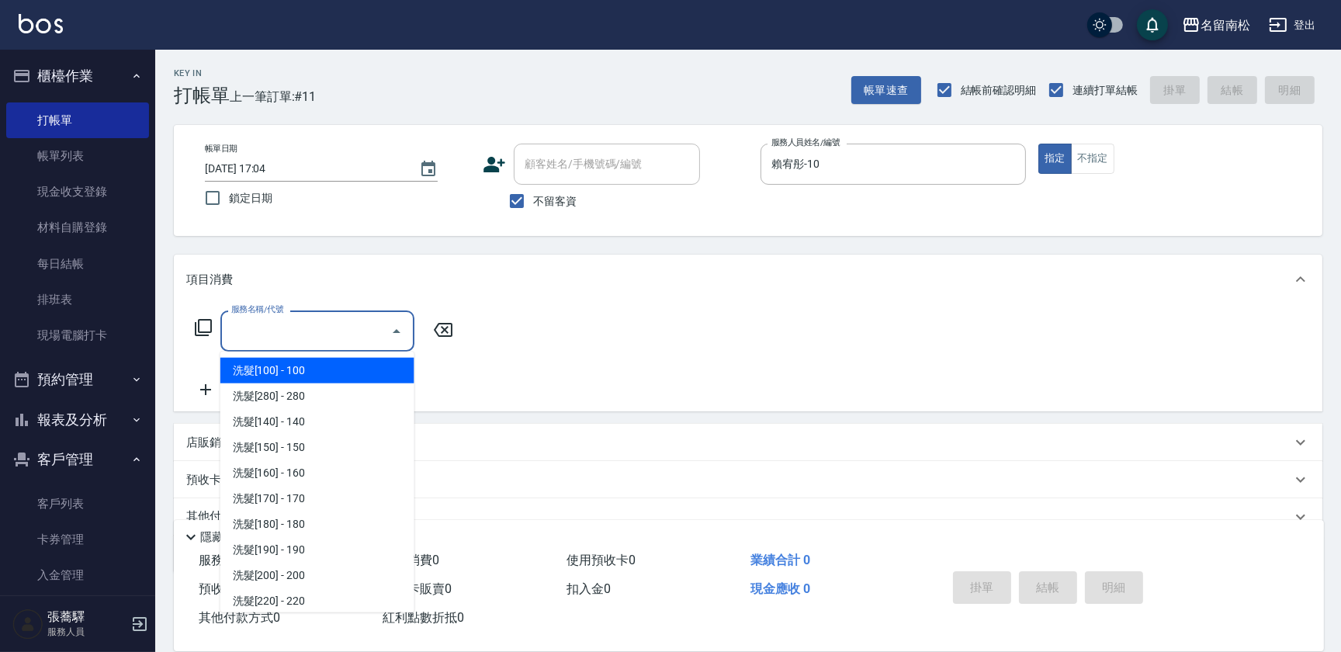
click at [295, 341] on input "服務名稱/代號" at bounding box center [305, 330] width 157 height 27
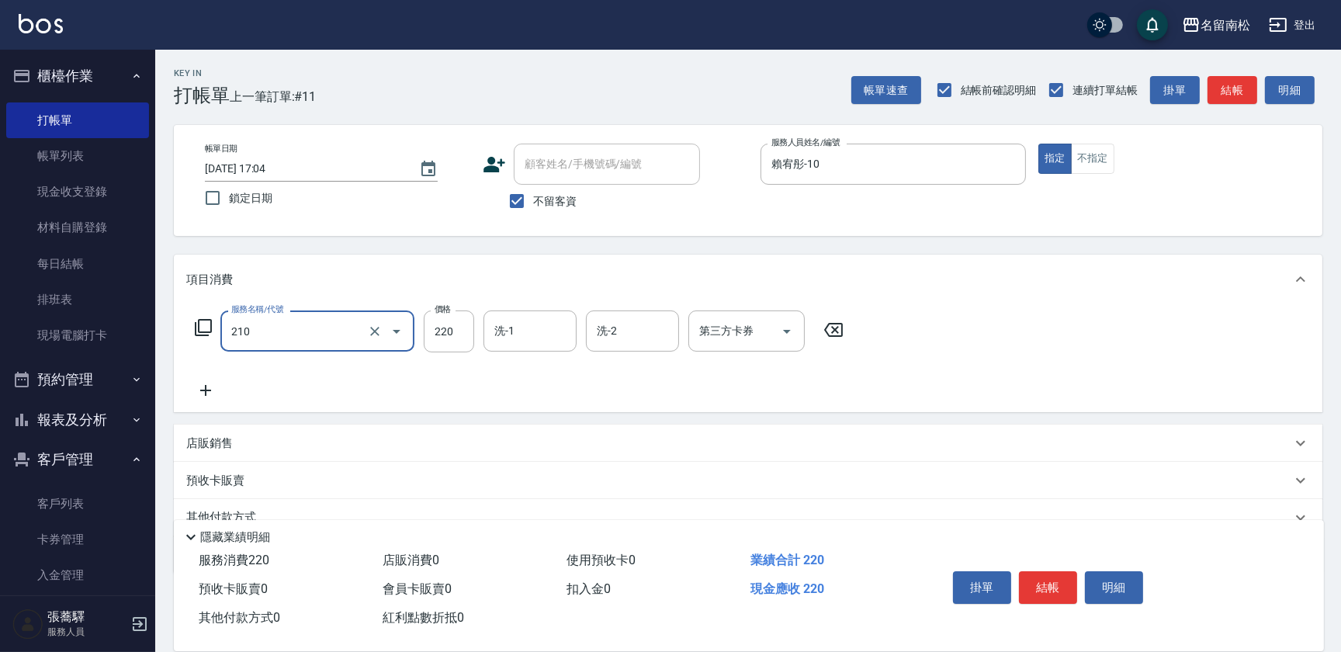
click at [329, 339] on input "210" at bounding box center [295, 330] width 137 height 27
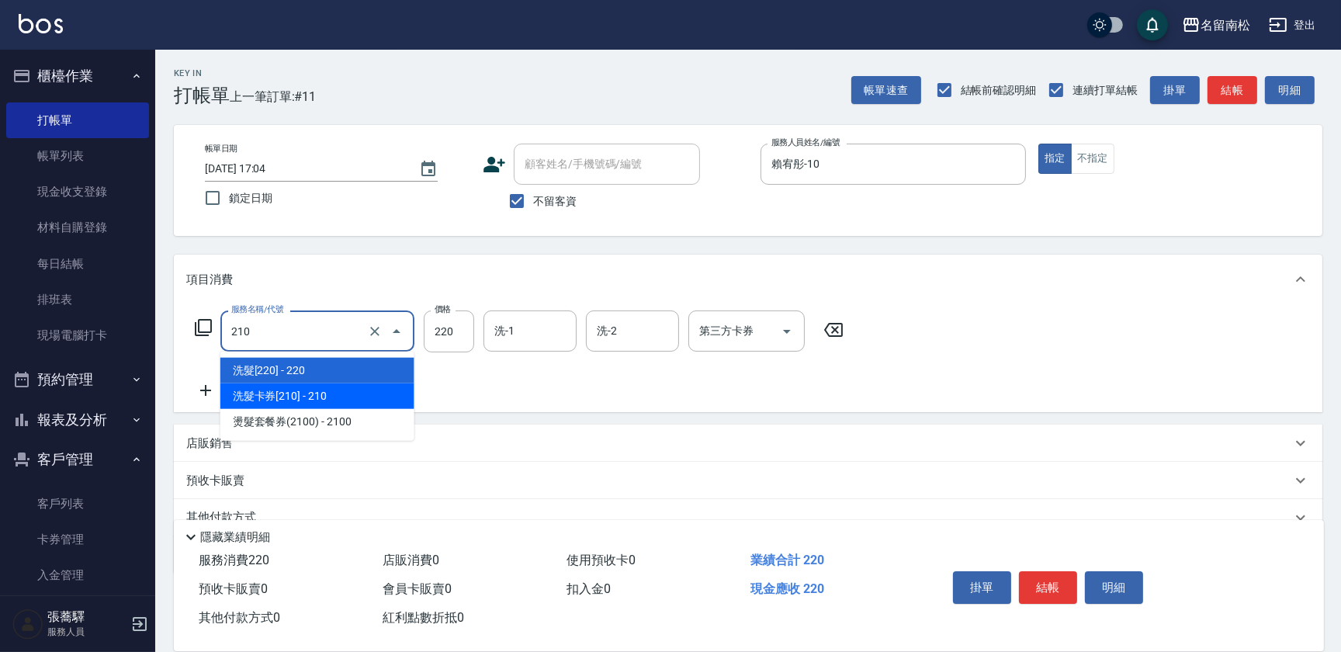
click at [319, 391] on span "洗髮卡券[210] - 210" at bounding box center [317, 396] width 194 height 26
type input "洗髮卡券[210](222)"
type input "210"
type input "卡券使用"
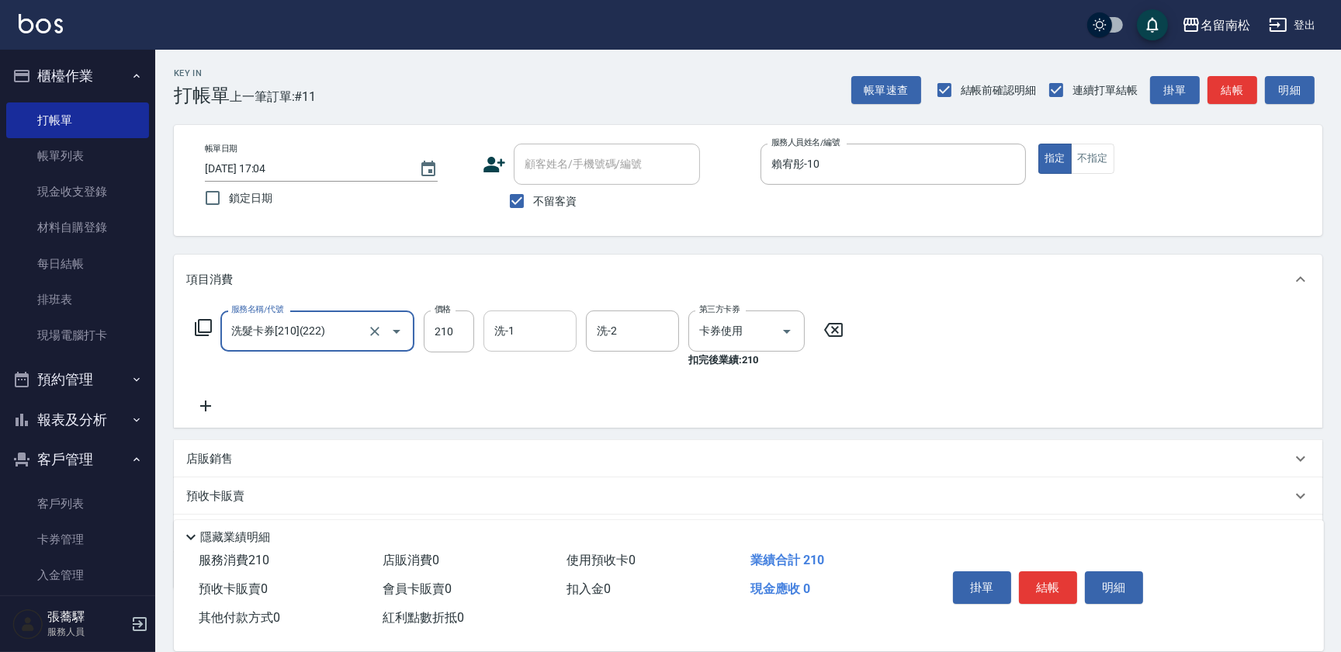
type input "洗髮卡券[210](222)"
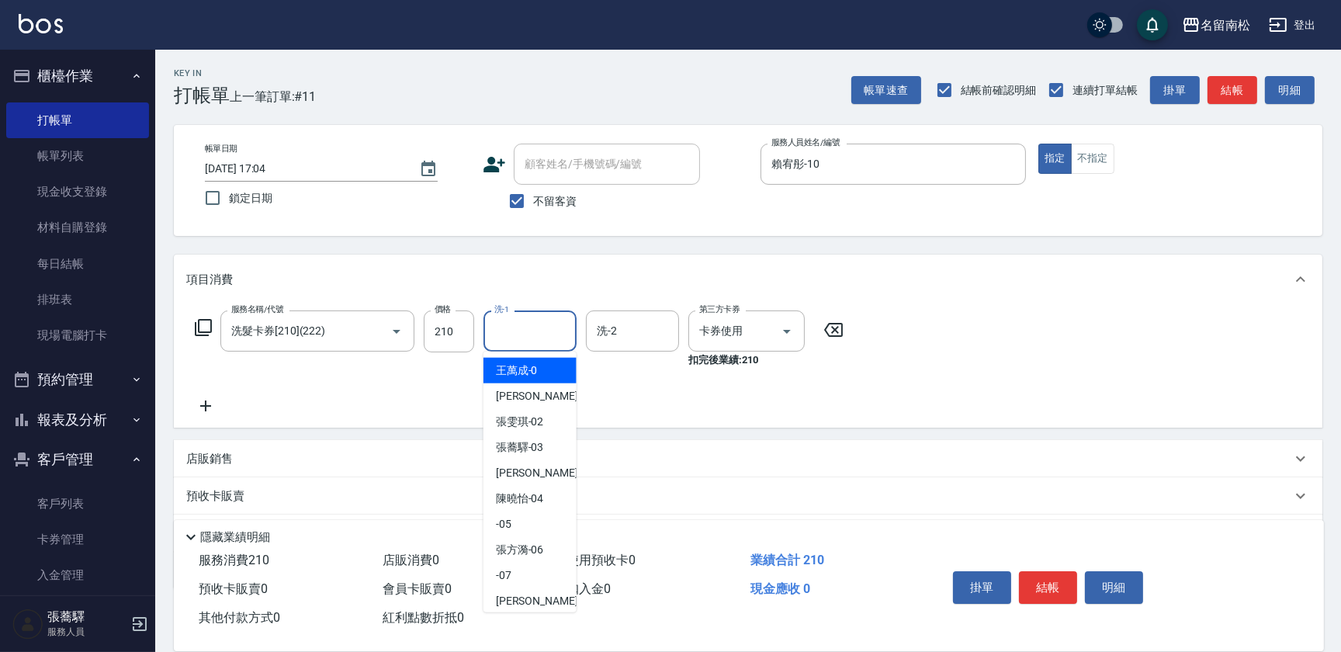
click at [553, 337] on input "洗-1" at bounding box center [530, 330] width 79 height 27
click at [549, 376] on div "[PERSON_NAME]-10" at bounding box center [530, 371] width 93 height 26
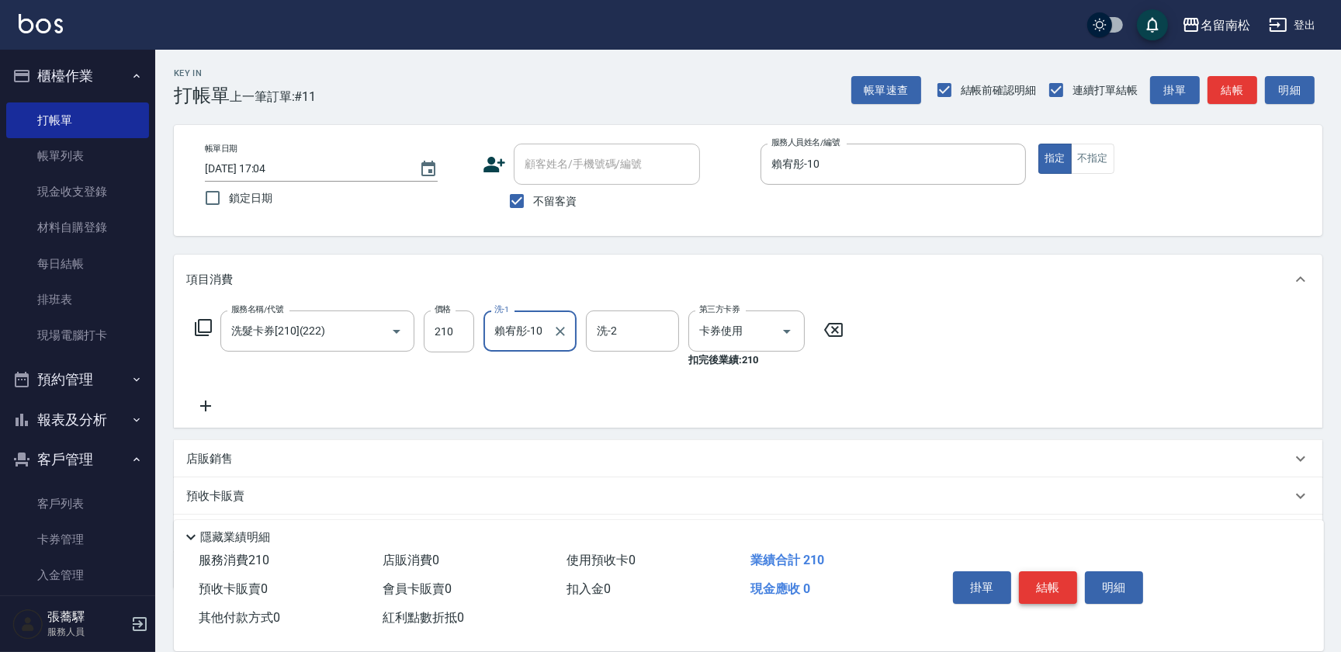
type input "賴宥彤-10"
click at [1040, 578] on button "結帳" at bounding box center [1048, 587] width 58 height 33
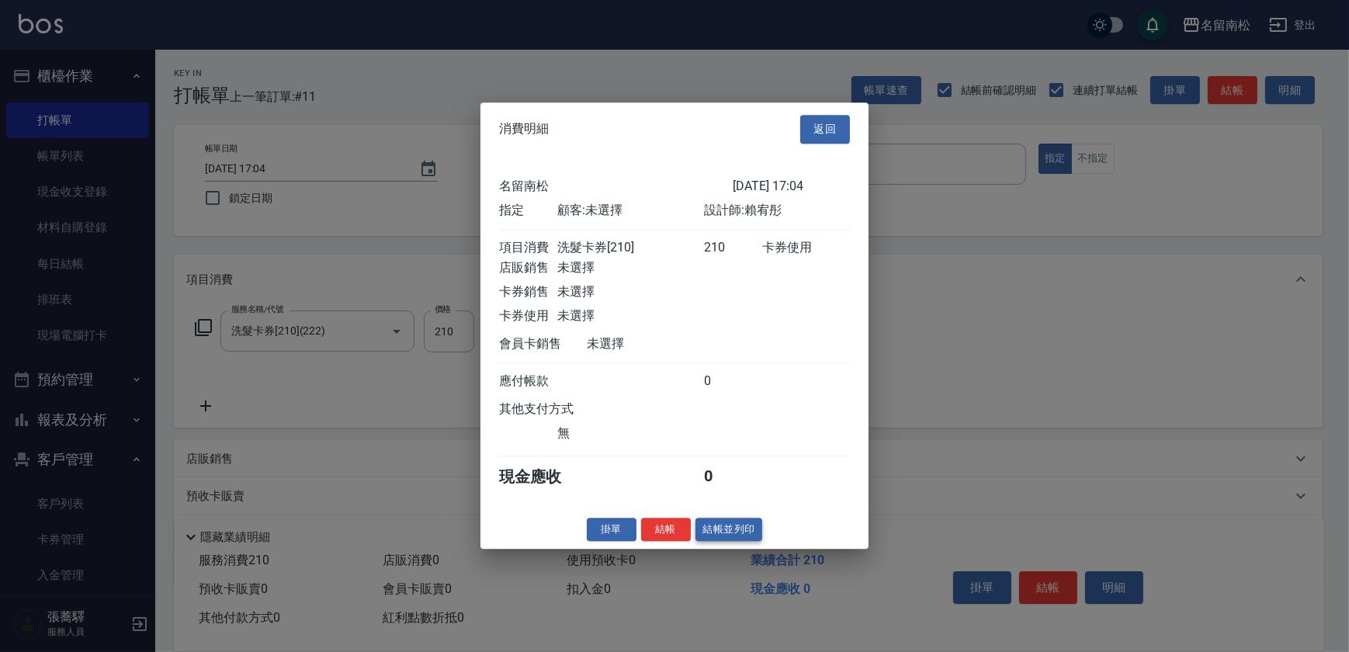
click at [713, 529] on button "結帳並列印" at bounding box center [730, 530] width 68 height 24
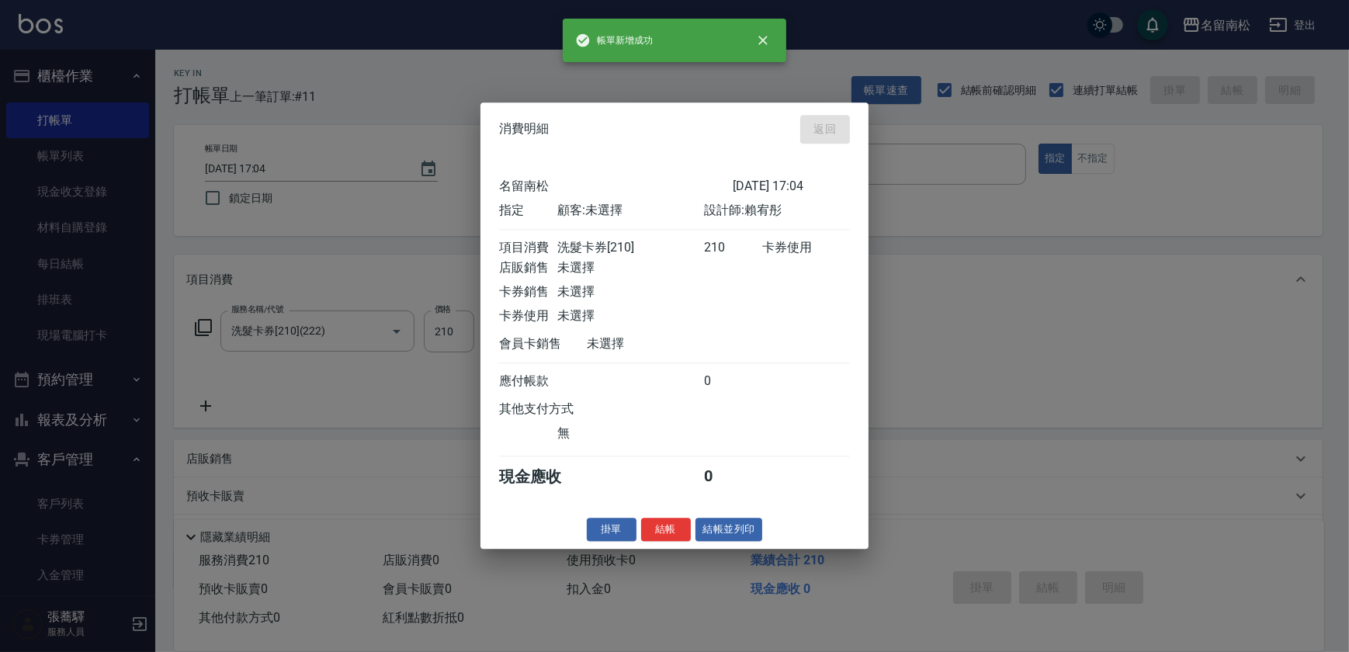
type input "[DATE] 17:26"
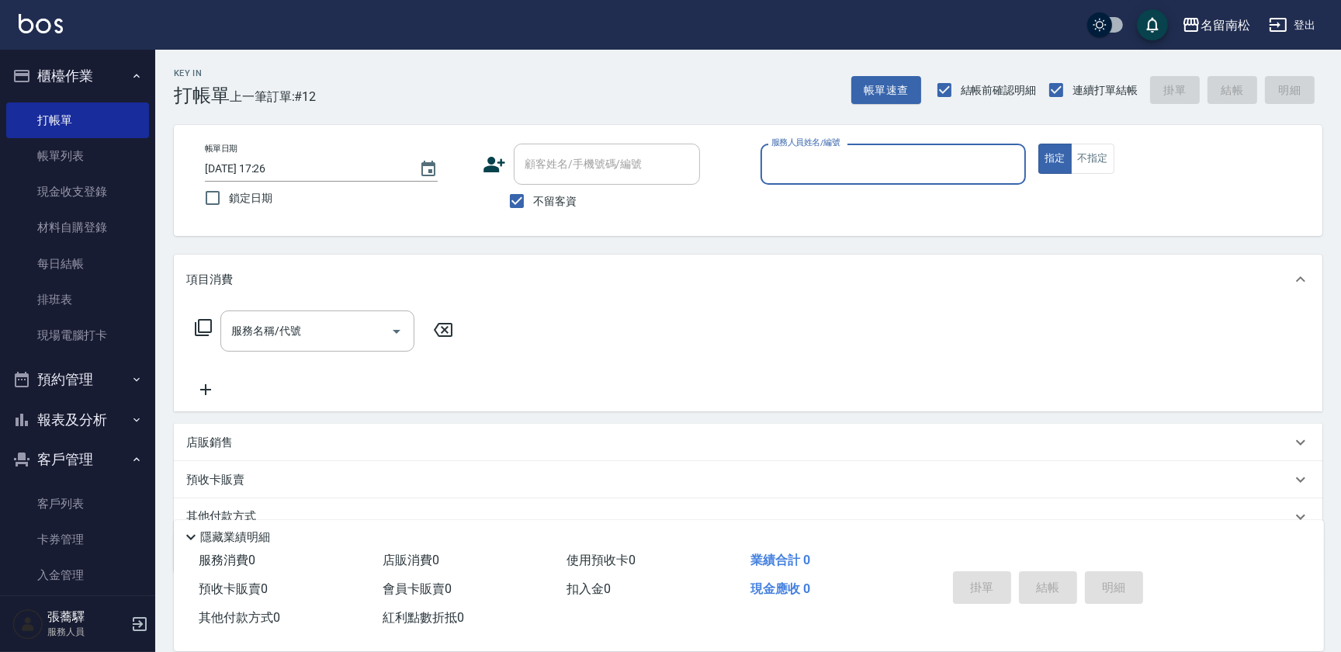
click at [856, 163] on div "服務人員姓名/編號 服務人員姓名/編號" at bounding box center [893, 164] width 265 height 41
click at [839, 198] on div "[PERSON_NAME]-10" at bounding box center [893, 204] width 265 height 26
type input "賴宥彤-10"
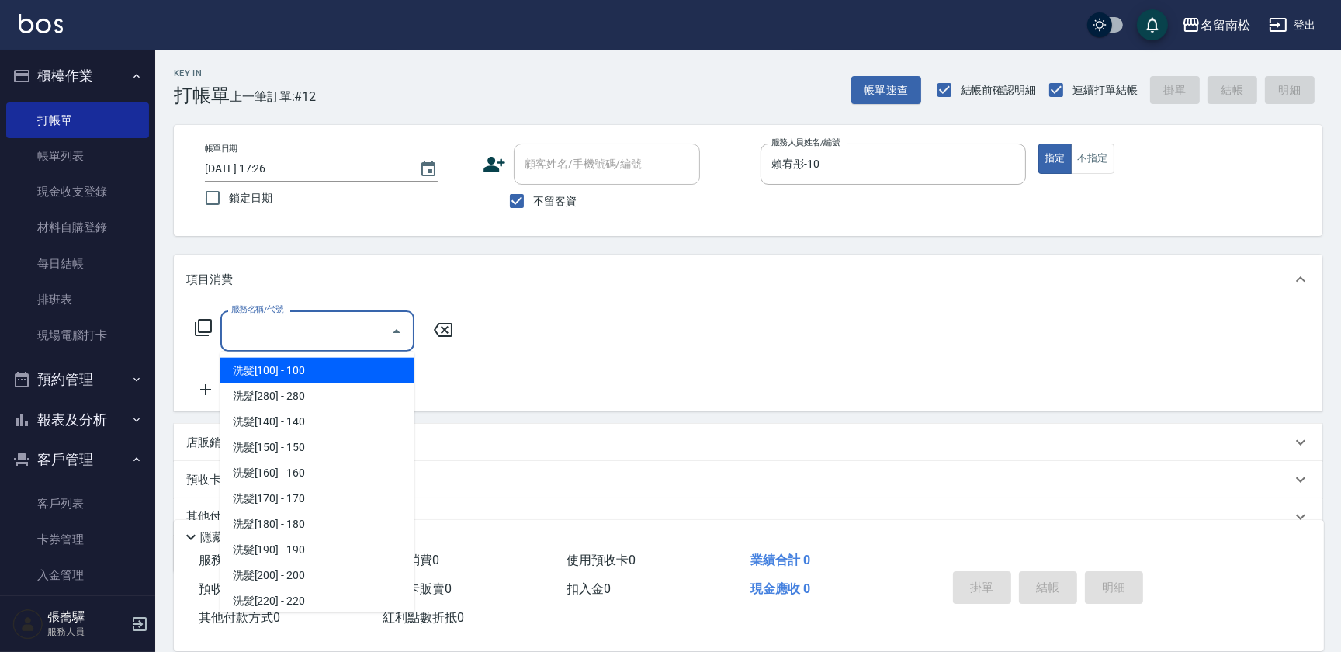
click at [345, 333] on input "服務名稱/代號" at bounding box center [305, 330] width 157 height 27
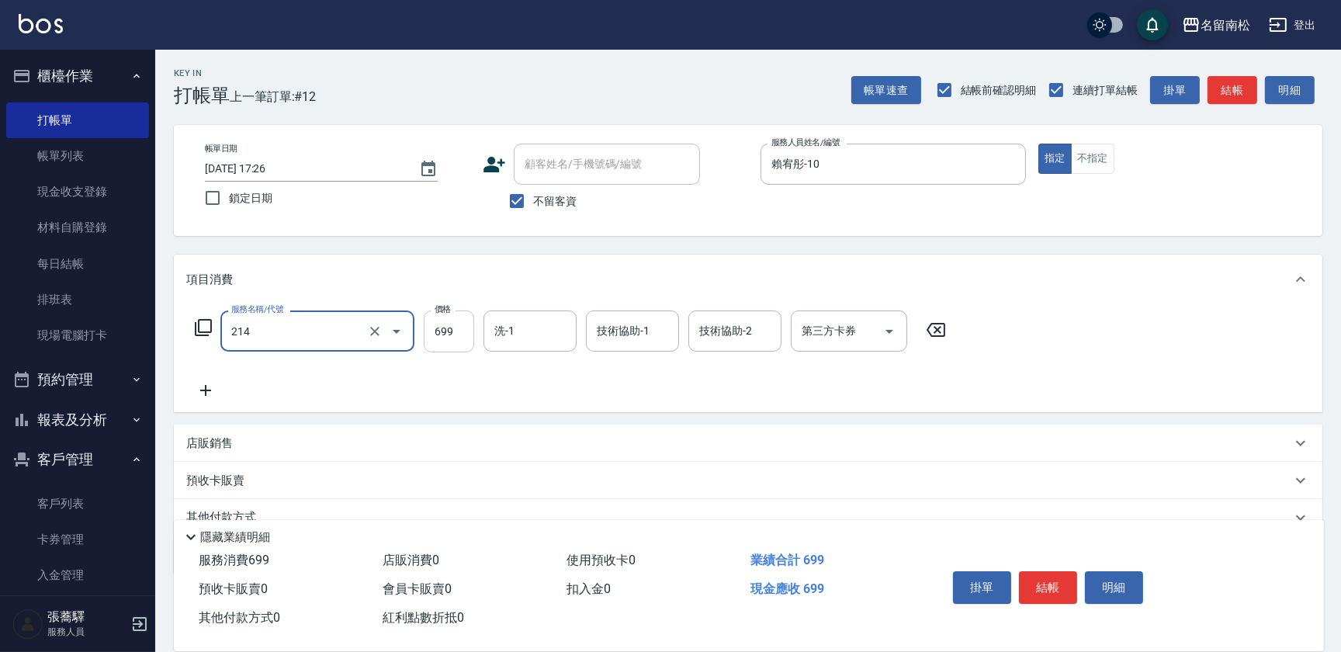
type input "滾珠洗髪699(214)"
click at [460, 328] on input "699" at bounding box center [449, 332] width 50 height 42
click at [442, 328] on input "7700" at bounding box center [449, 332] width 50 height 42
type input "700"
click at [533, 331] on input "洗-1" at bounding box center [530, 330] width 79 height 27
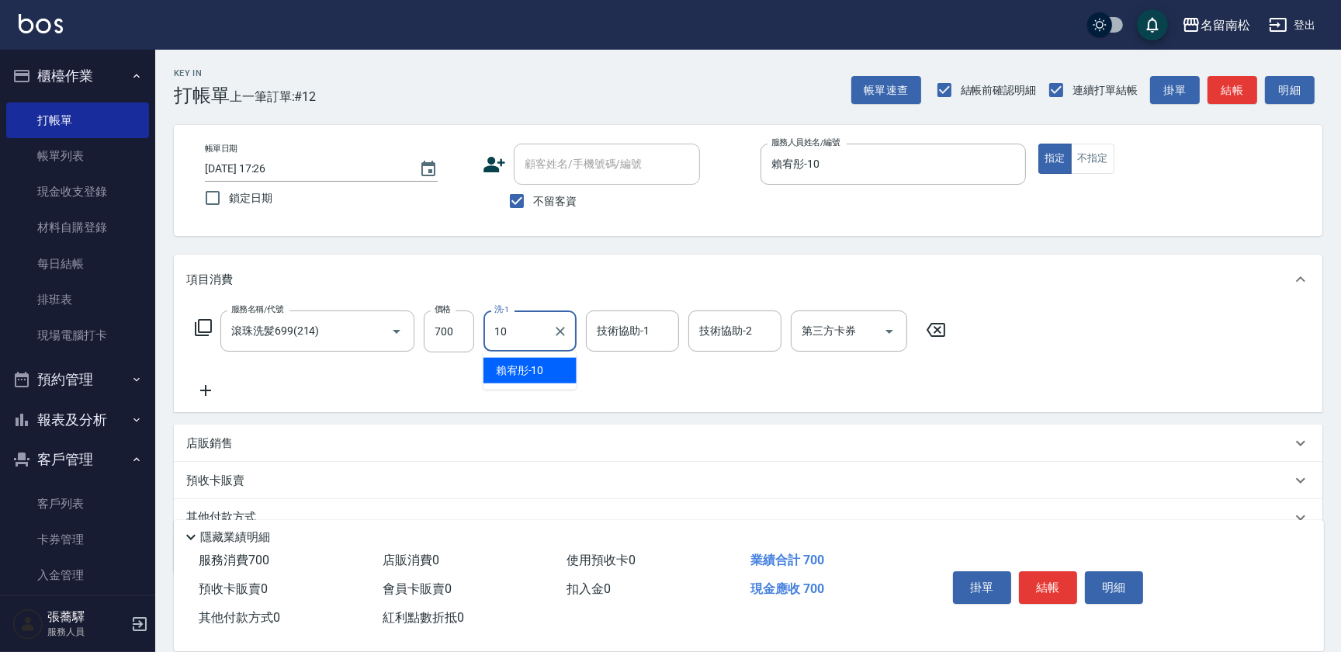
click at [552, 372] on div "[PERSON_NAME]-10" at bounding box center [530, 371] width 93 height 26
type input "賴宥彤-10"
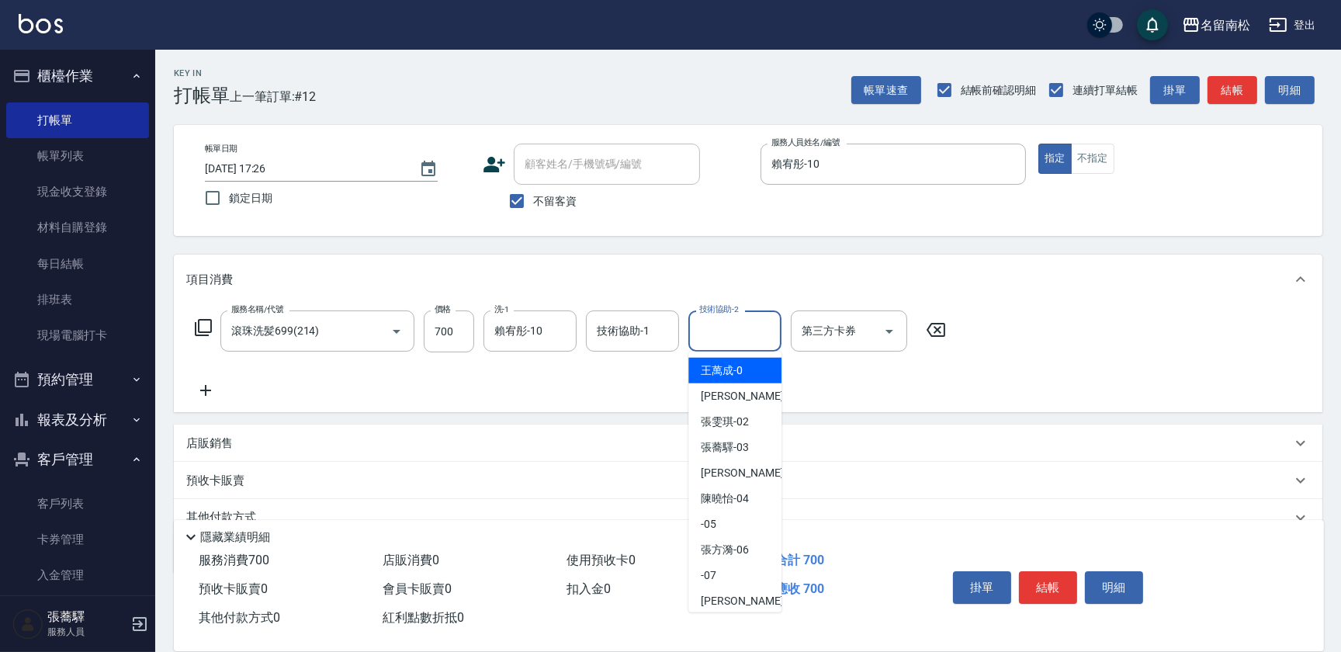
click at [705, 334] on input "技術協助-2" at bounding box center [735, 330] width 79 height 27
click at [719, 368] on span "[PERSON_NAME]-10" at bounding box center [725, 371] width 48 height 16
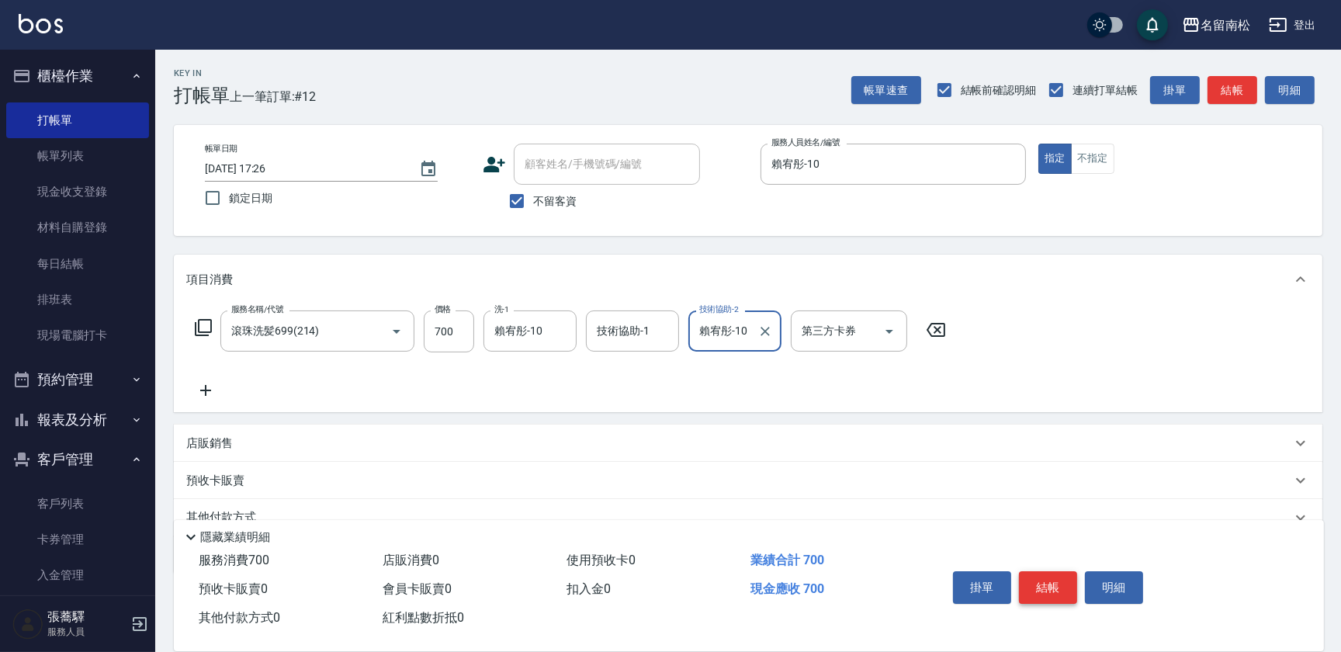
type input "賴宥彤-10"
click at [1039, 577] on button "結帳" at bounding box center [1048, 587] width 58 height 33
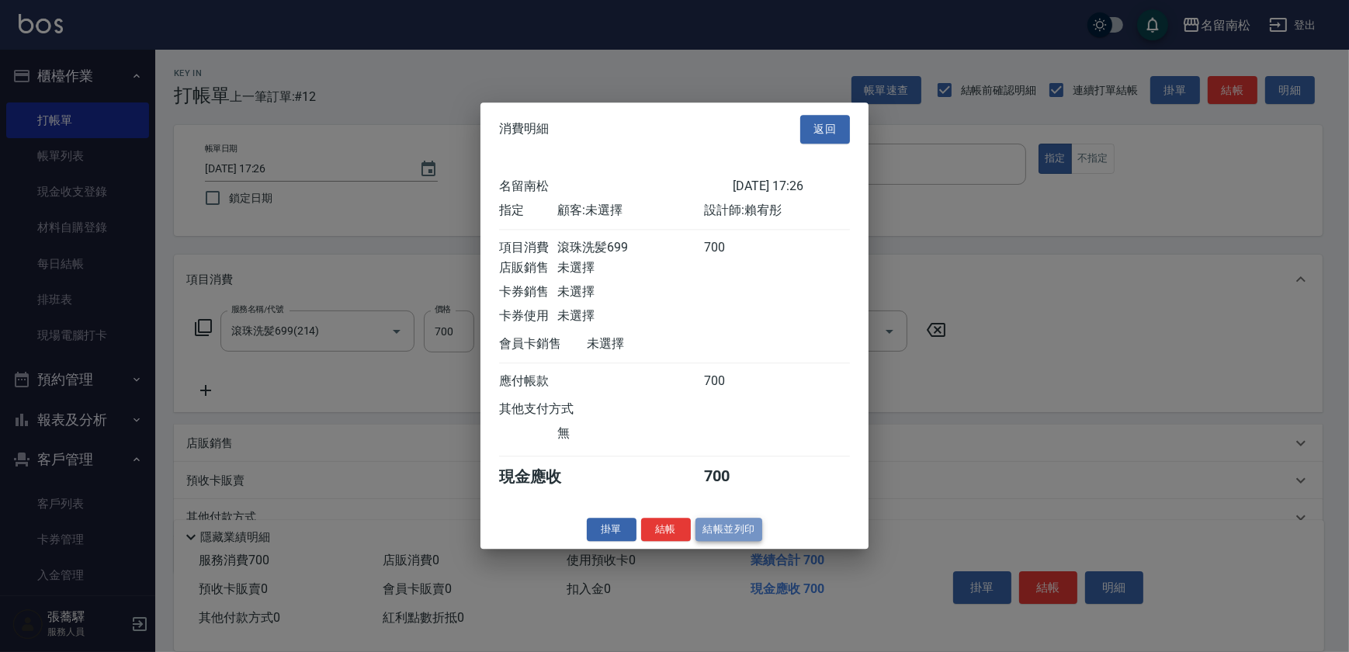
click at [738, 540] on button "結帳並列印" at bounding box center [730, 530] width 68 height 24
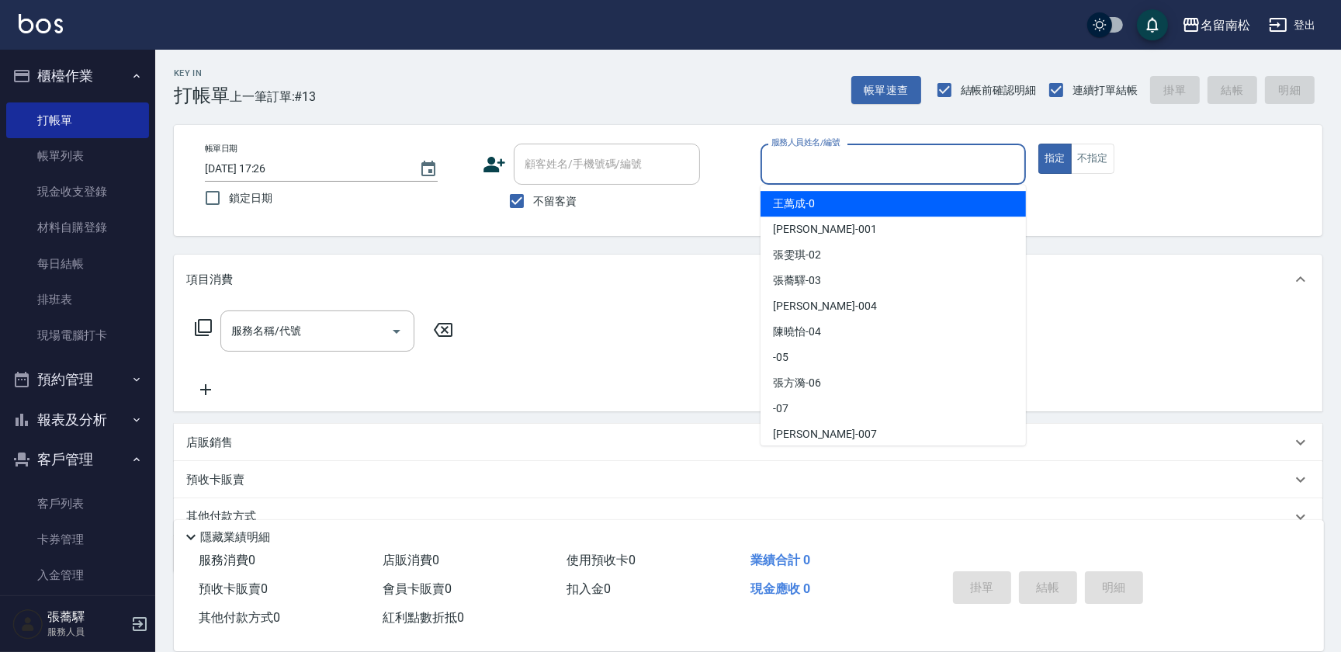
click at [859, 171] on input "服務人員姓名/編號" at bounding box center [894, 164] width 252 height 27
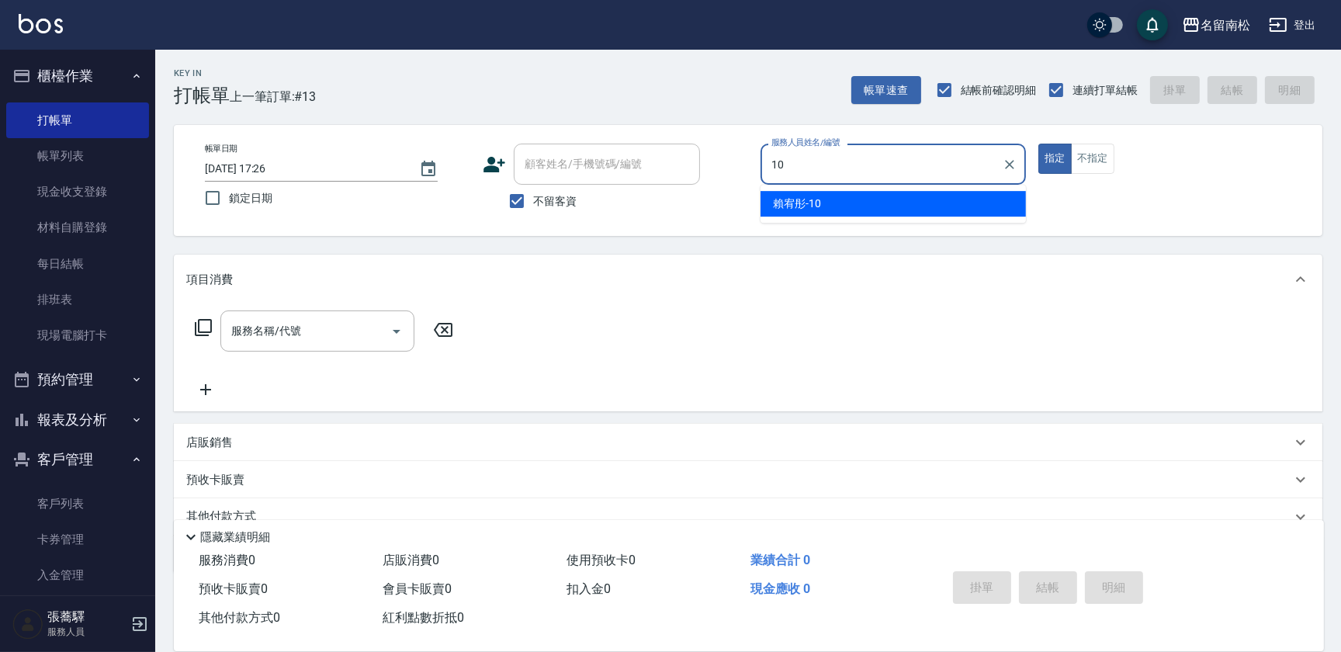
click at [851, 205] on div "[PERSON_NAME]-10" at bounding box center [893, 204] width 265 height 26
type input "賴宥彤-10"
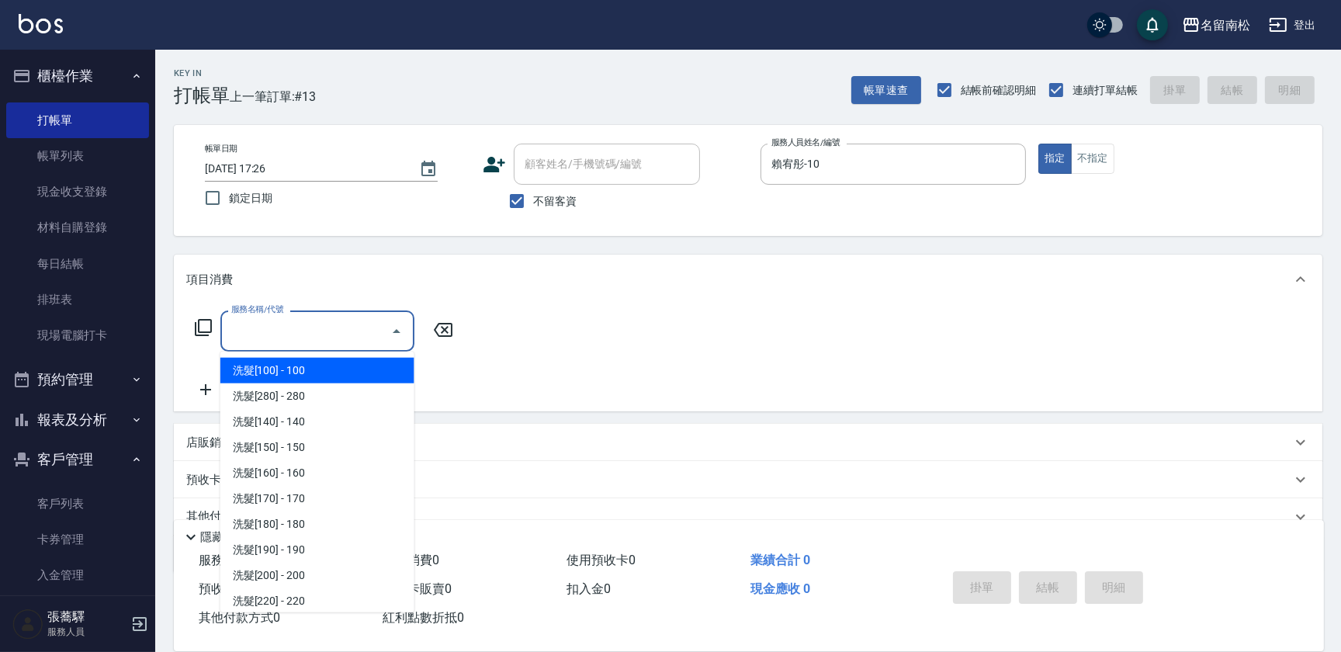
click at [345, 329] on input "服務名稱/代號" at bounding box center [305, 330] width 157 height 27
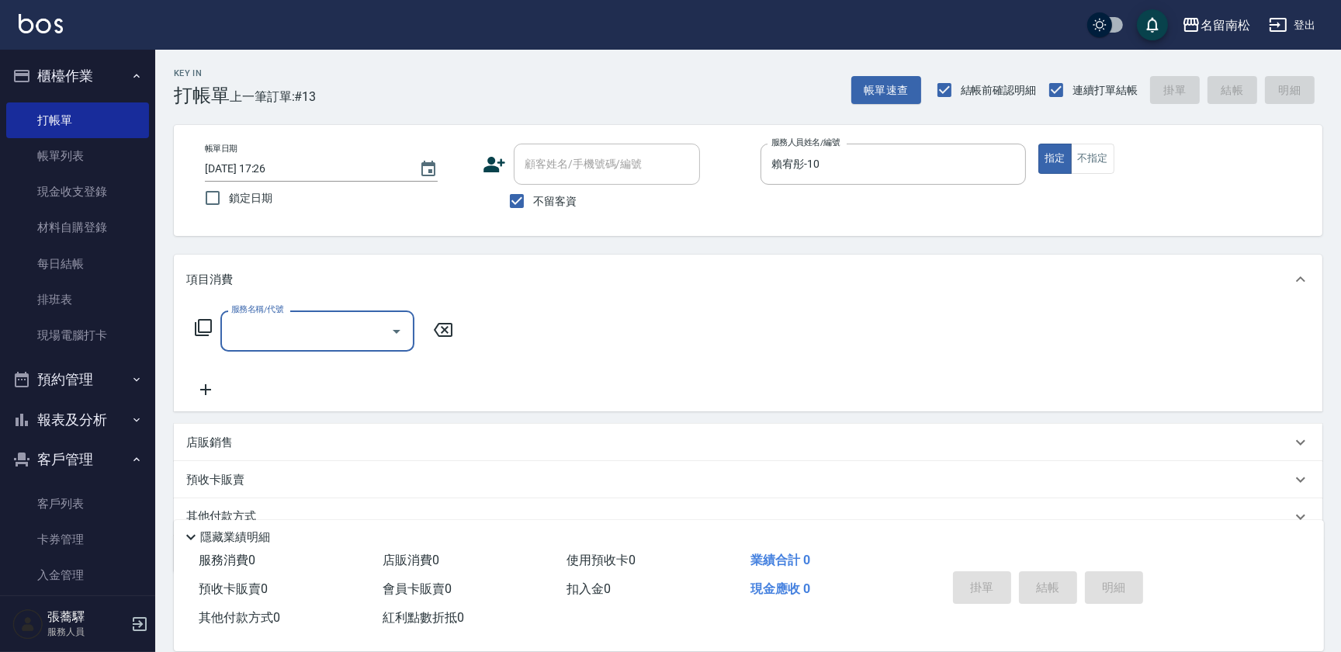
click at [344, 329] on input "服務名稱/代號" at bounding box center [305, 330] width 157 height 27
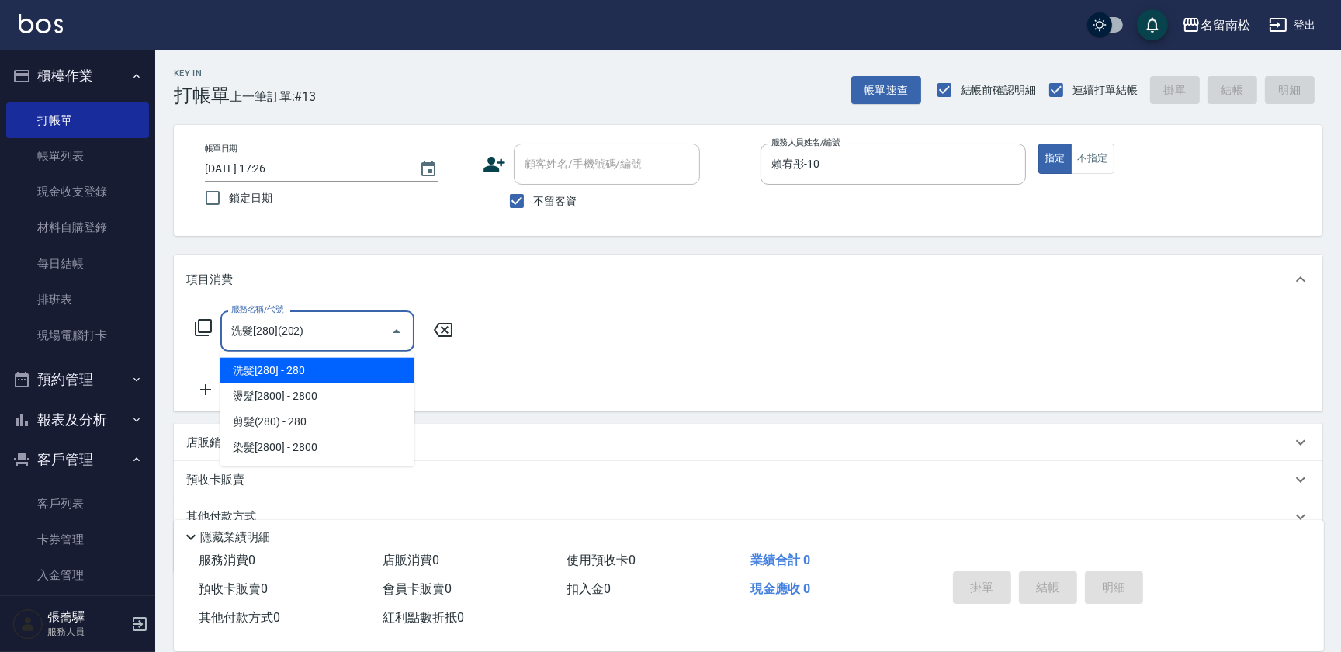
type input "洗髮[280](202)"
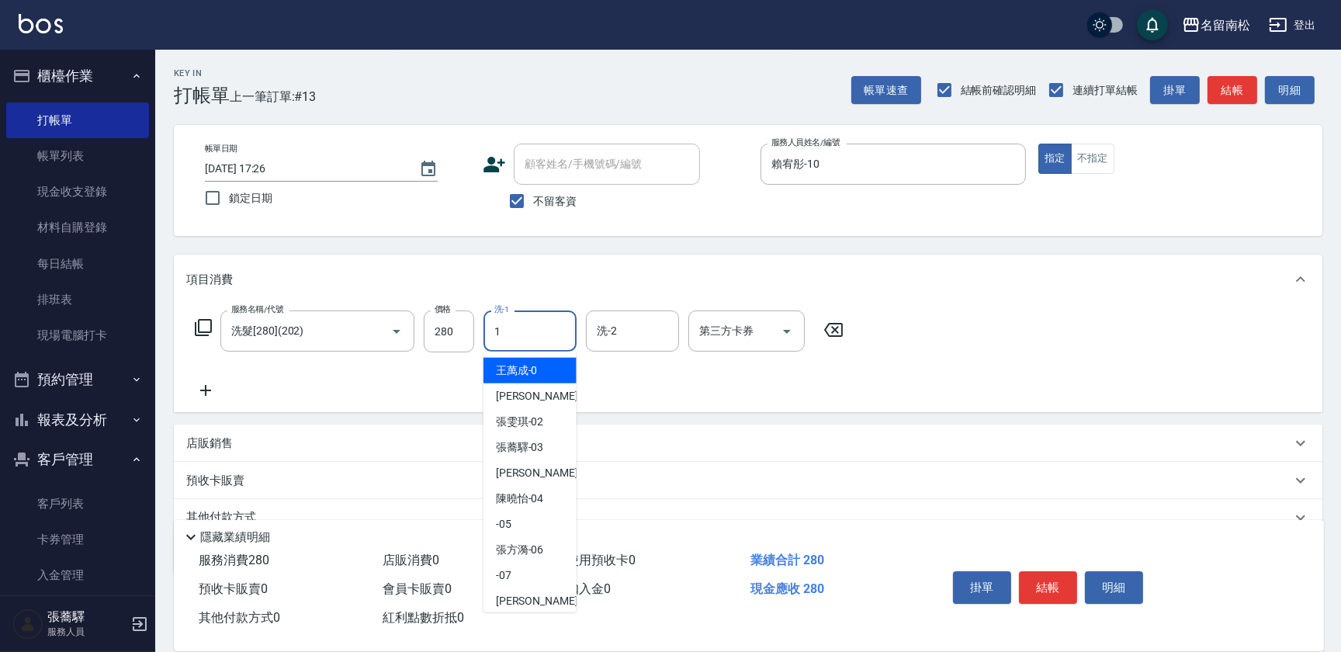
click at [545, 333] on input "1" at bounding box center [530, 330] width 79 height 27
click at [535, 366] on span "[PERSON_NAME]-10" at bounding box center [520, 371] width 48 height 16
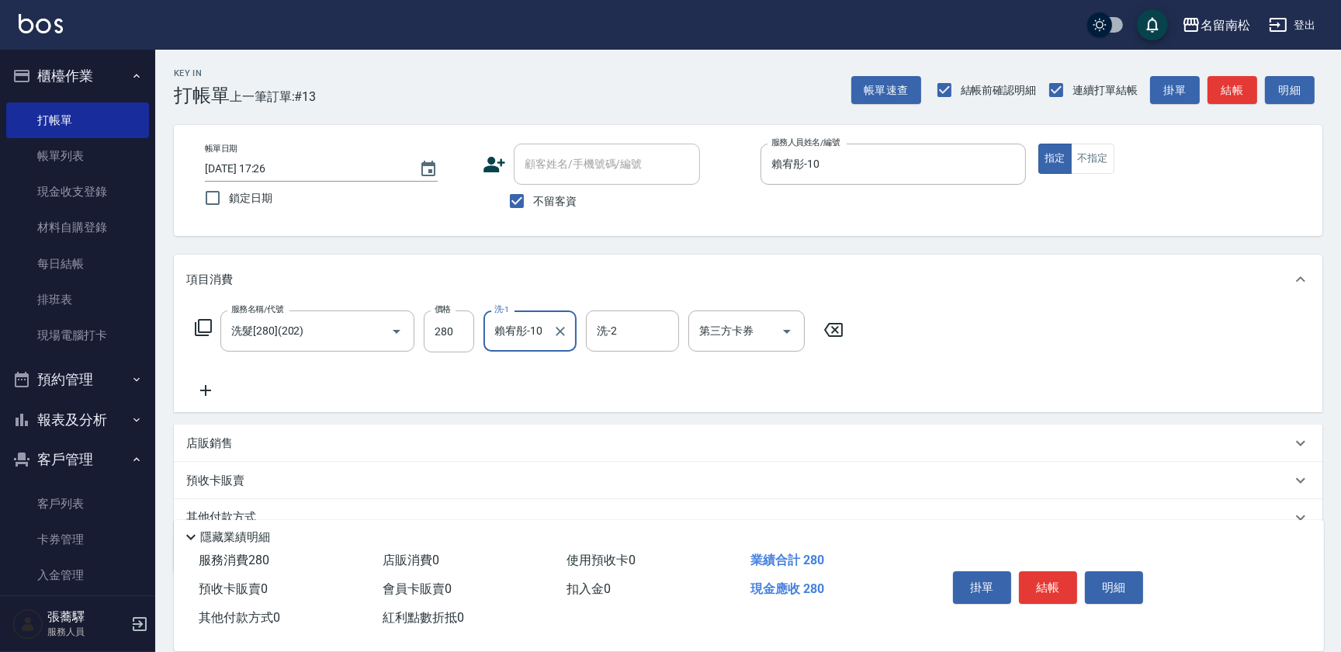
type input "賴宥彤-10"
click at [203, 387] on icon at bounding box center [205, 390] width 39 height 19
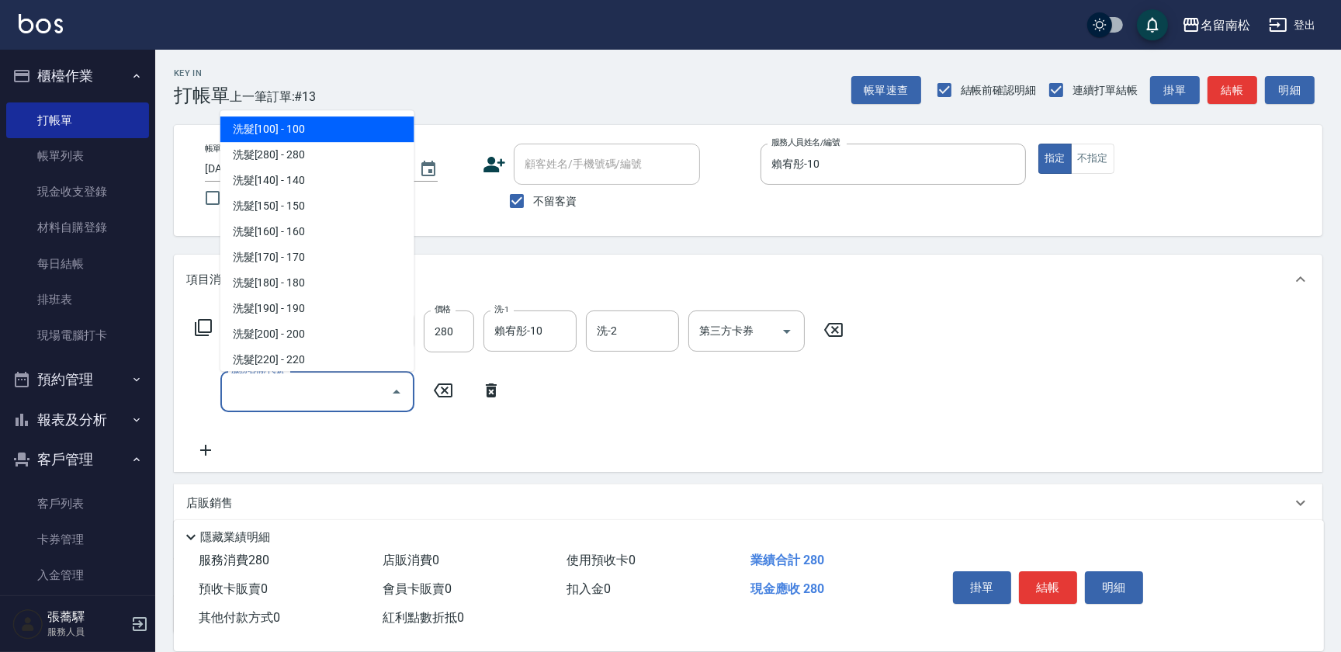
click at [293, 390] on input "服務名稱/代號" at bounding box center [305, 391] width 157 height 27
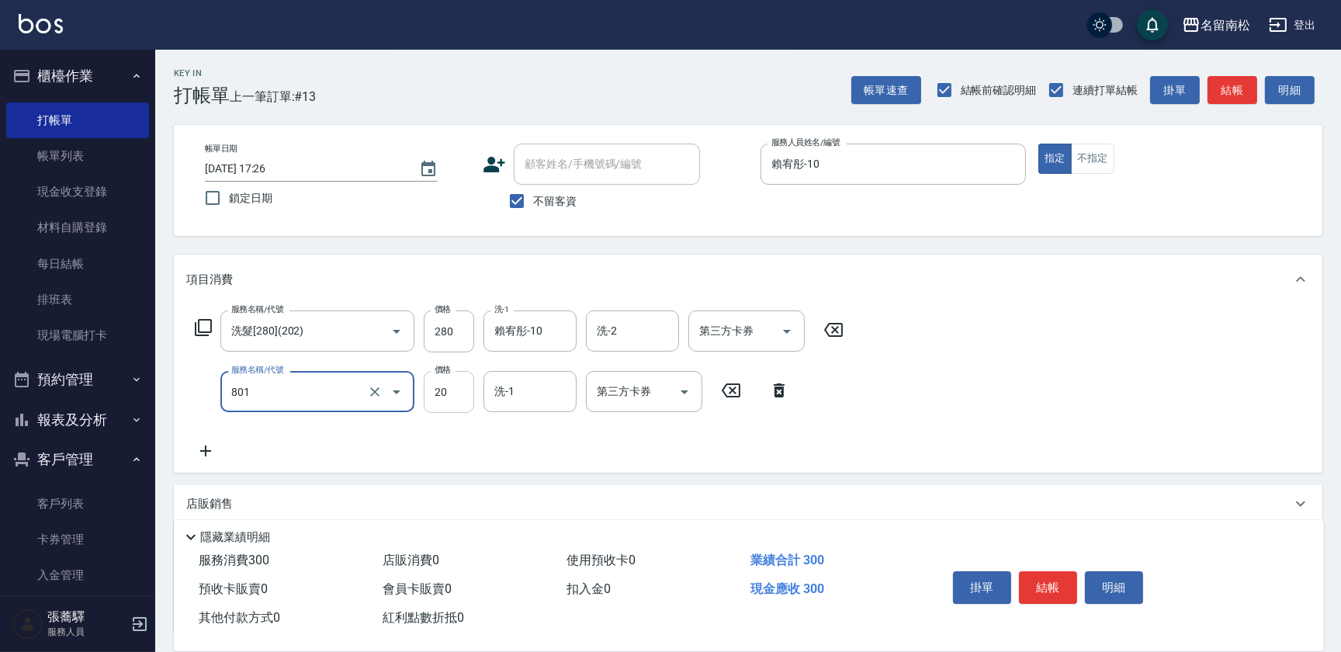
type input "潤絲(801)"
click at [446, 387] on input "20" at bounding box center [449, 392] width 50 height 42
click at [437, 390] on input "330" at bounding box center [449, 392] width 50 height 42
click at [441, 390] on input "330" at bounding box center [449, 392] width 50 height 42
type input "30"
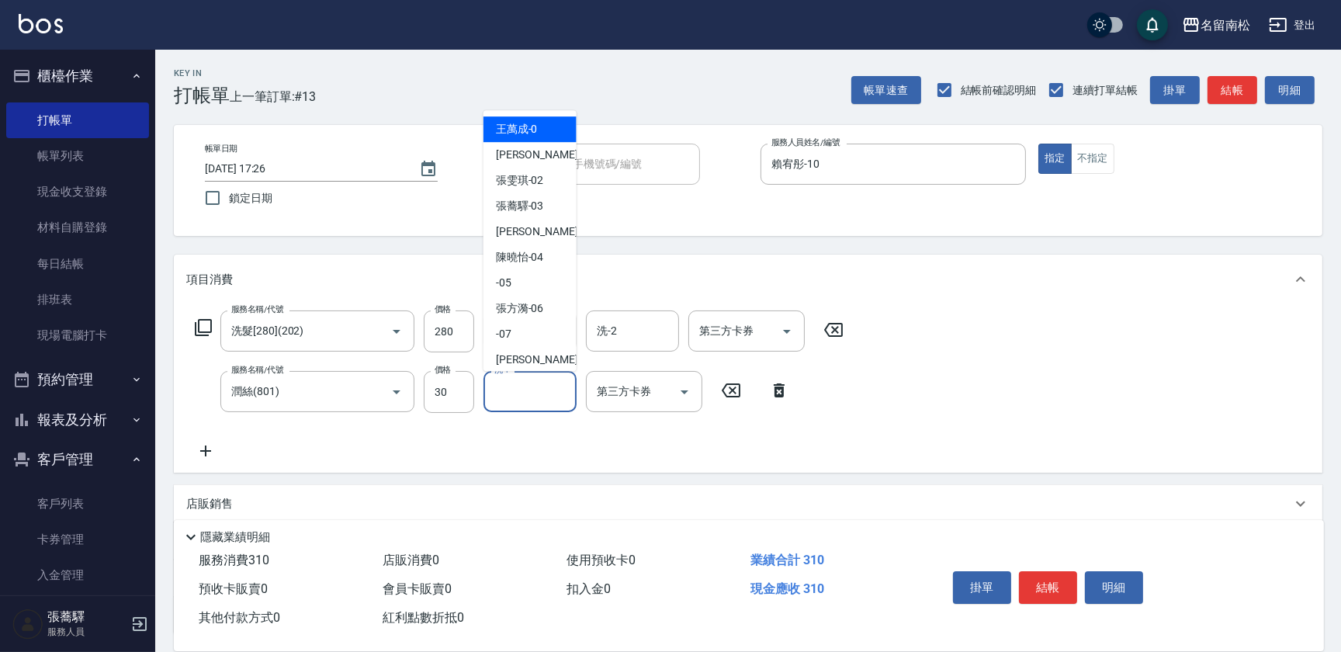
click at [529, 396] on input "洗-1" at bounding box center [530, 391] width 79 height 27
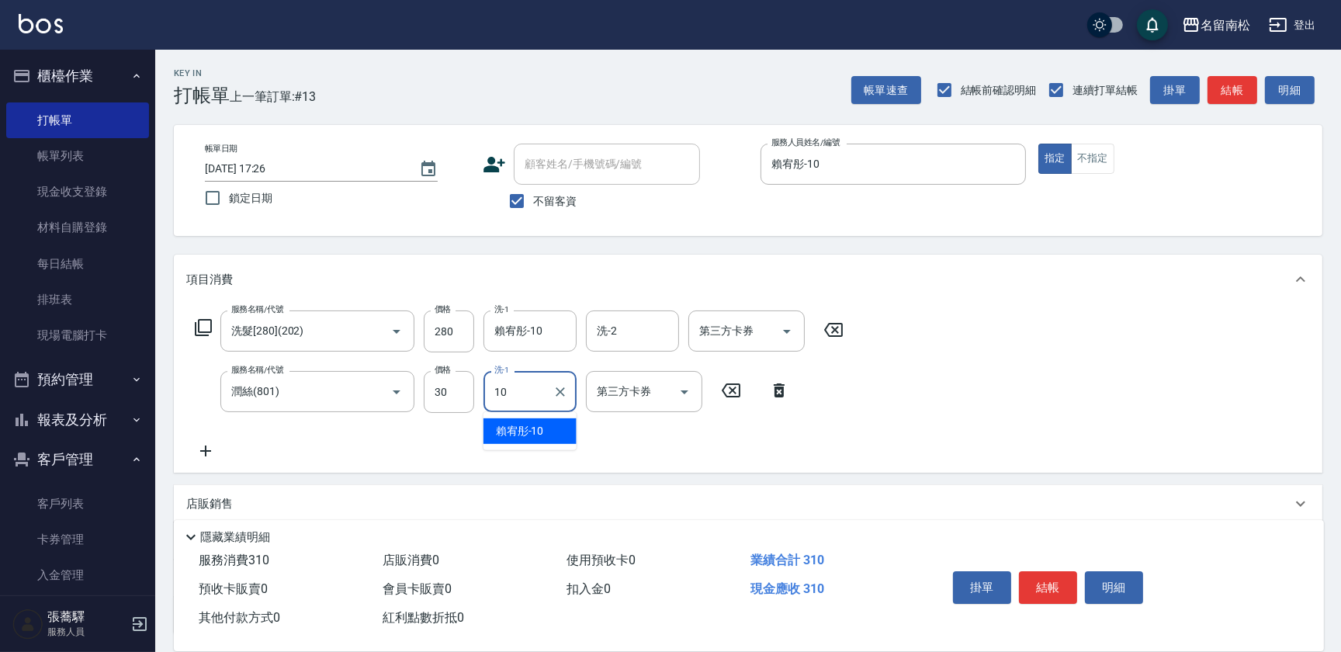
click at [536, 423] on span "[PERSON_NAME]-10" at bounding box center [520, 431] width 48 height 16
type input "賴宥彤-10"
click at [1045, 588] on button "結帳" at bounding box center [1048, 587] width 58 height 33
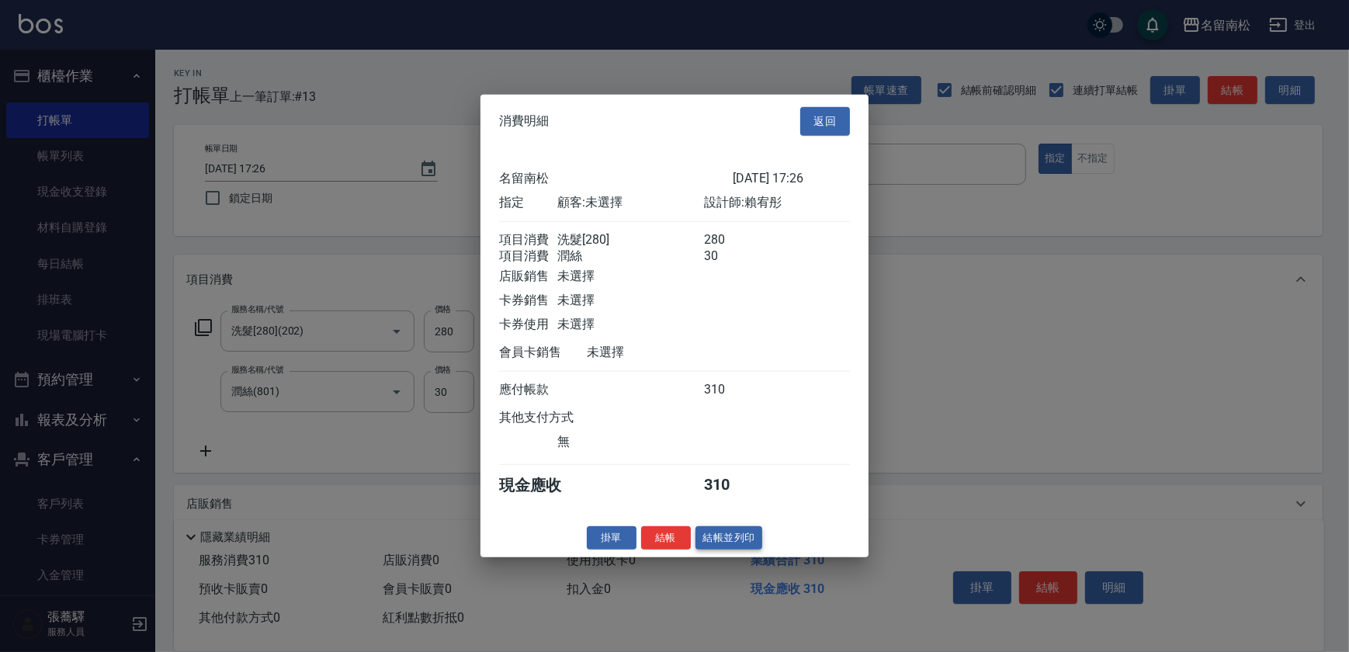
click at [739, 538] on button "結帳並列印" at bounding box center [730, 538] width 68 height 24
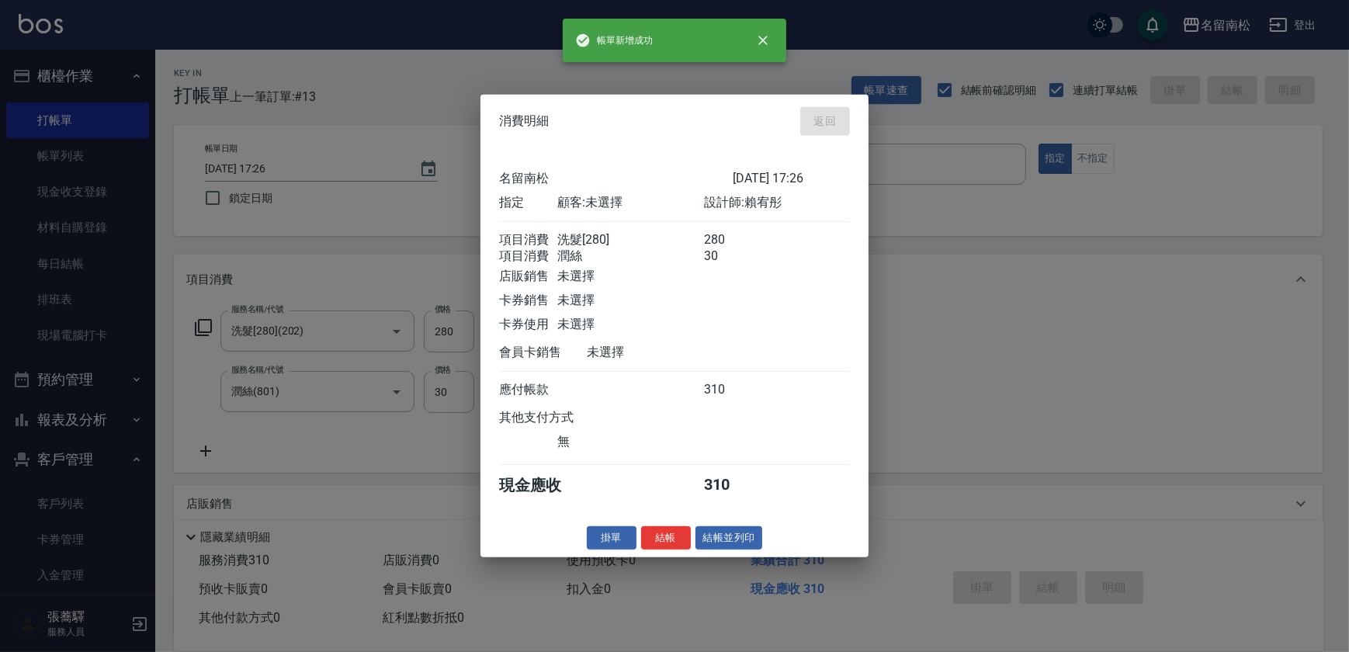
type input "[DATE] 17:27"
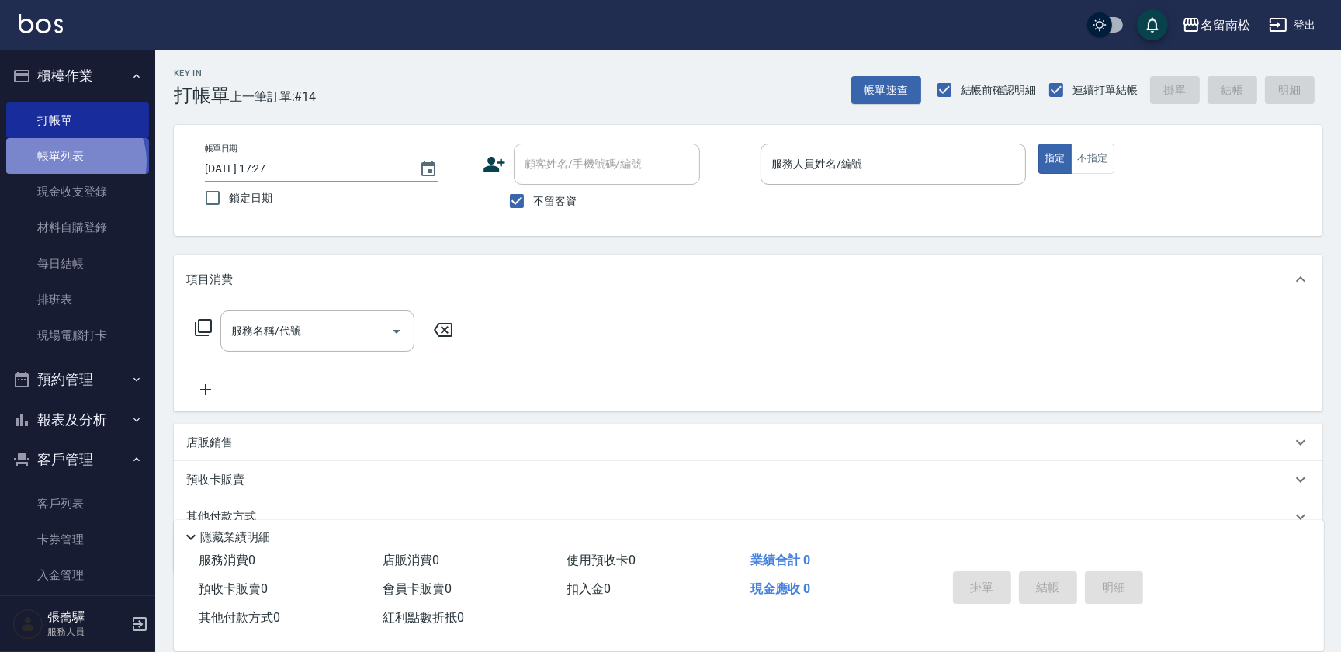
drag, startPoint x: 72, startPoint y: 162, endPoint x: 68, endPoint y: 172, distance: 10.4
click at [72, 161] on link "帳單列表" at bounding box center [77, 156] width 143 height 36
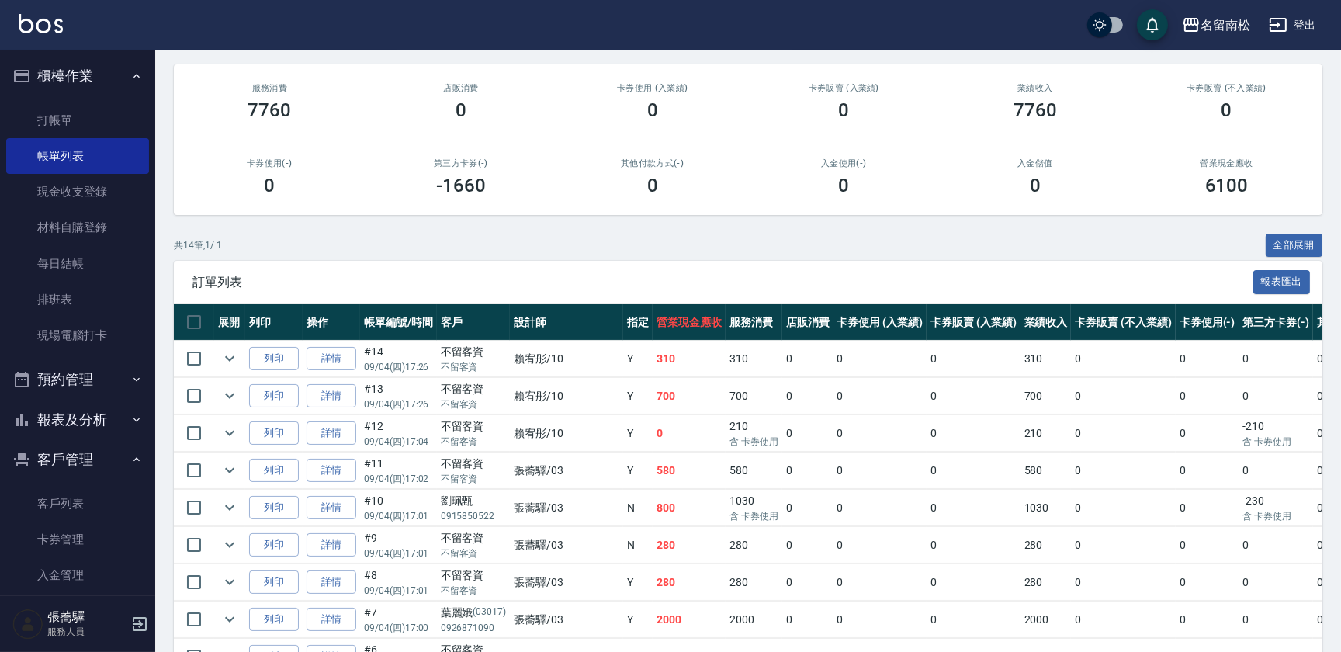
scroll to position [141, 0]
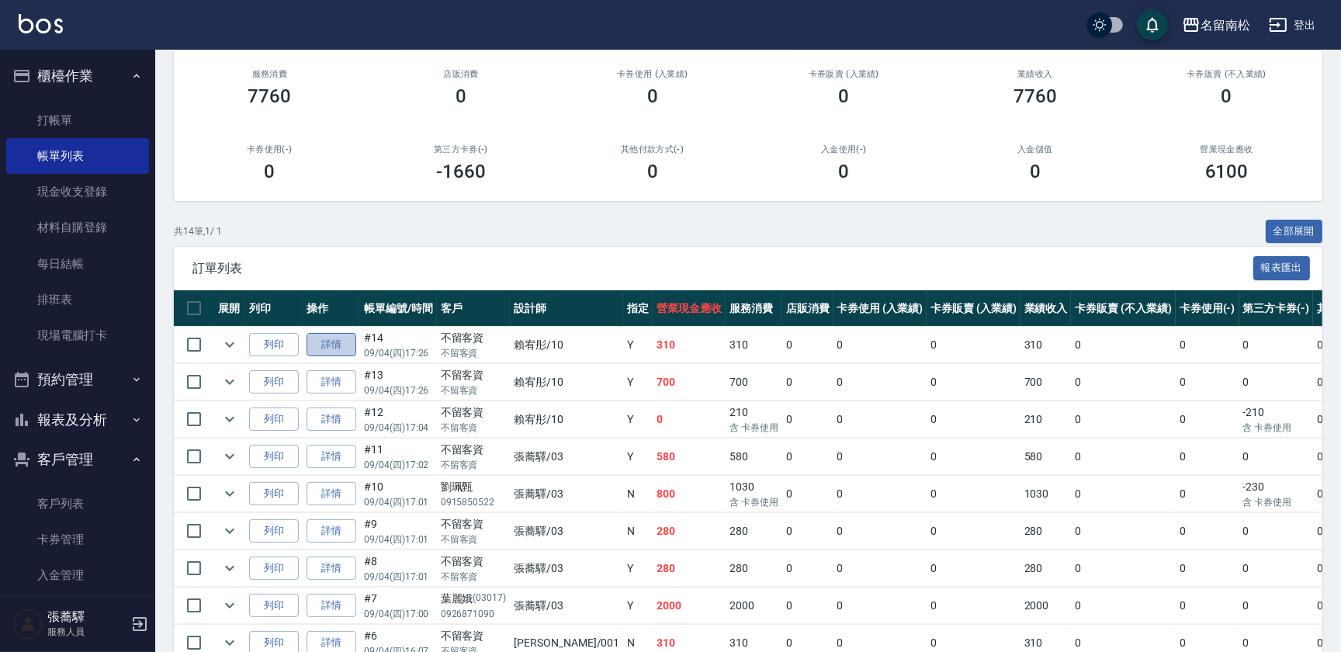
click at [335, 344] on link "詳情" at bounding box center [332, 345] width 50 height 24
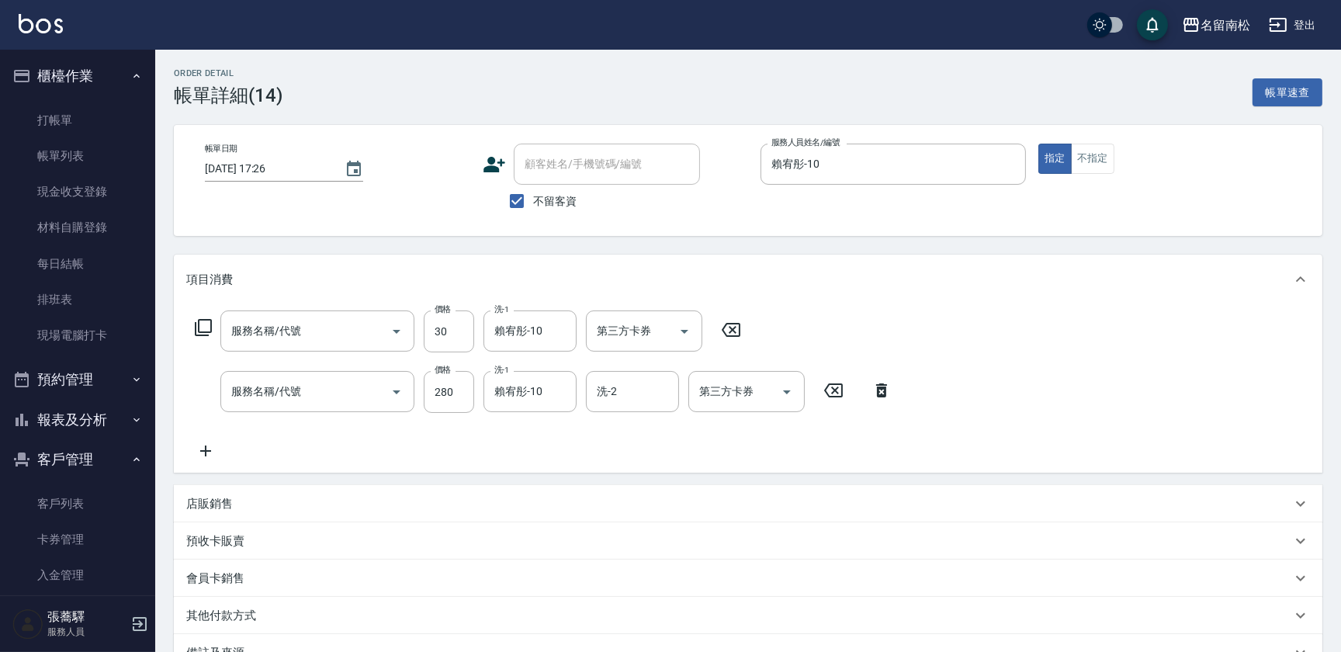
type input "[DATE] 17:26"
checkbox input "true"
type input "賴宥彤-10"
type input "潤絲(801)"
type input "洗髮[280](202)"
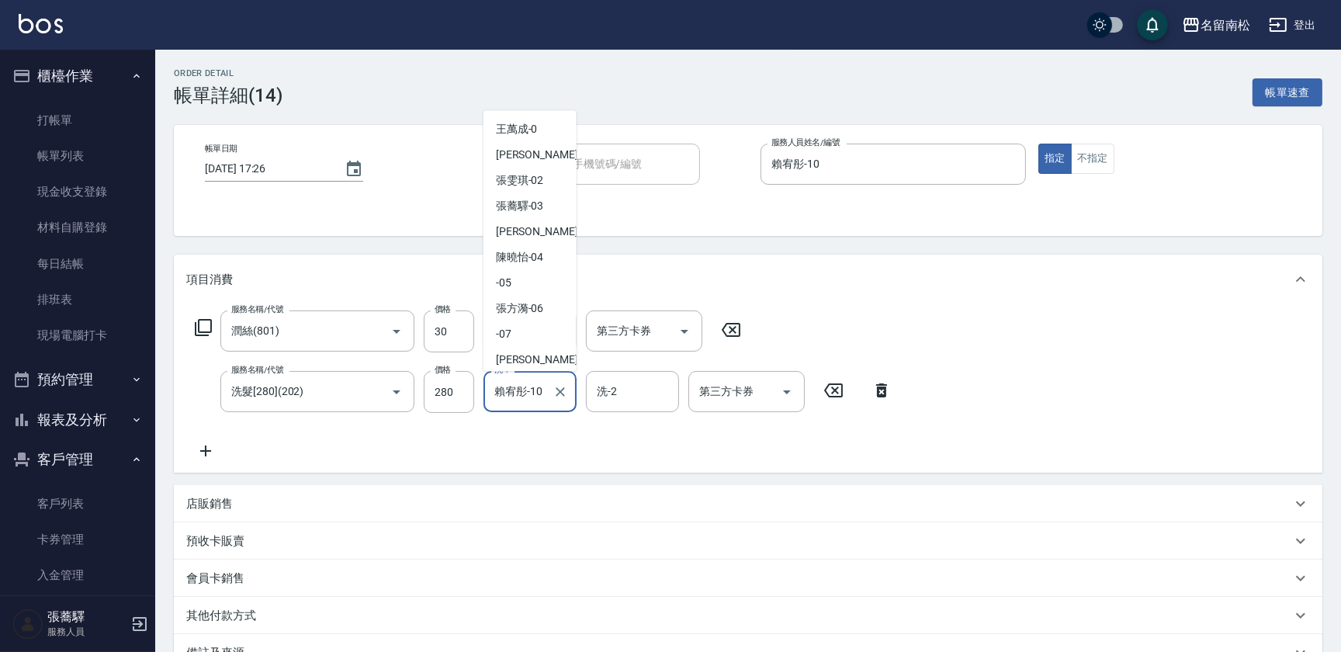
scroll to position [53, 0]
click at [546, 394] on div "[PERSON_NAME]-10 洗-1" at bounding box center [530, 391] width 93 height 41
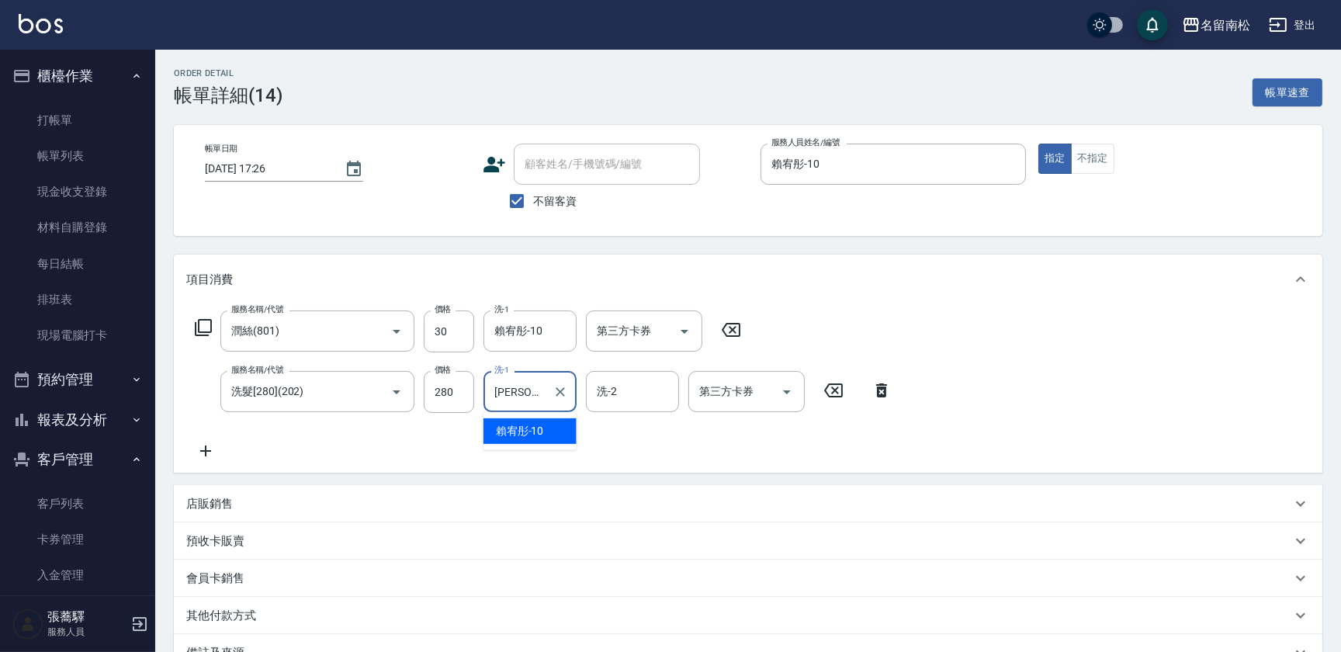
type input "賴"
click at [541, 432] on span "[PERSON_NAME]-55" at bounding box center [520, 431] width 48 height 16
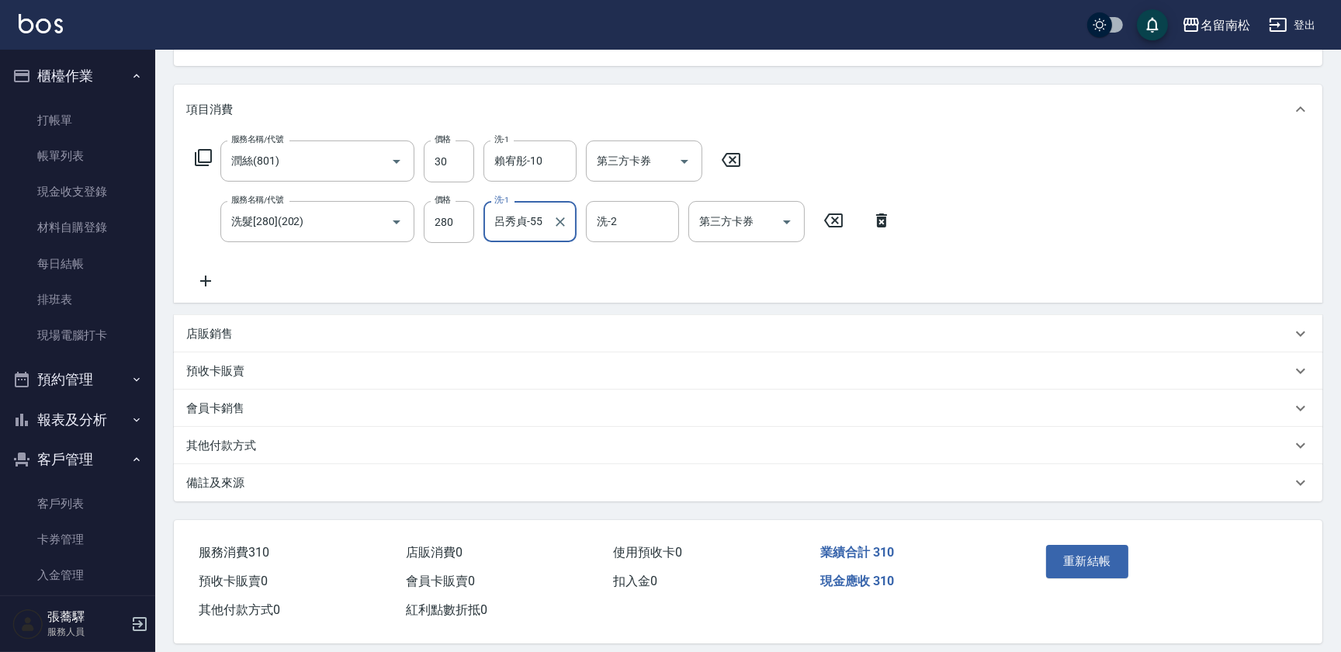
scroll to position [184, 0]
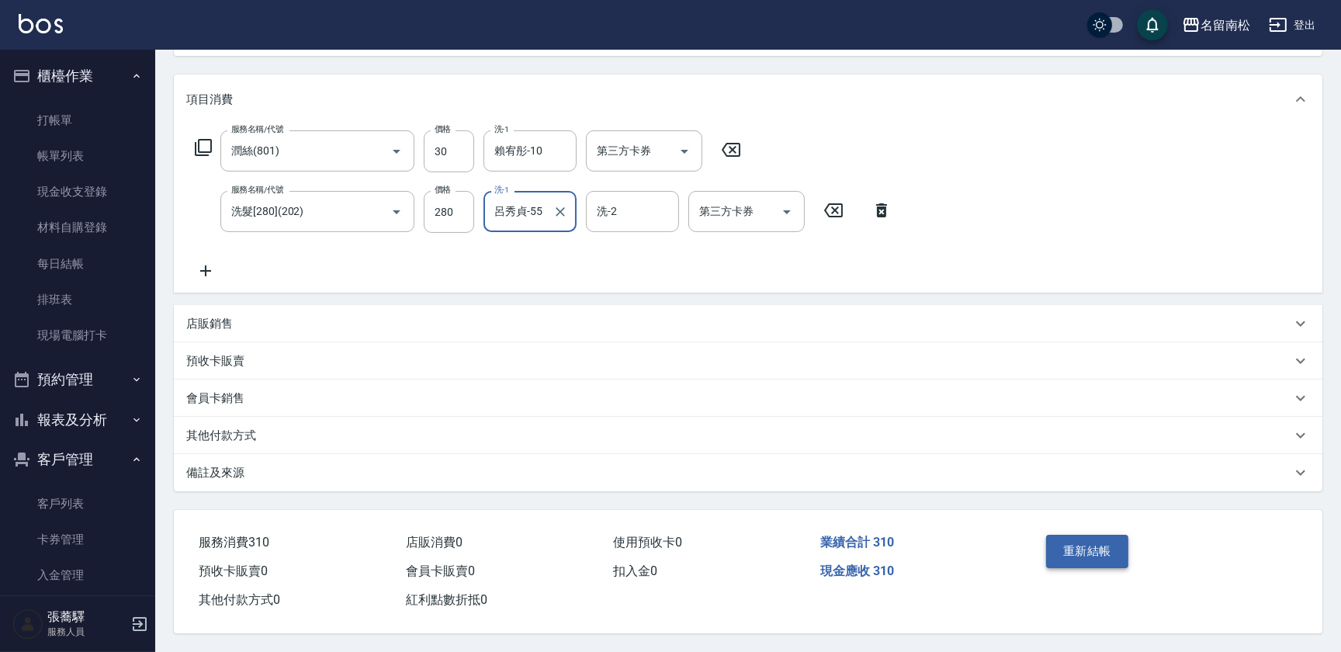
type input "呂秀貞-55"
click at [1079, 548] on button "重新結帳" at bounding box center [1087, 551] width 82 height 33
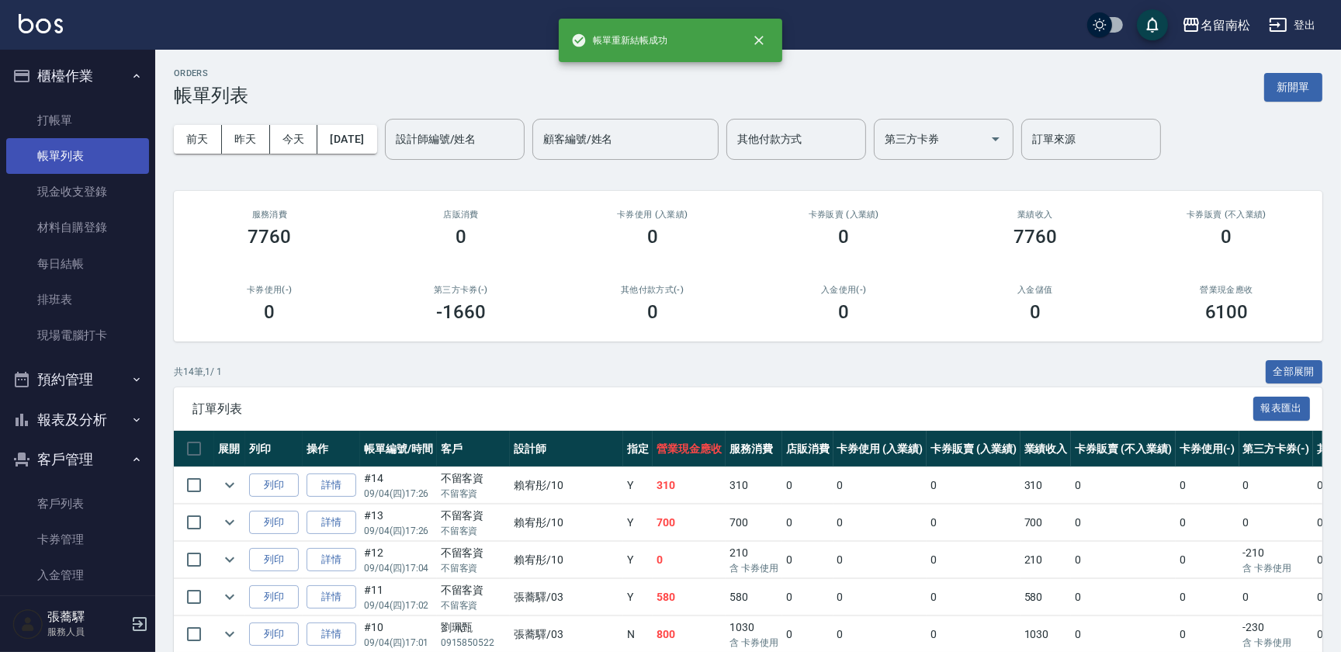
click at [62, 152] on link "帳單列表" at bounding box center [77, 156] width 143 height 36
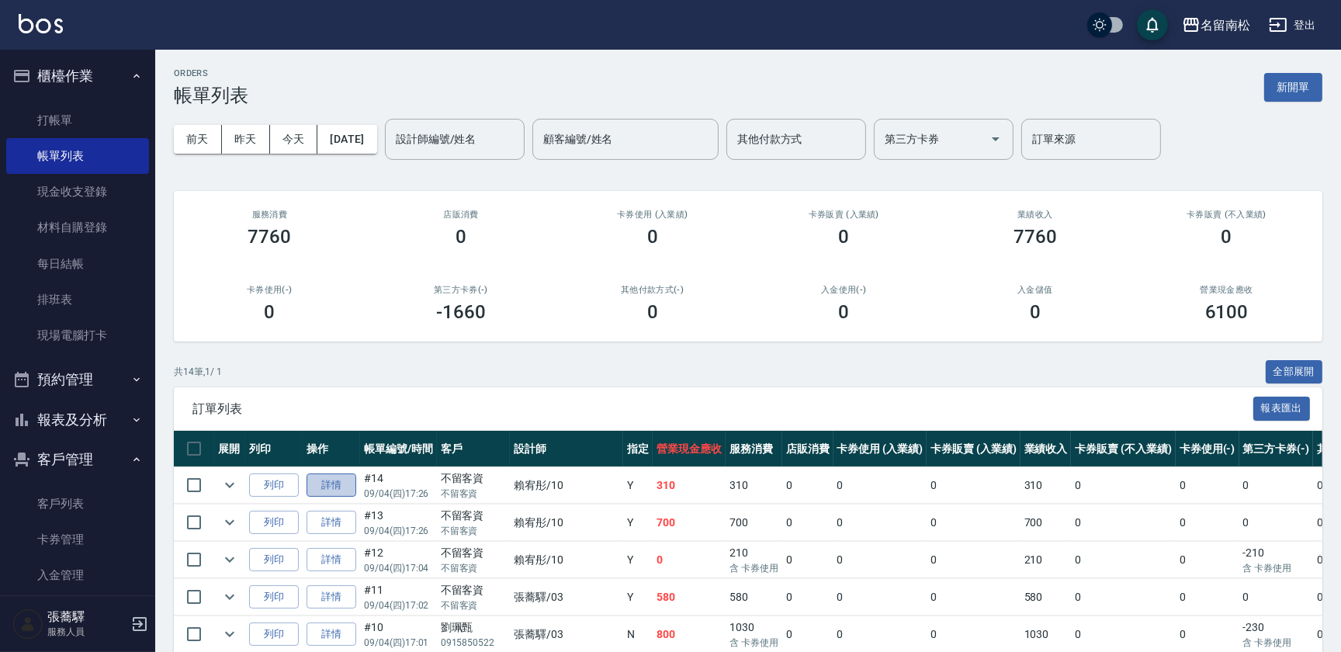
click at [341, 476] on link "詳情" at bounding box center [332, 486] width 50 height 24
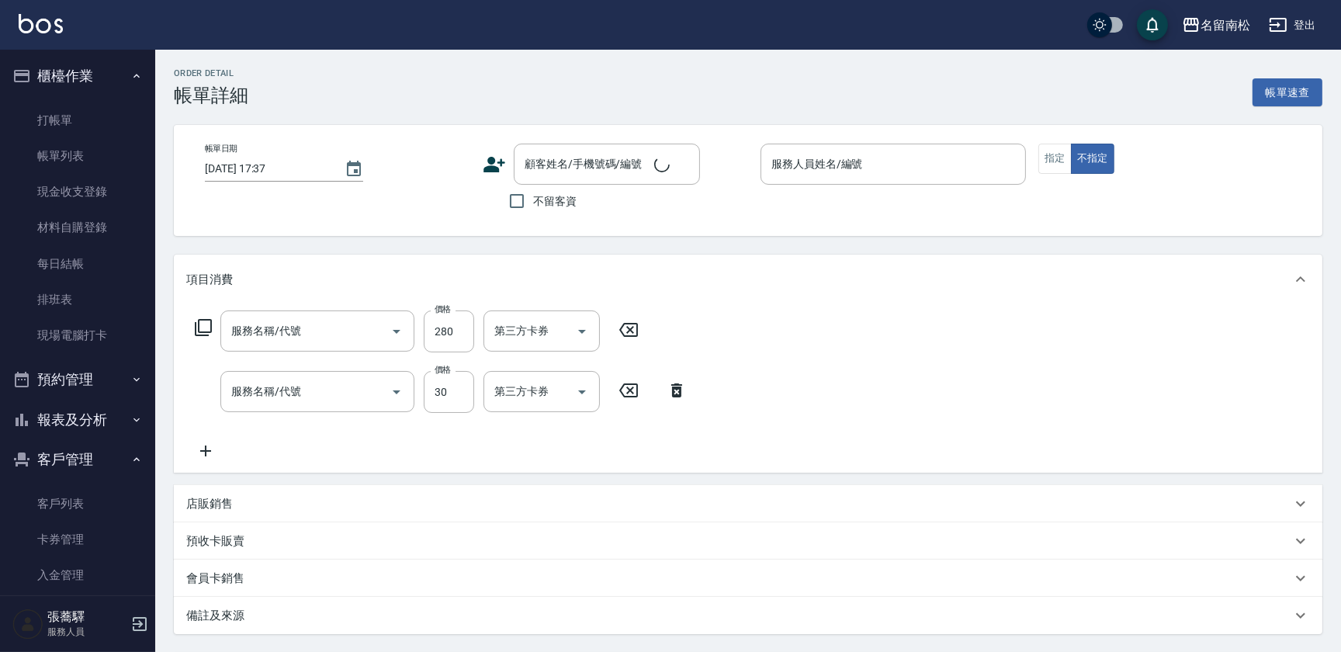
type input "[DATE] 17:26"
checkbox input "true"
type input "賴宥彤-10"
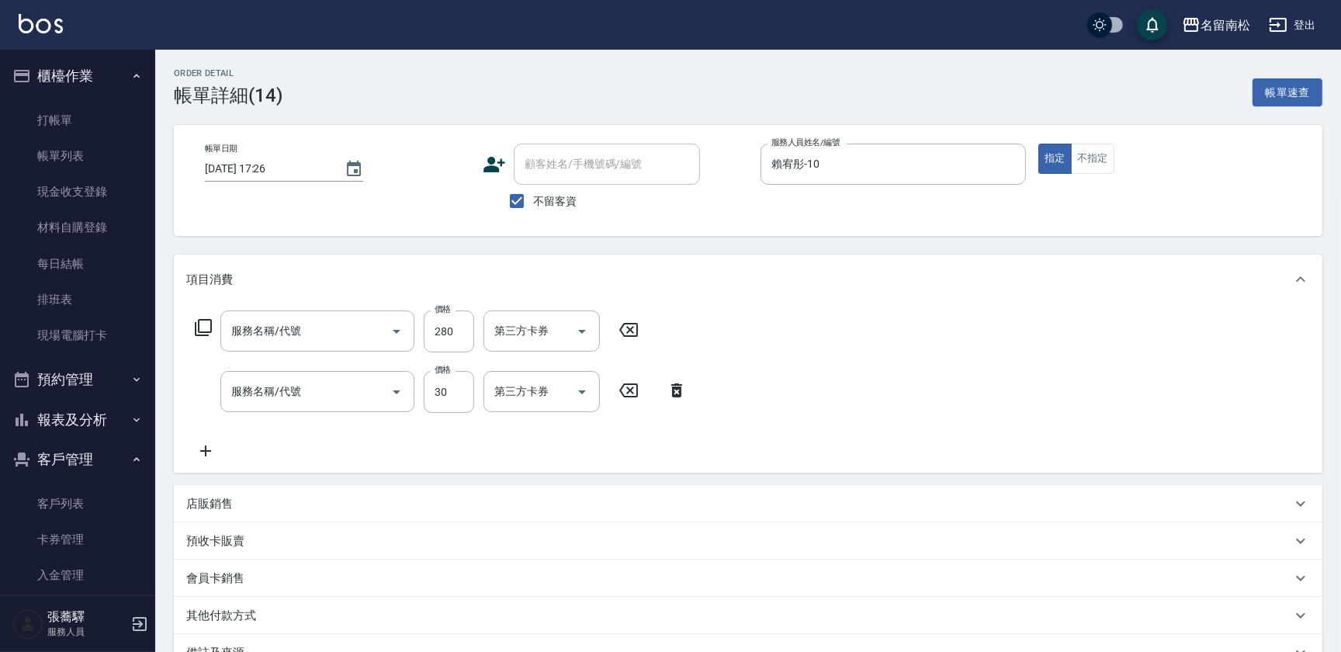
type input "洗髮[280](202)"
type input "潤絲(801)"
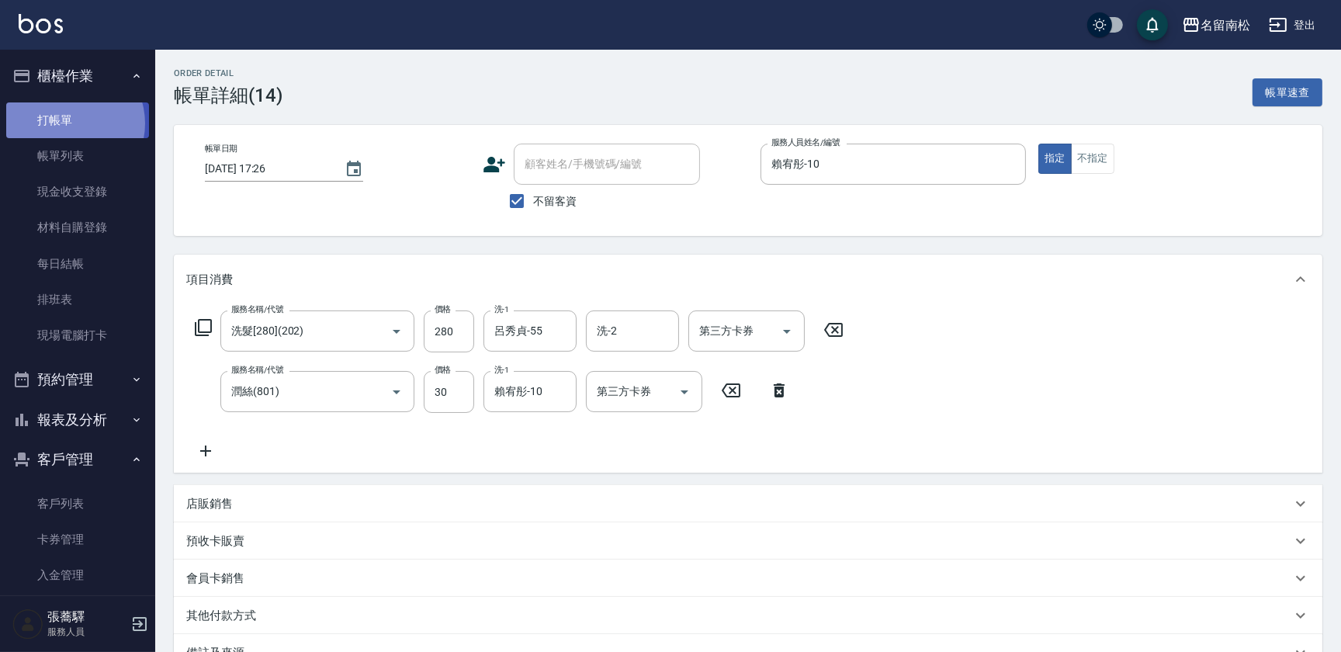
click at [67, 122] on link "打帳單" at bounding box center [77, 120] width 143 height 36
